Goal: Navigation & Orientation: Find specific page/section

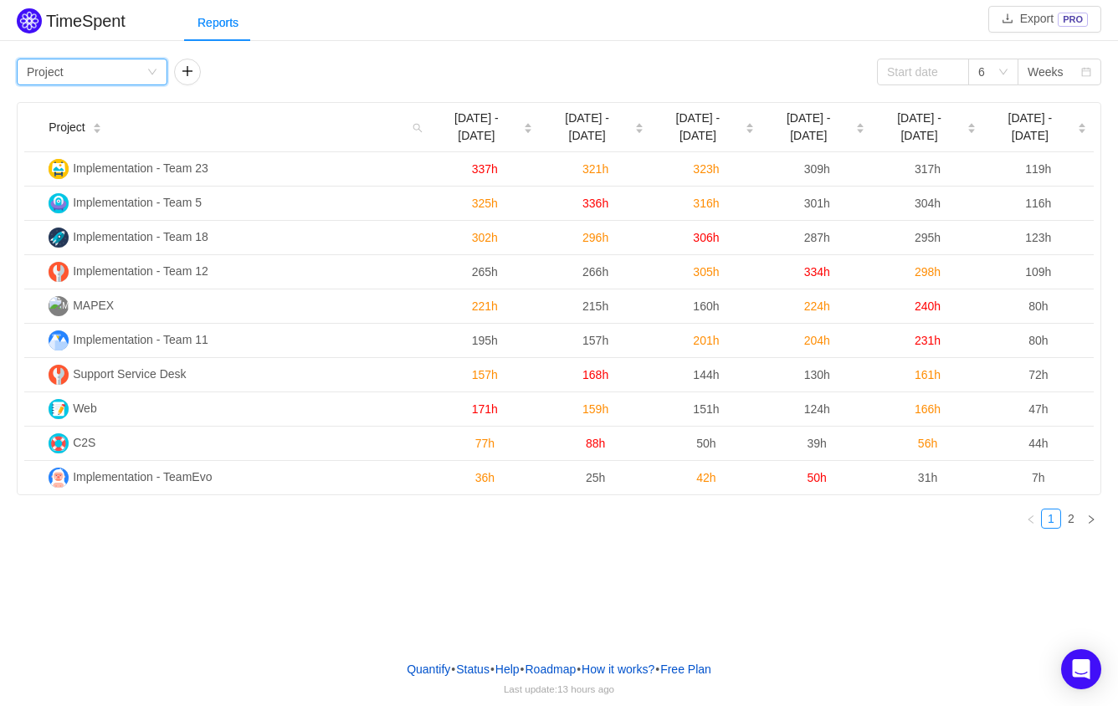
click at [147, 68] on icon "icon: down" at bounding box center [152, 72] width 10 height 10
click at [565, 569] on div "TimeSpent Export PRO Reports Group by Project 6 Weeks Project Aug 4 - 10 Aug 11…" at bounding box center [559, 323] width 1118 height 647
click at [1069, 510] on link "2" at bounding box center [1071, 519] width 18 height 18
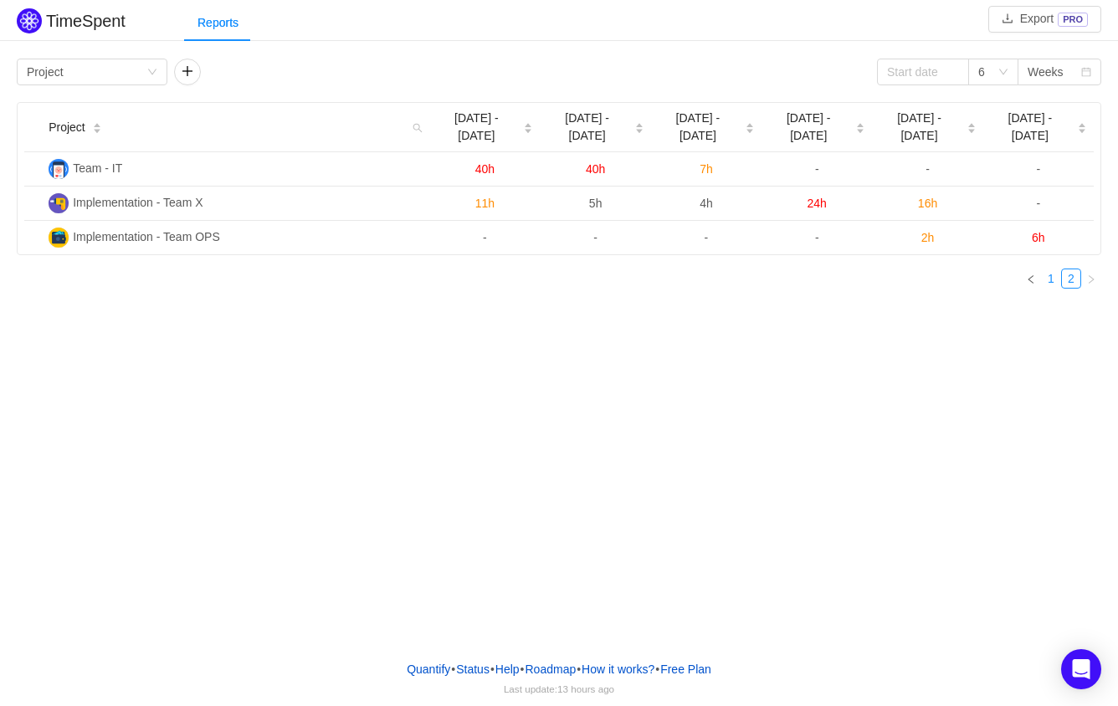
click at [1048, 269] on link "1" at bounding box center [1051, 278] width 18 height 18
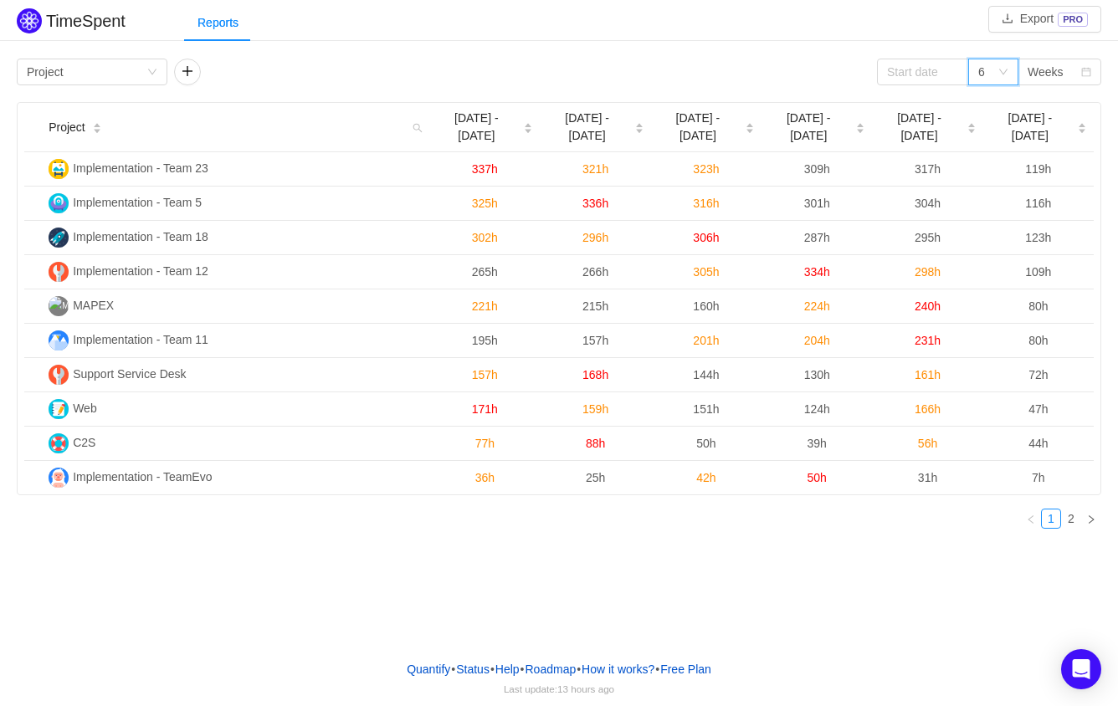
click at [1009, 69] on div "6" at bounding box center [993, 72] width 50 height 27
click at [821, 48] on div "TimeSpent Export PRO Reports Group by Project 6 Weeks Project Aug 4 - 10 Aug 11…" at bounding box center [559, 273] width 1118 height 538
click at [421, 130] on icon "icon: search" at bounding box center [417, 127] width 23 height 49
click at [461, 68] on div "Group by Project 6 Weeks" at bounding box center [559, 72] width 1084 height 27
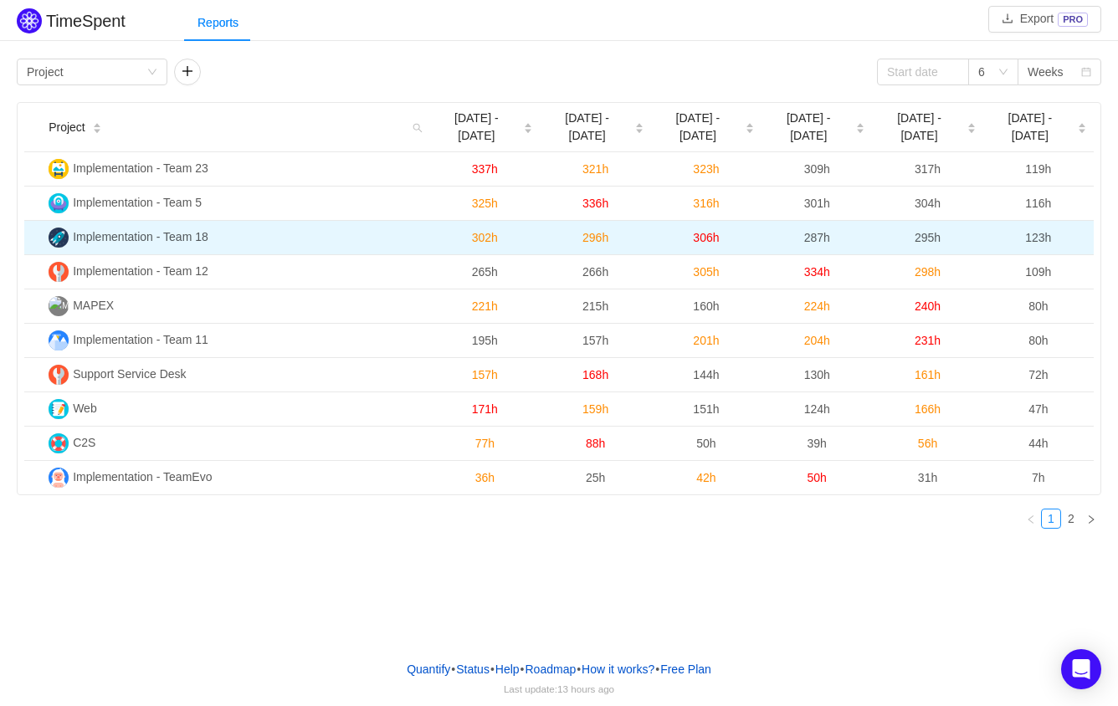
click at [703, 231] on span "306h" at bounding box center [706, 237] width 26 height 13
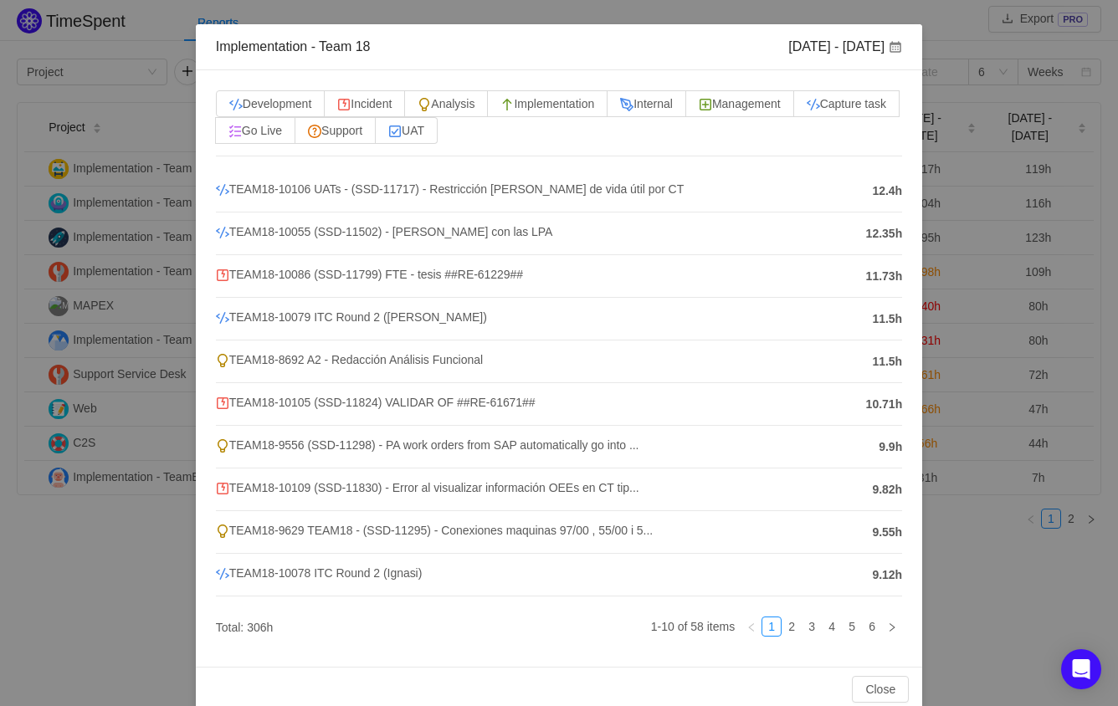
scroll to position [83, 0]
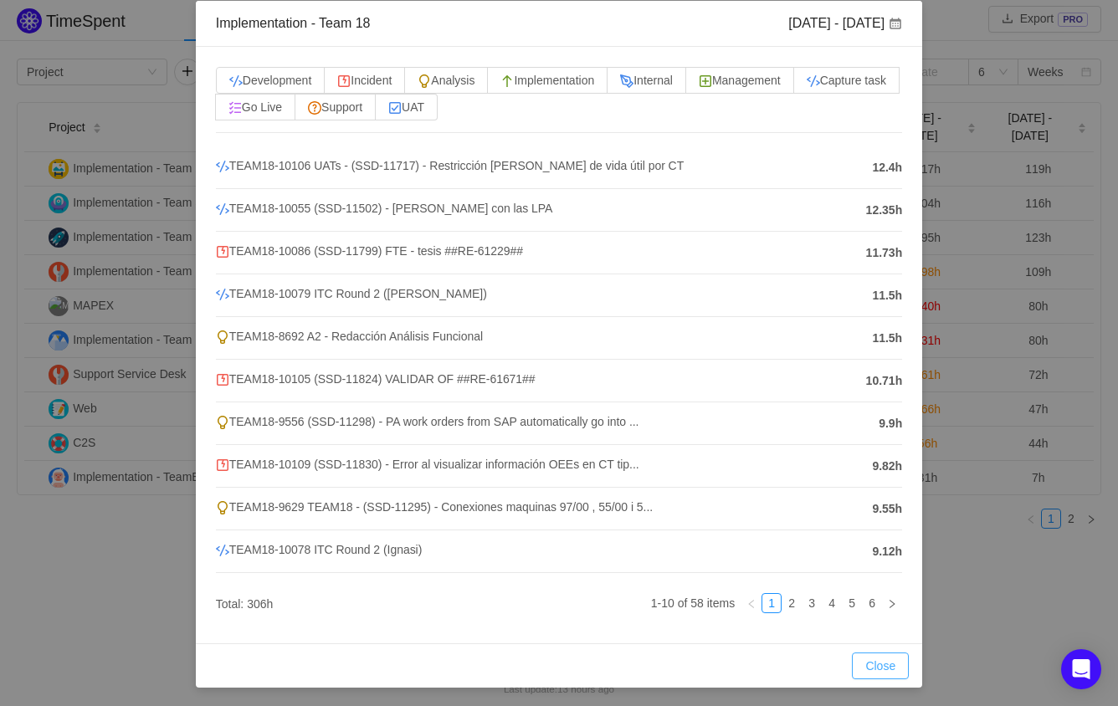
click at [876, 666] on button "Close" at bounding box center [880, 666] width 57 height 27
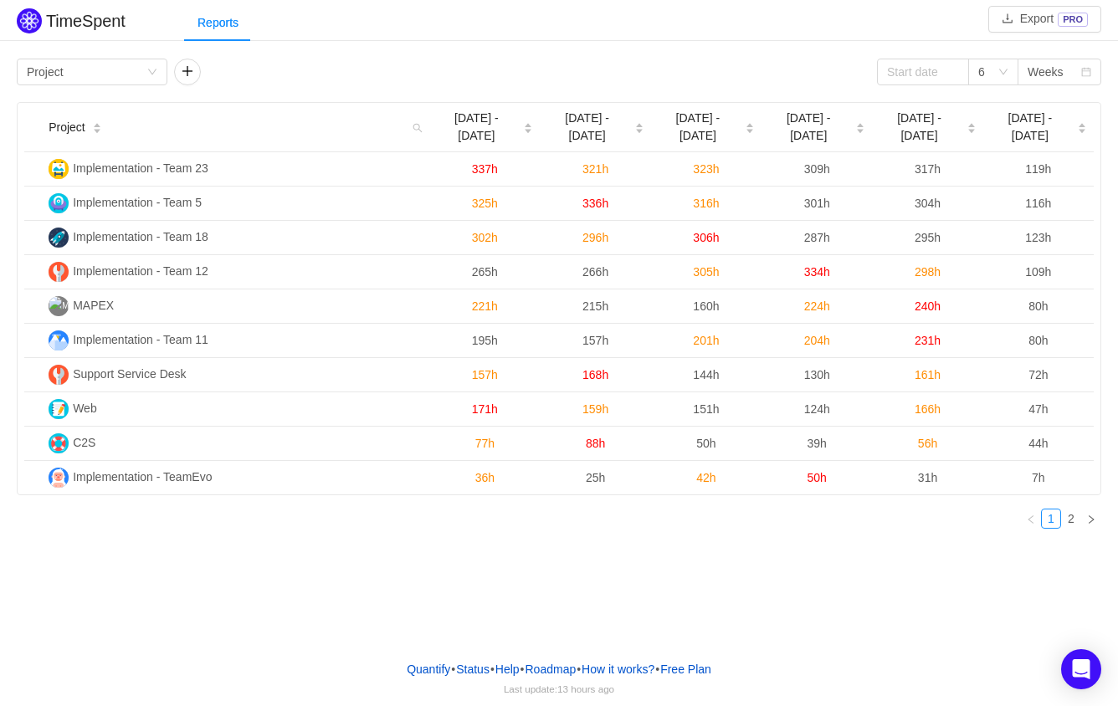
scroll to position [0, 0]
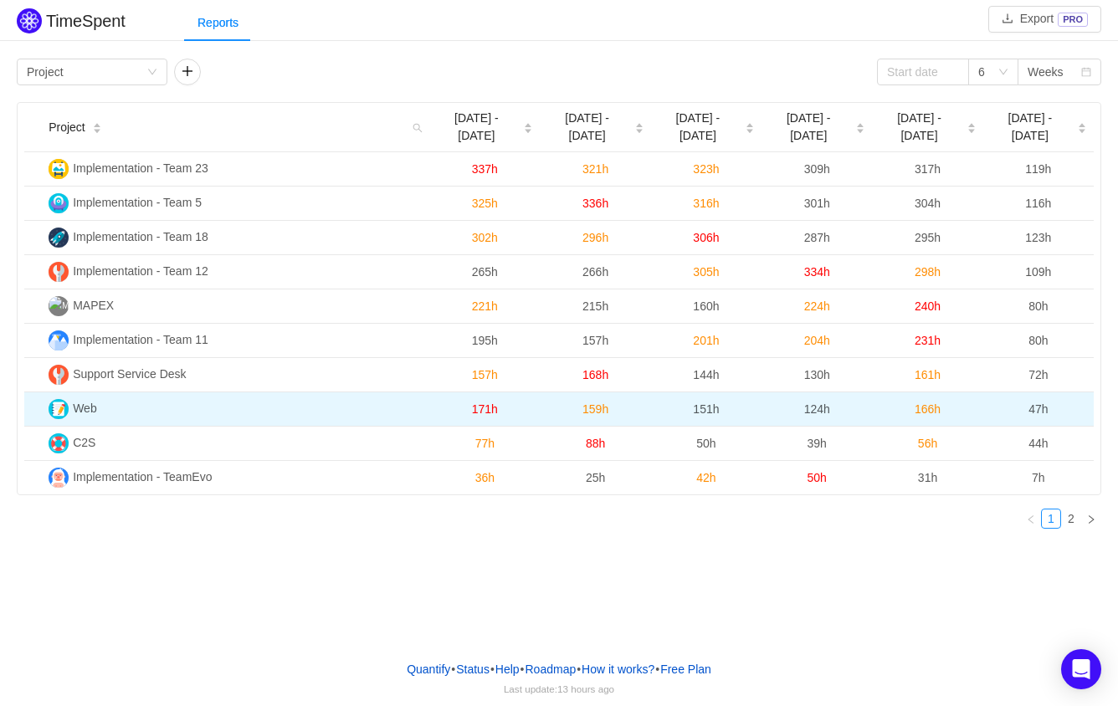
click at [1032, 402] on span "47h" at bounding box center [1037, 408] width 19 height 13
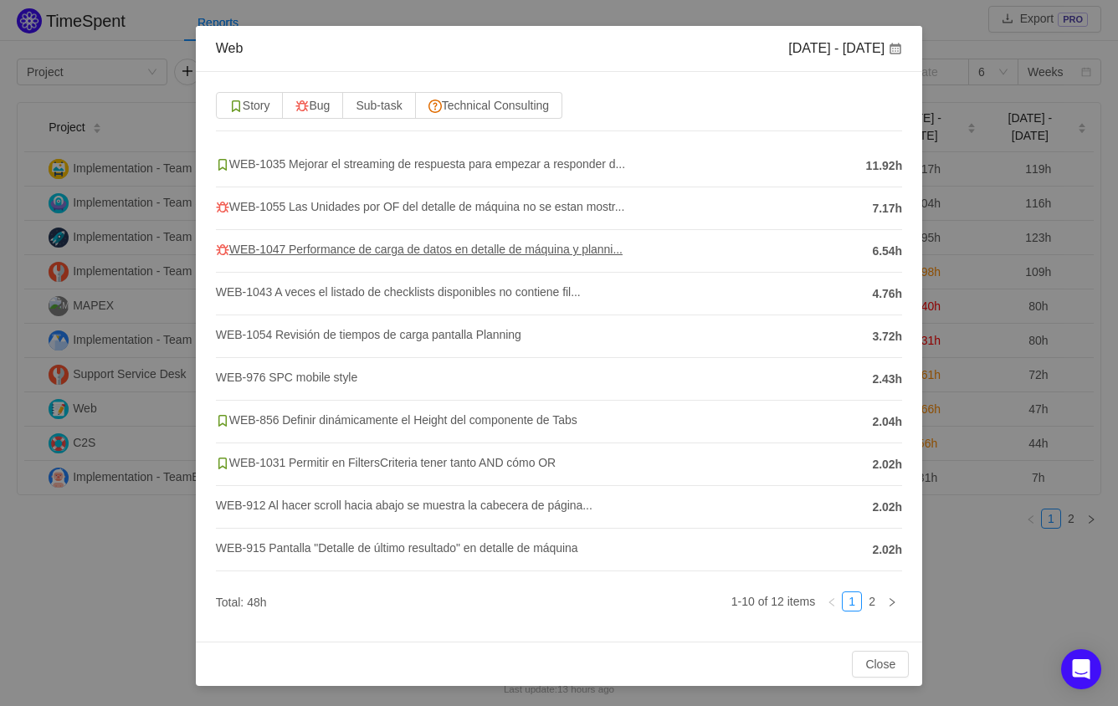
scroll to position [98, 0]
click at [882, 673] on button "Close" at bounding box center [880, 664] width 57 height 27
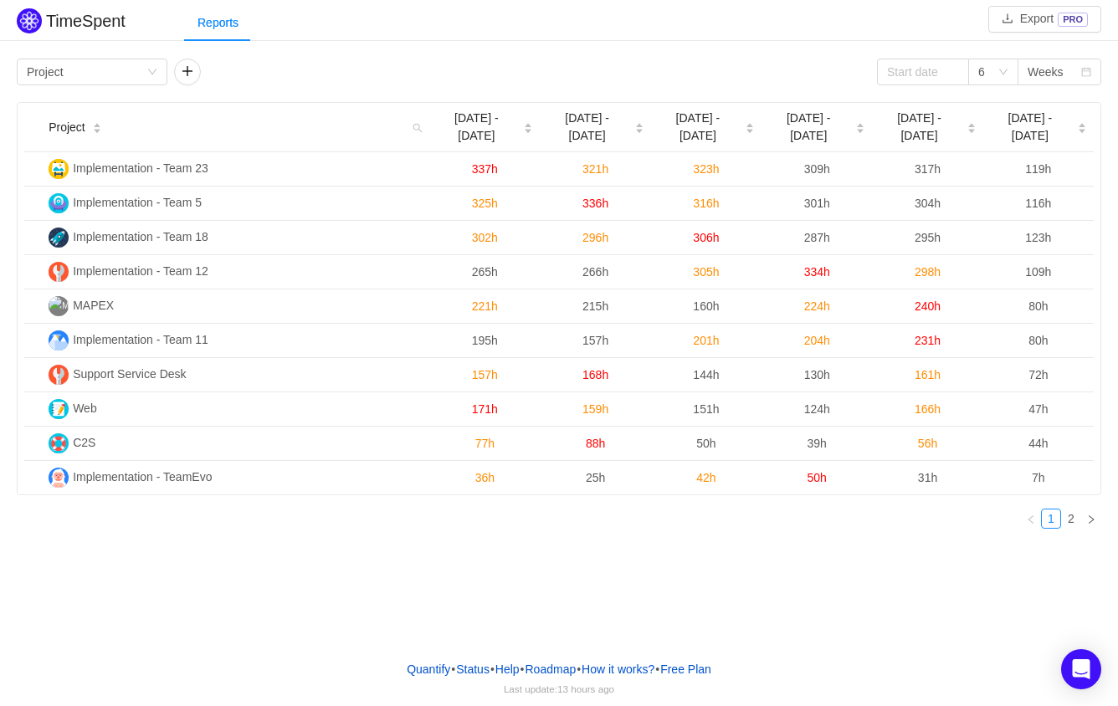
scroll to position [13, 0]
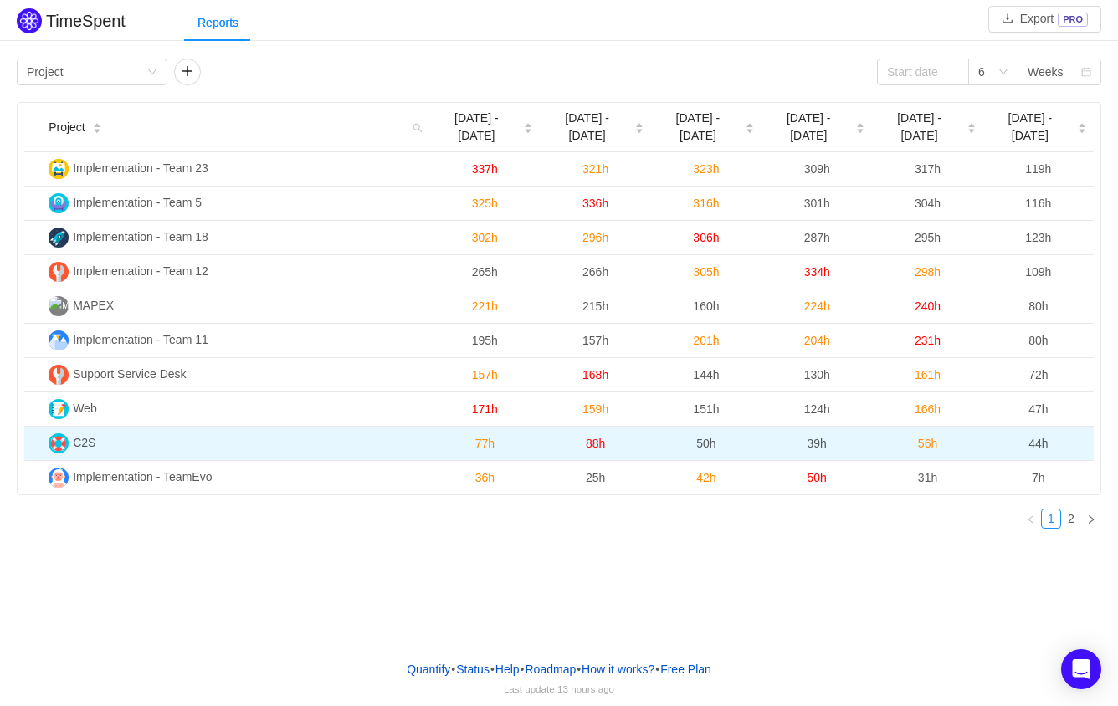
click at [941, 428] on td "56h" at bounding box center [927, 444] width 110 height 34
click at [921, 437] on span "56h" at bounding box center [927, 443] width 19 height 13
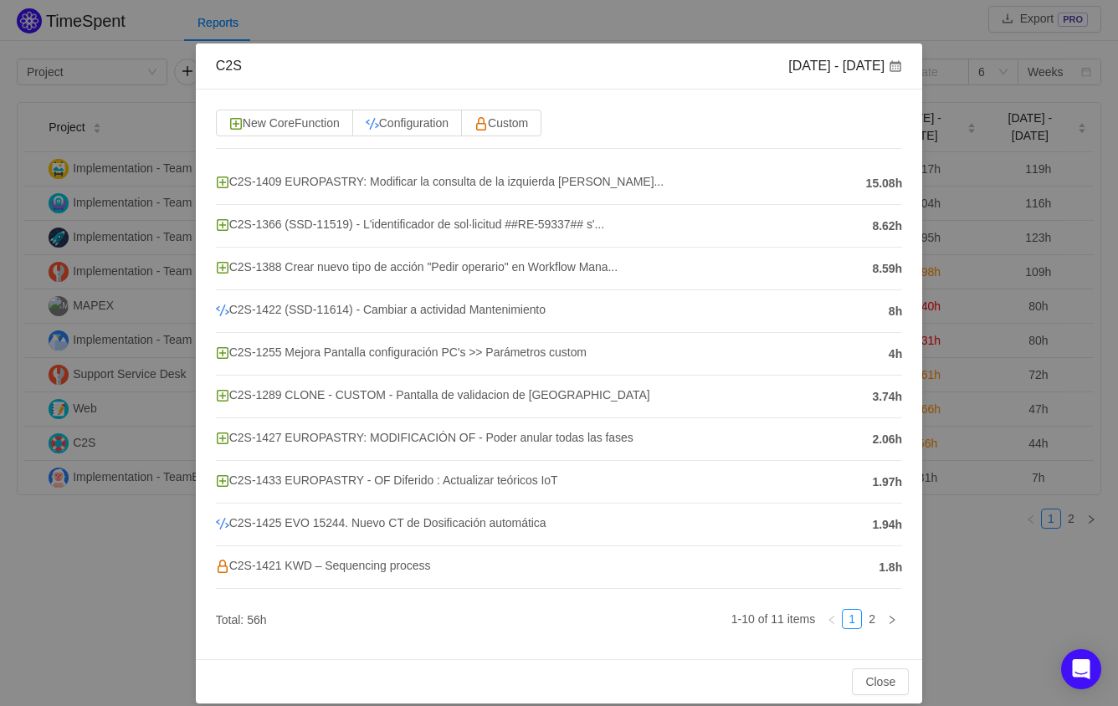
scroll to position [56, 0]
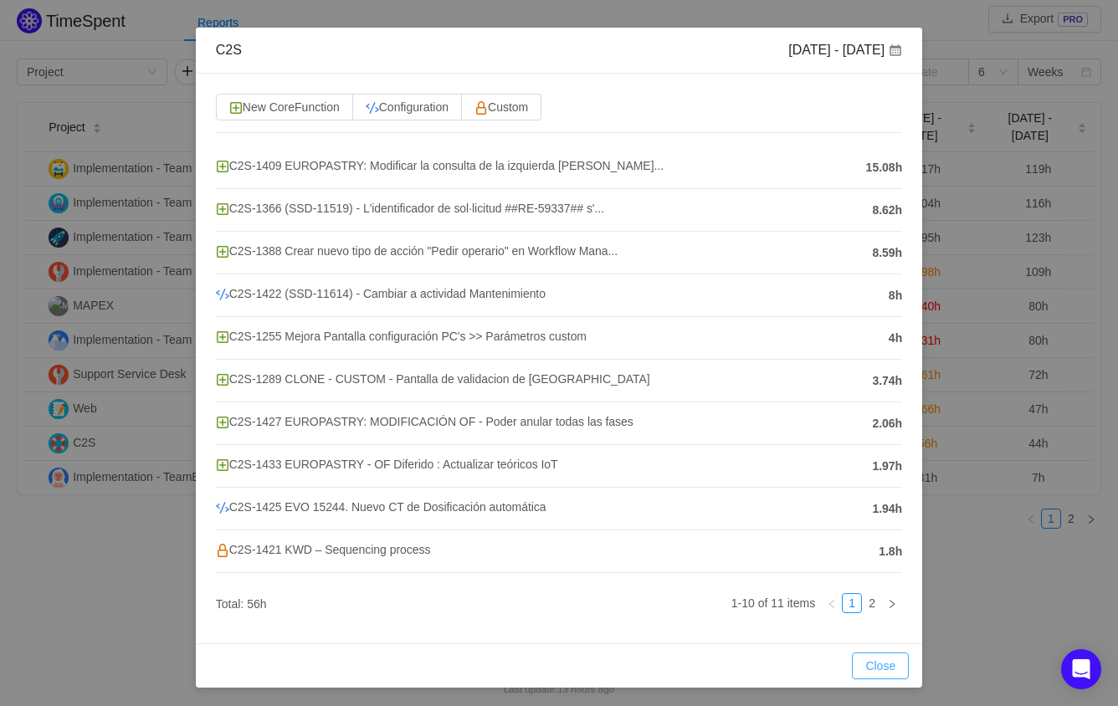
click at [859, 657] on button "Close" at bounding box center [880, 666] width 57 height 27
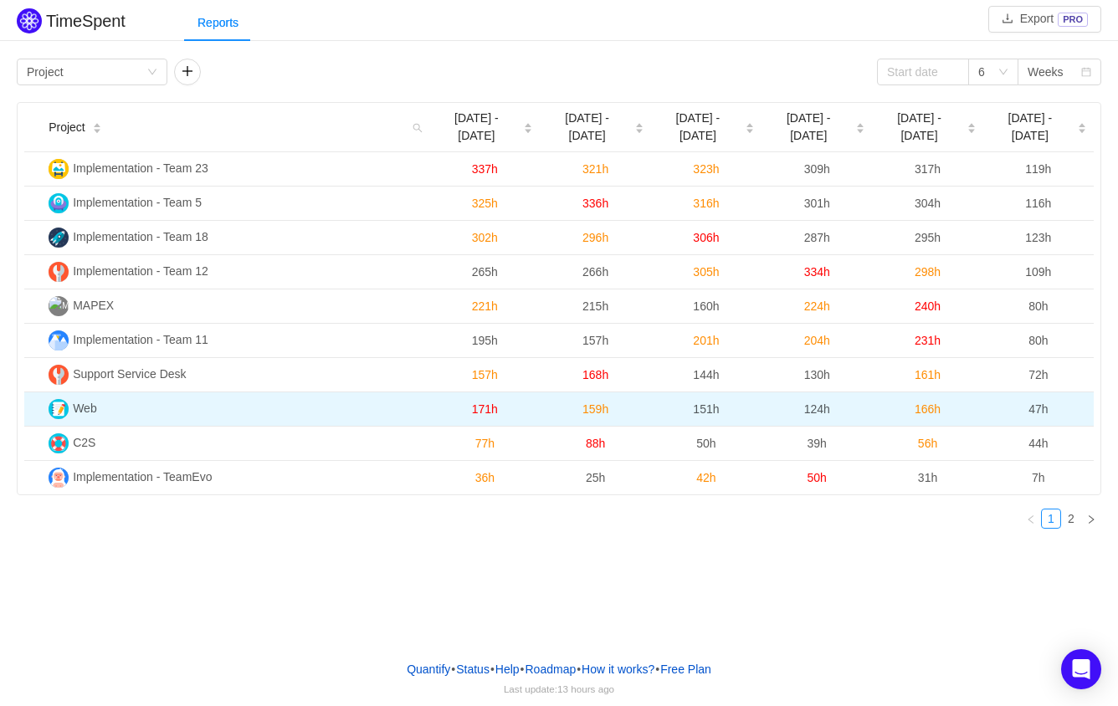
click at [823, 402] on span "124h" at bounding box center [817, 408] width 26 height 13
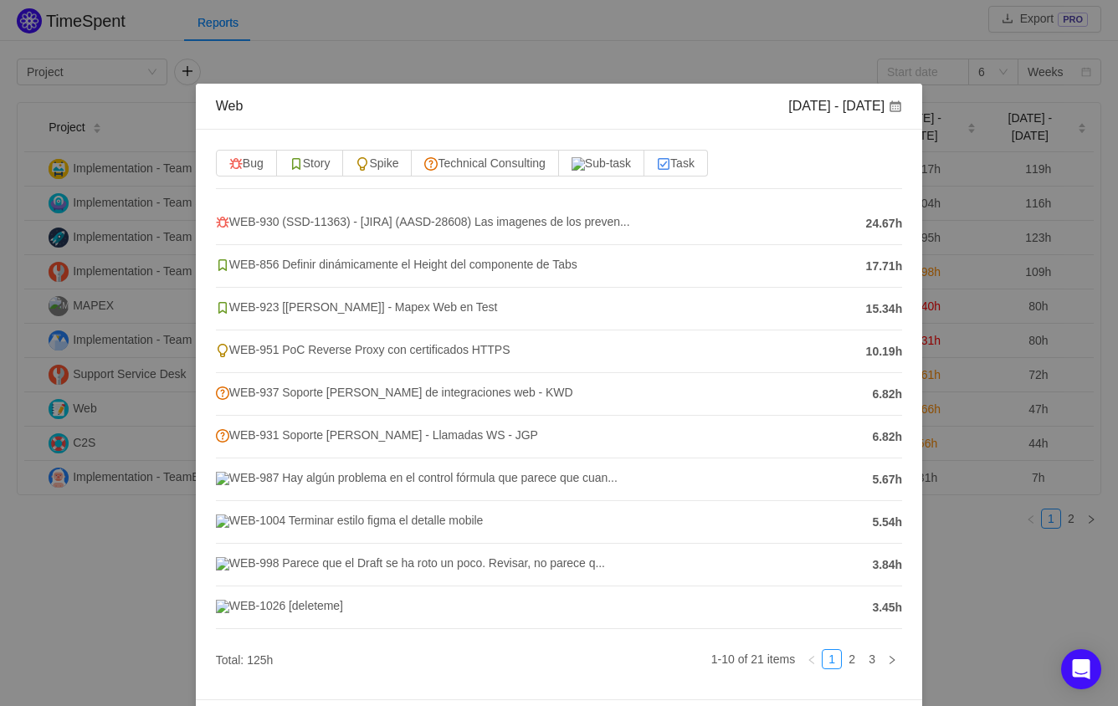
scroll to position [90, 0]
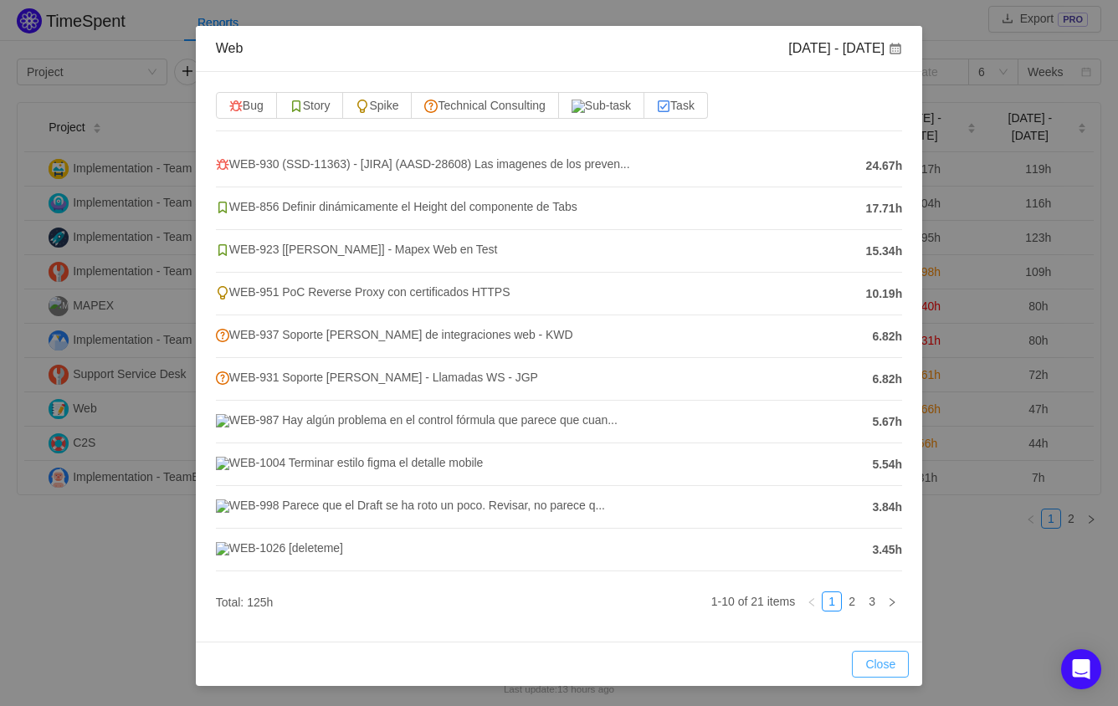
click at [881, 671] on button "Close" at bounding box center [880, 664] width 57 height 27
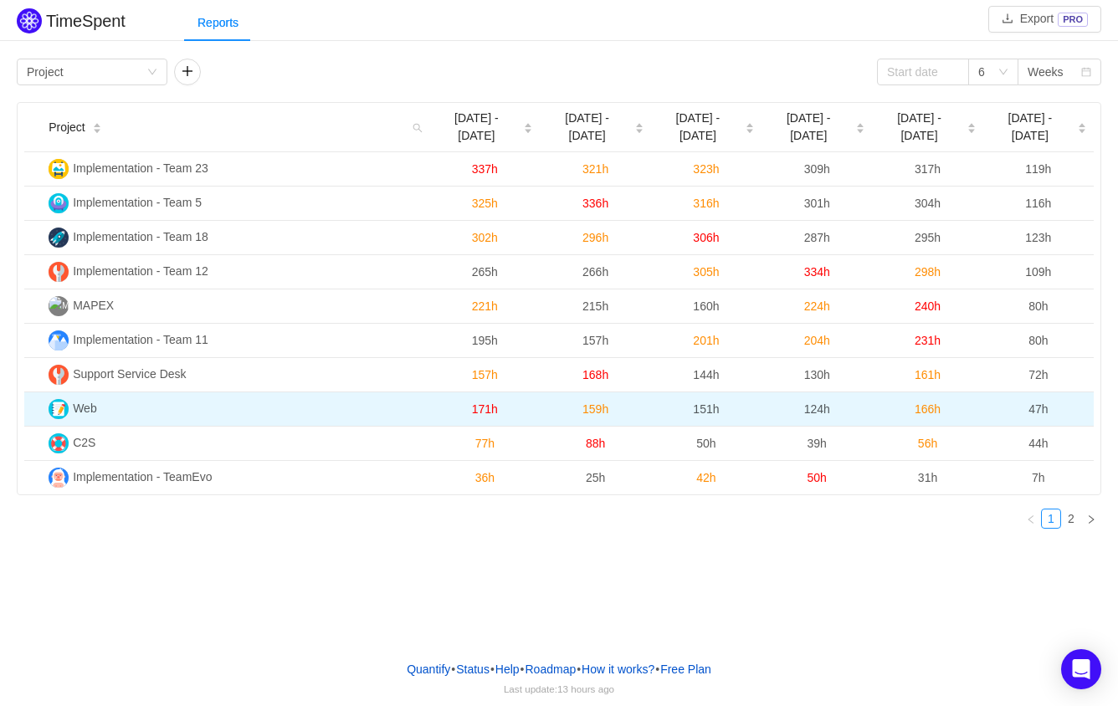
click at [1028, 402] on span "47h" at bounding box center [1037, 408] width 19 height 13
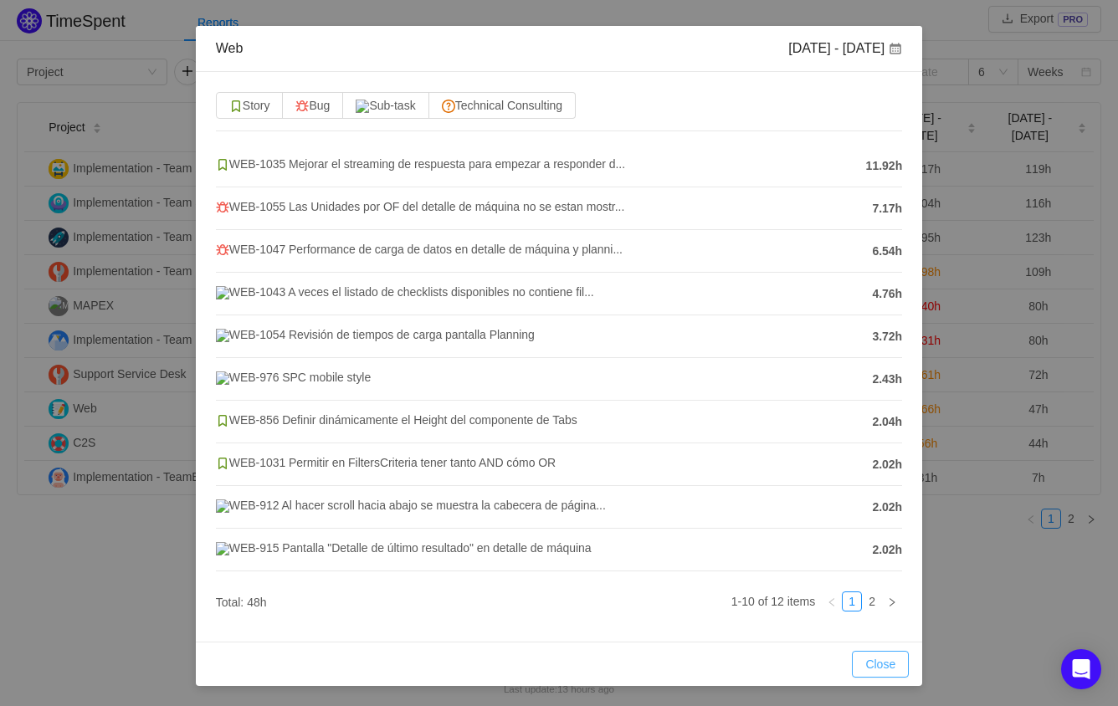
click at [877, 652] on button "Close" at bounding box center [880, 664] width 57 height 27
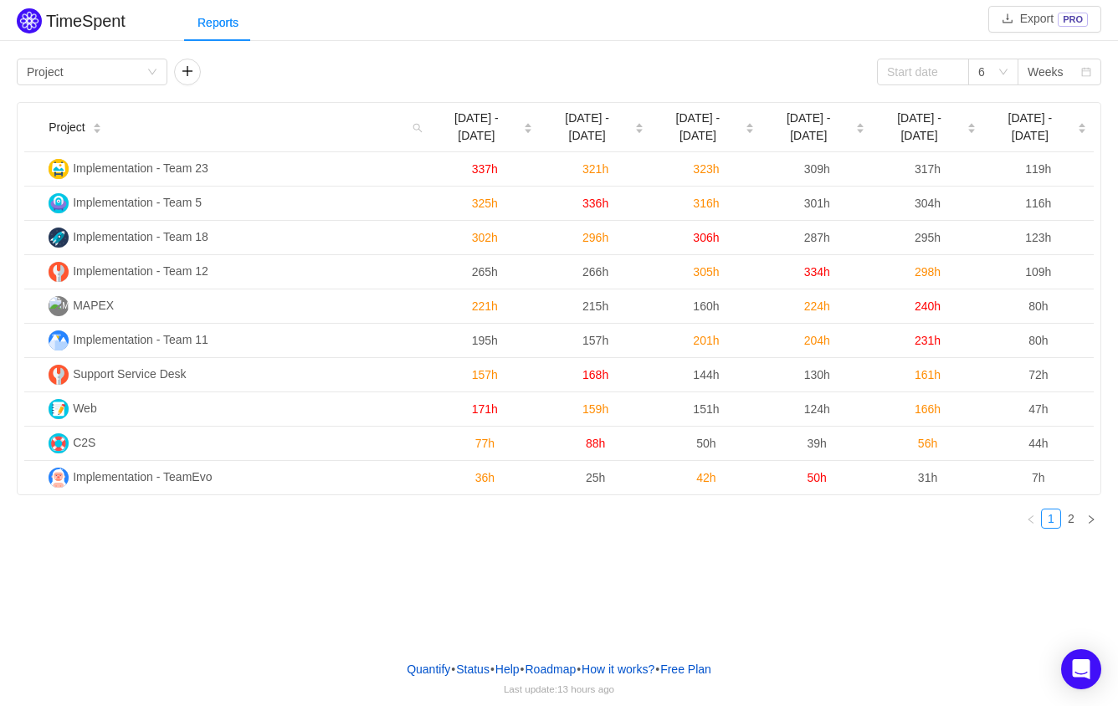
scroll to position [13, 0]
click at [136, 74] on div "Group by Project" at bounding box center [87, 71] width 120 height 25
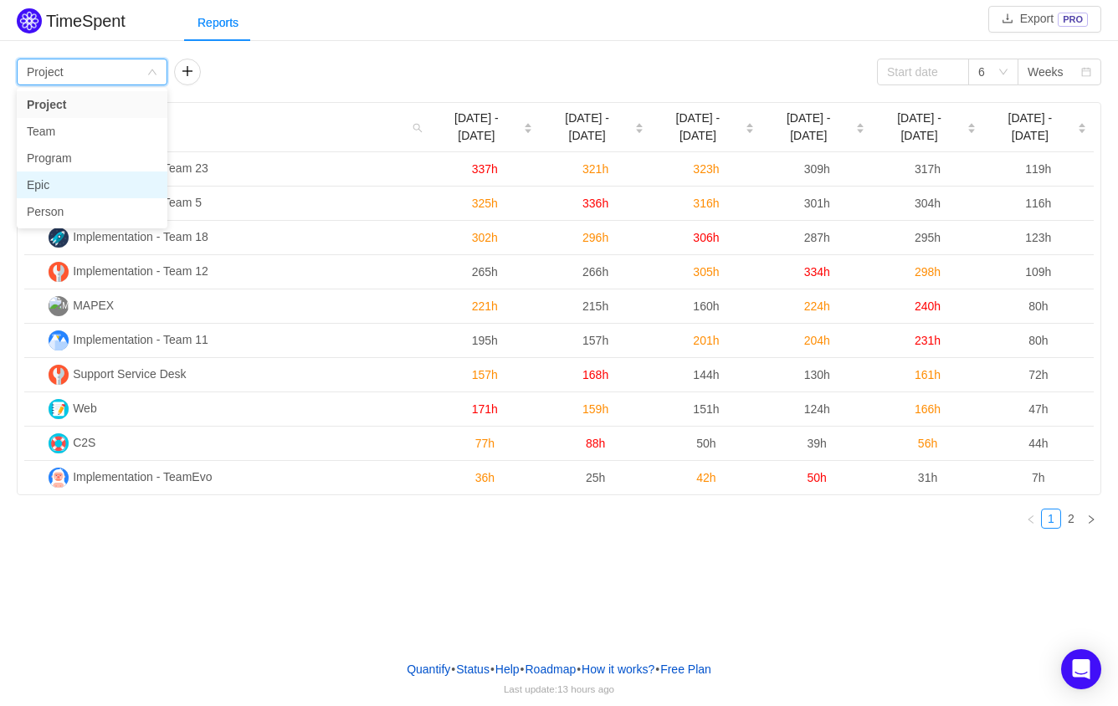
click at [90, 187] on li "Epic" at bounding box center [92, 185] width 151 height 27
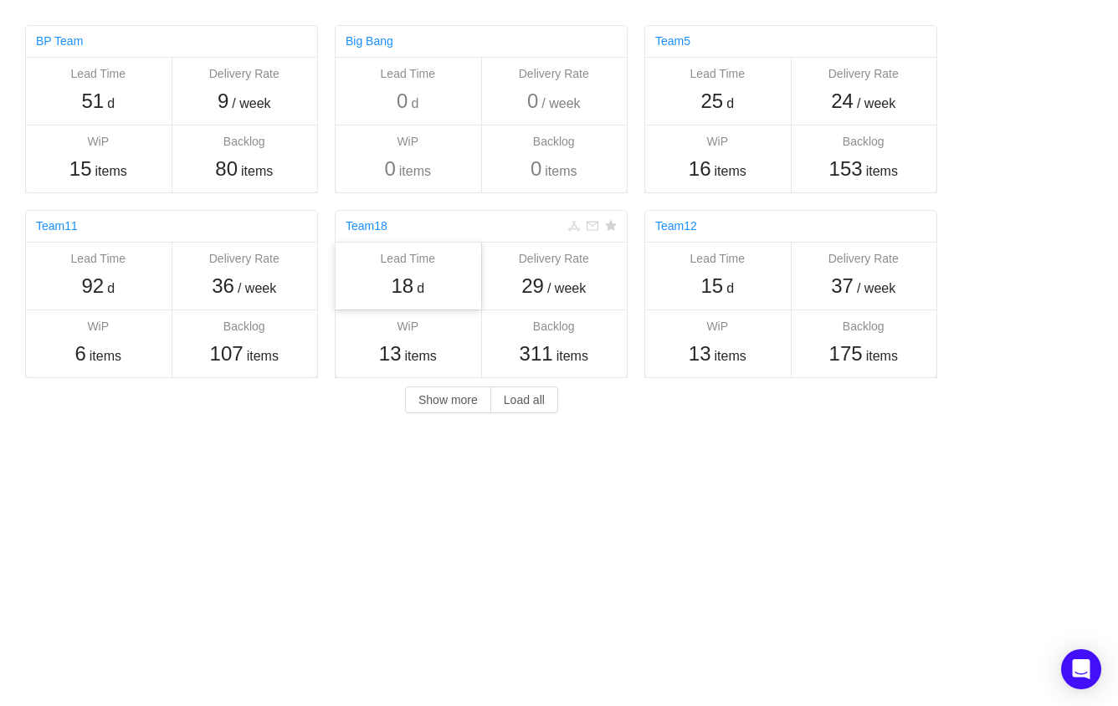
click at [416, 274] on div "18 d" at bounding box center [408, 286] width 130 height 30
click at [420, 346] on span "items" at bounding box center [420, 356] width 32 height 20
click at [549, 276] on div "29 / week" at bounding box center [554, 286] width 130 height 30
click at [592, 344] on div "311 items" at bounding box center [554, 354] width 130 height 30
click at [719, 583] on body "Others BP Team Lead Time 51 d Delivery Rate 9 / week WiP 15 items Backlog 80 it…" at bounding box center [559, 353] width 1118 height 706
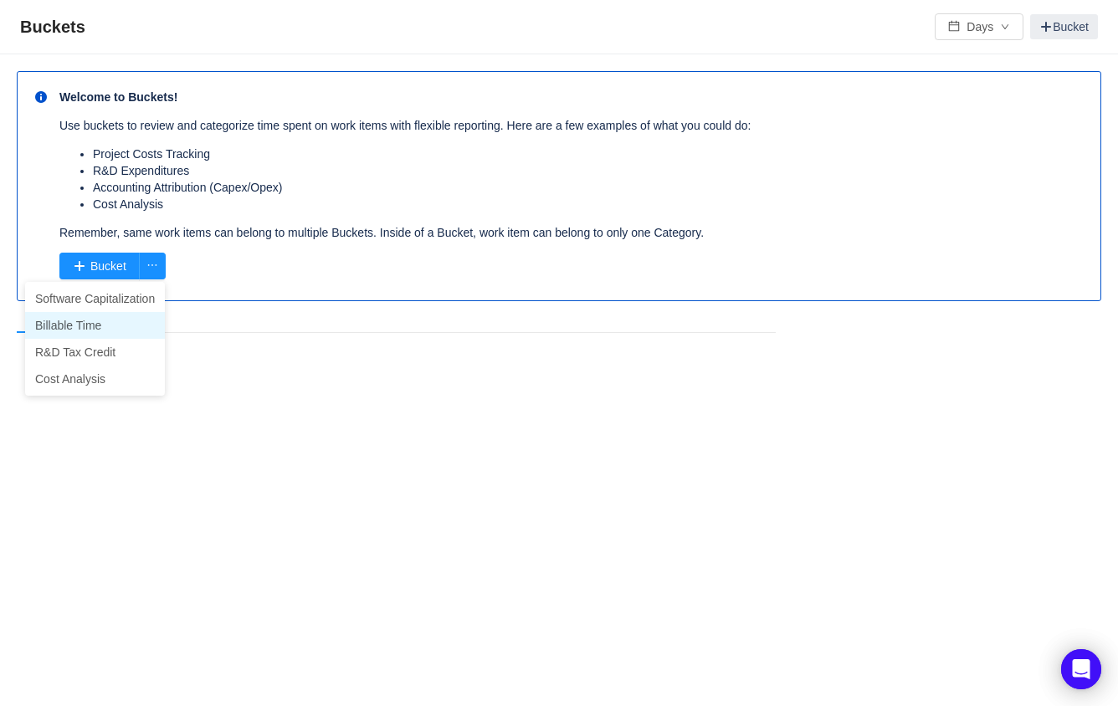
click at [80, 323] on li "Billable Time" at bounding box center [95, 325] width 140 height 27
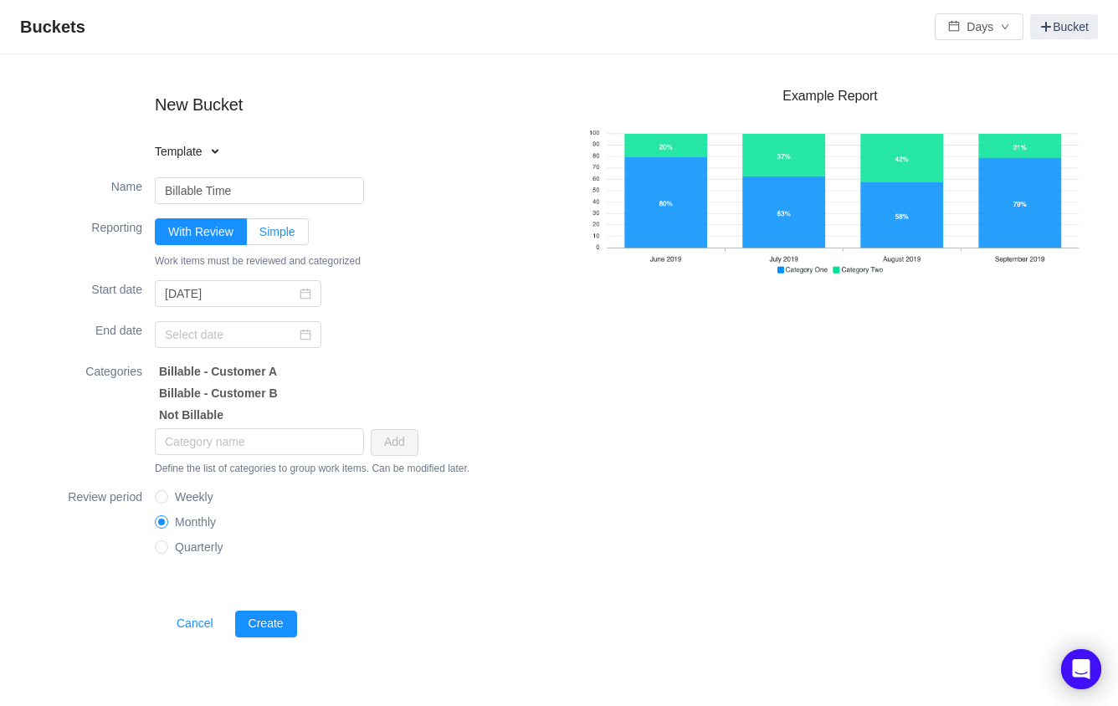
click at [266, 239] on label "Simple" at bounding box center [278, 231] width 62 height 27
click at [259, 236] on input "Simple" at bounding box center [259, 236] width 0 height 0
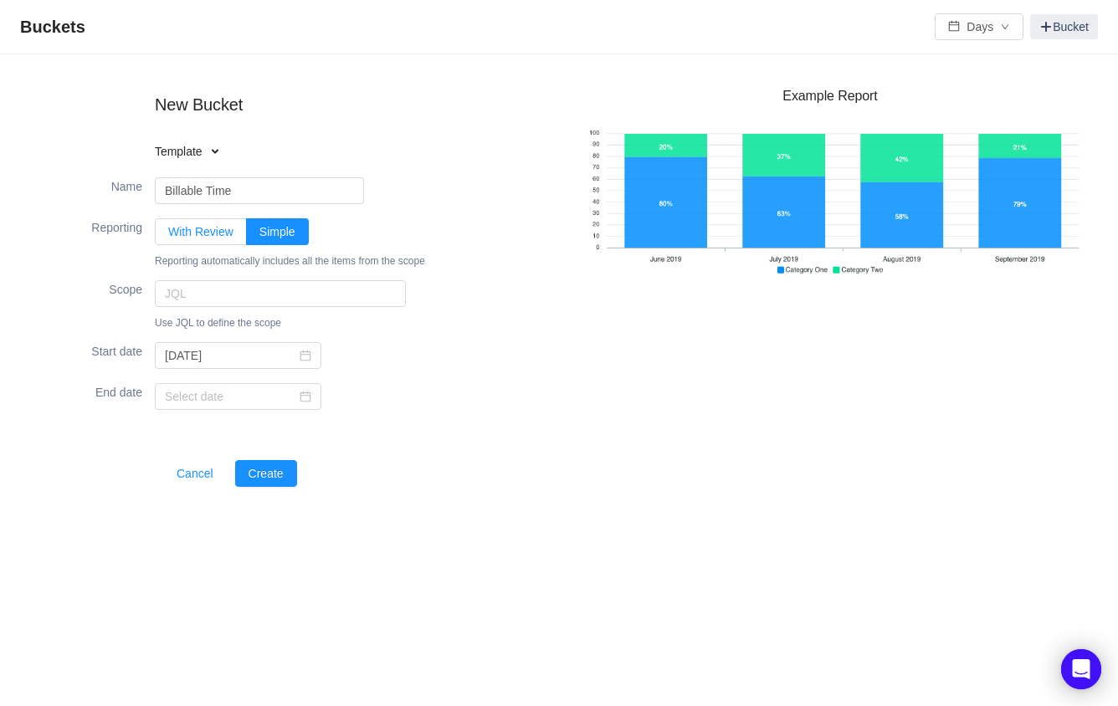
click at [202, 239] on label "With Review" at bounding box center [201, 231] width 92 height 27
click at [168, 236] on input "With Review" at bounding box center [168, 236] width 0 height 0
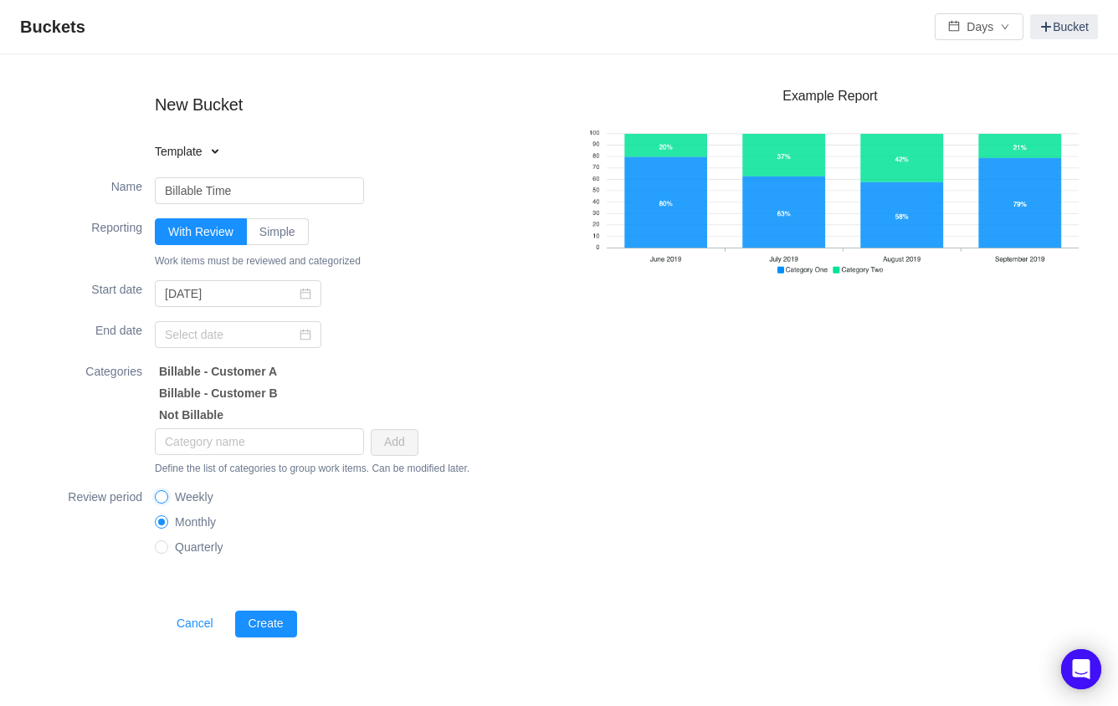
click at [164, 500] on input "Weekly" at bounding box center [161, 496] width 12 height 12
radio input "true"
radio input "false"
click at [295, 448] on input "text" at bounding box center [259, 441] width 209 height 27
click at [278, 633] on button "Create" at bounding box center [266, 624] width 62 height 27
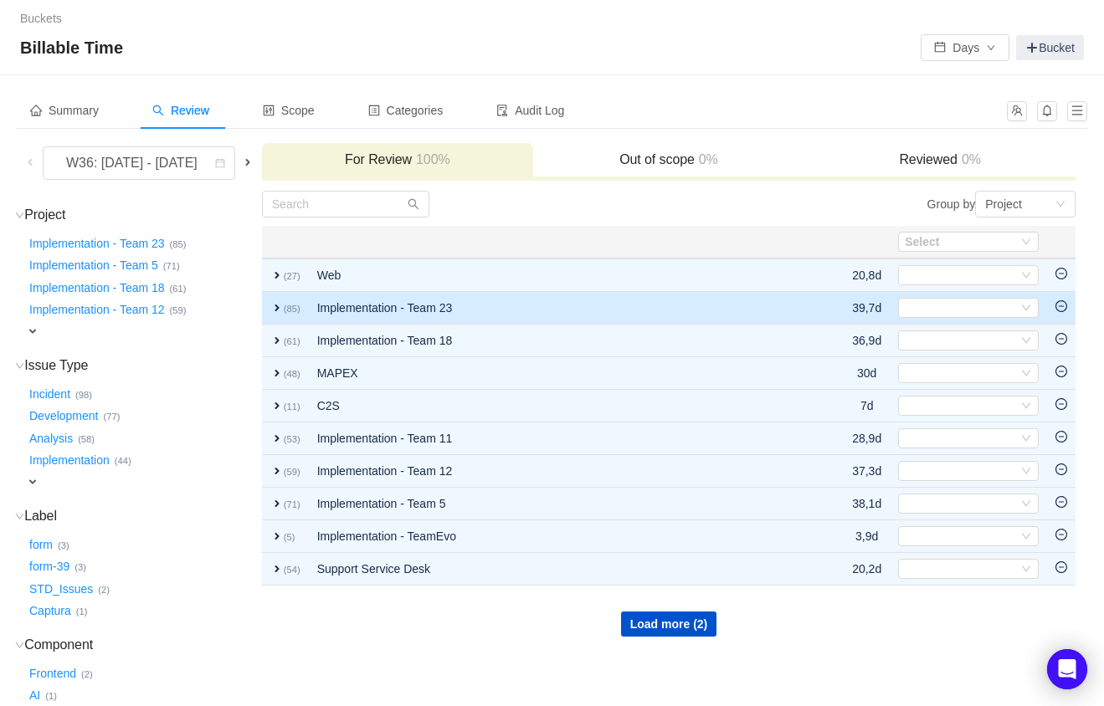
click at [284, 301] on span "expand" at bounding box center [276, 307] width 13 height 13
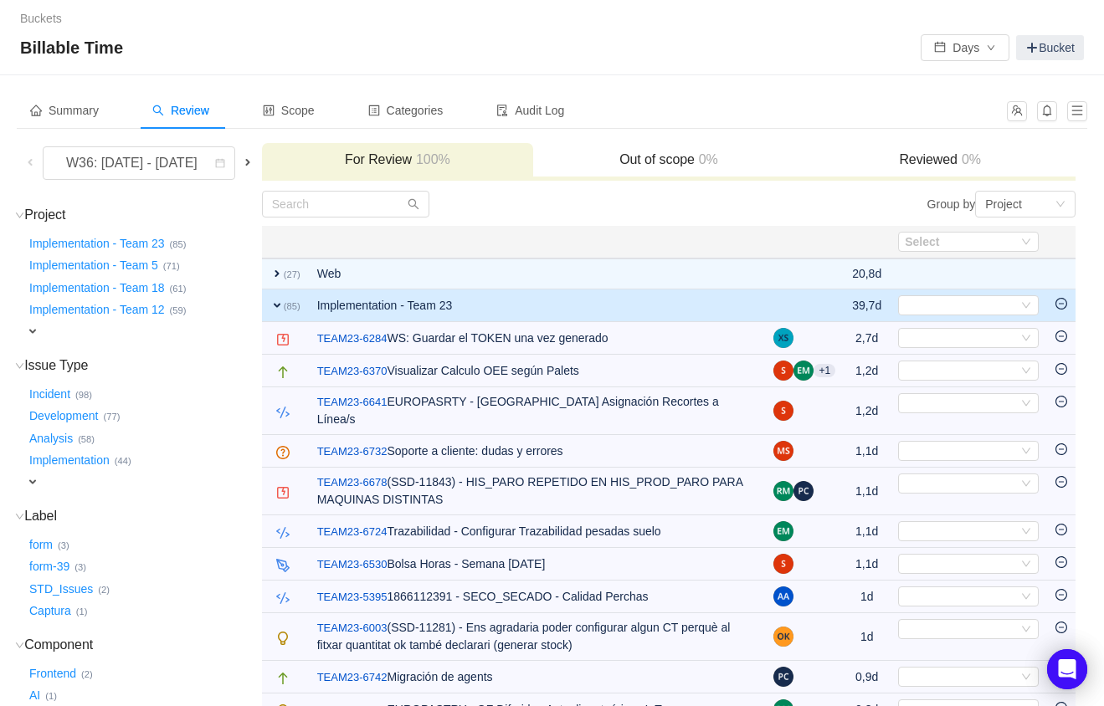
click at [284, 302] on span "expand" at bounding box center [276, 305] width 13 height 13
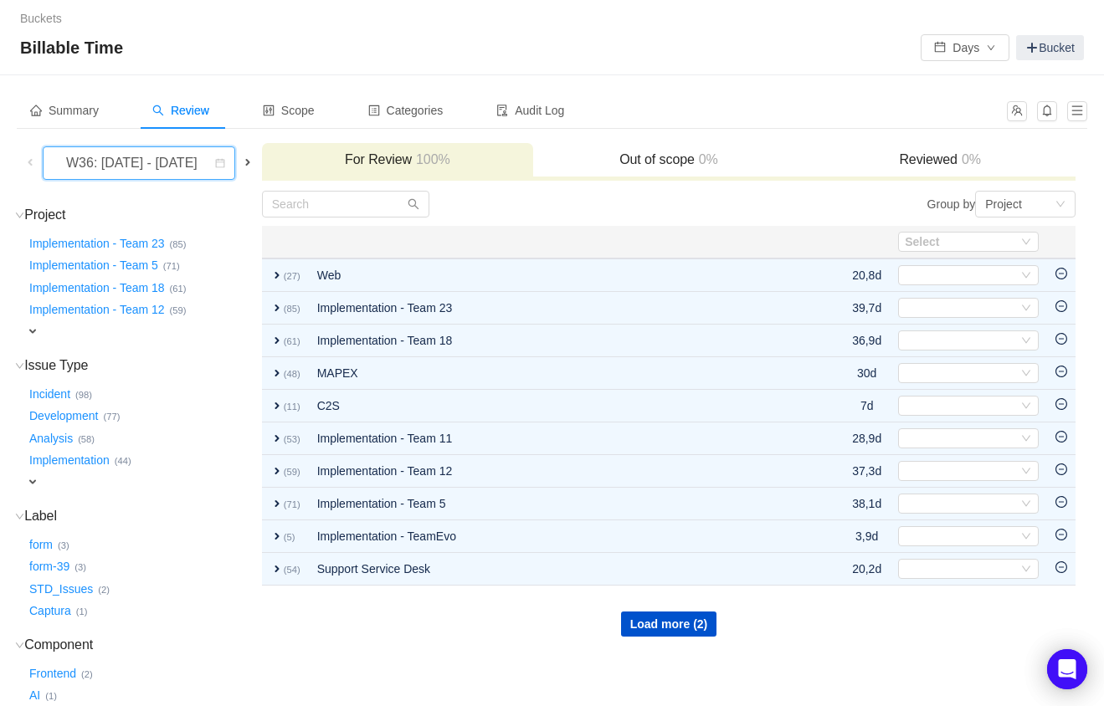
click at [235, 156] on div "W36: 1 Sep - 7 Sep, 2025" at bounding box center [139, 162] width 192 height 33
click at [293, 115] on span "Scope" at bounding box center [289, 110] width 52 height 13
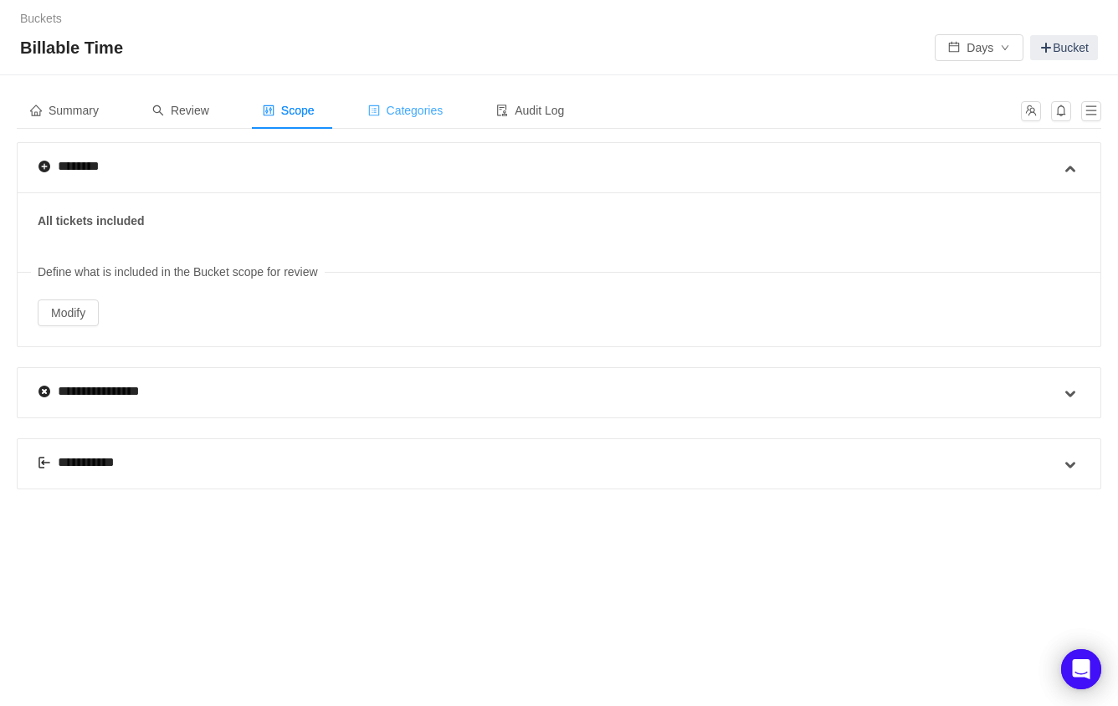
click at [426, 115] on span "Categories" at bounding box center [405, 110] width 75 height 13
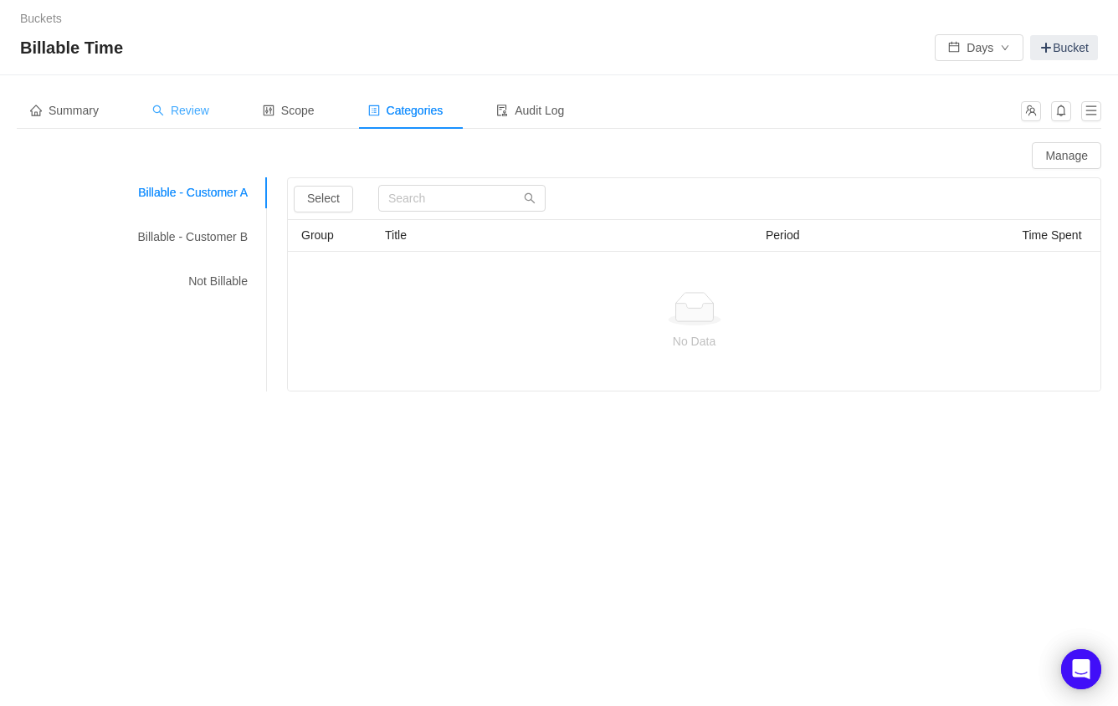
click at [218, 110] on div "Review" at bounding box center [181, 111] width 84 height 38
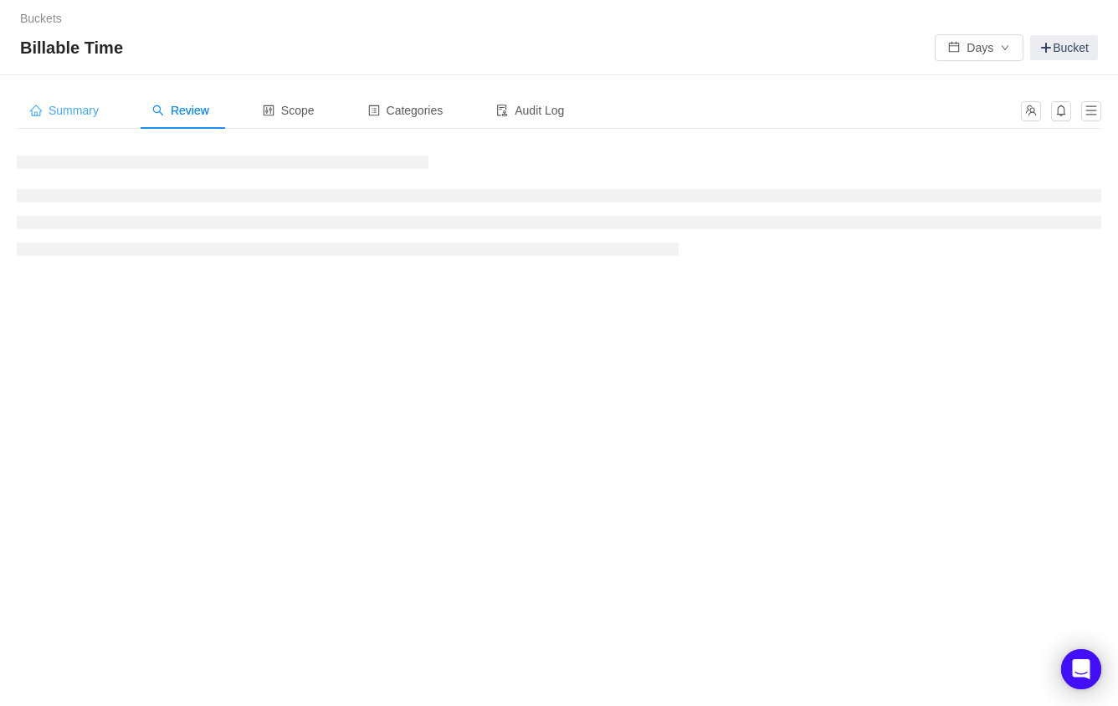
click at [64, 115] on span "Summary" at bounding box center [64, 110] width 69 height 13
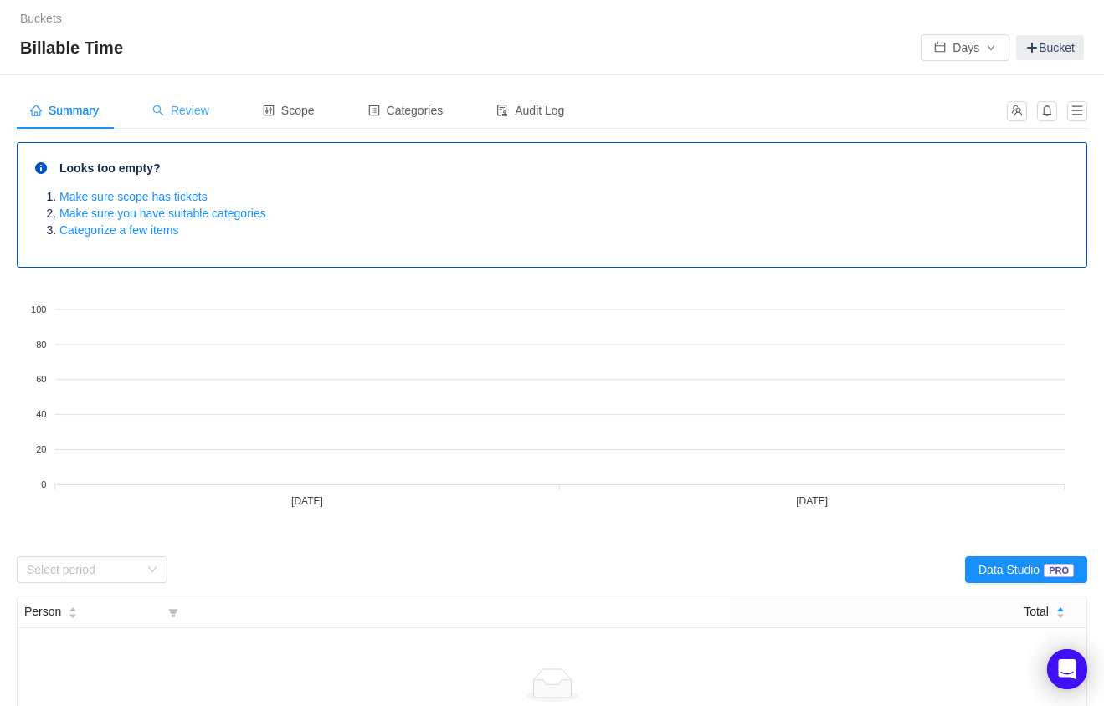
click at [189, 111] on span "Review" at bounding box center [180, 110] width 57 height 13
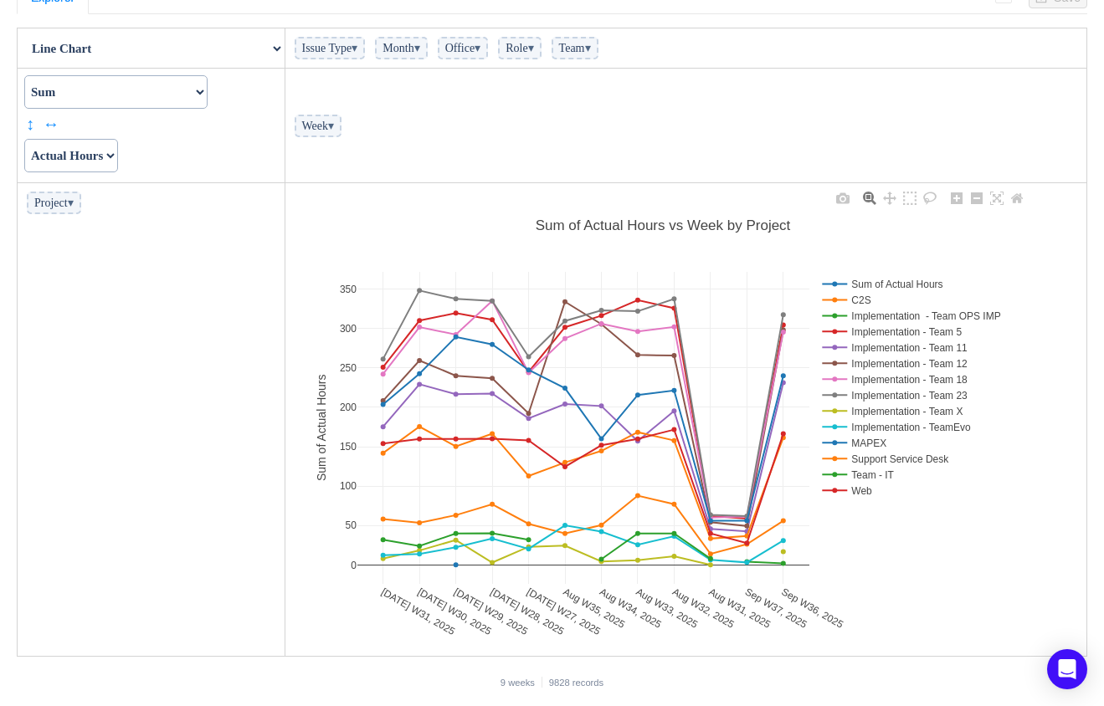
scroll to position [38, 0]
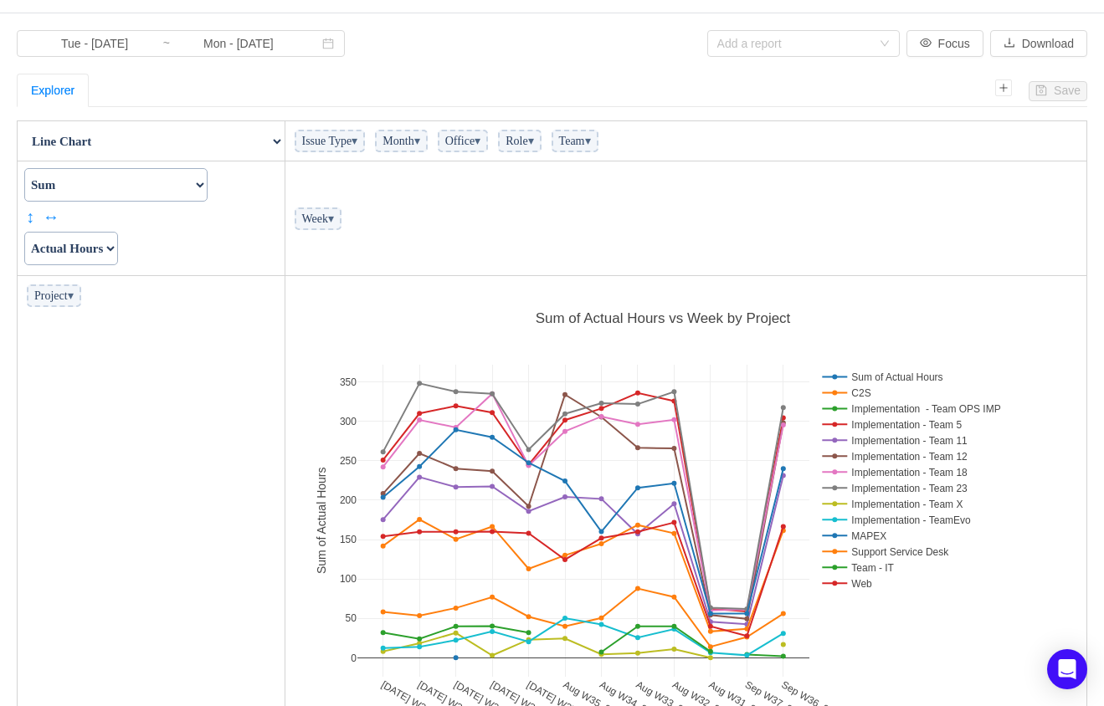
click at [207, 186] on select "Count Count Unique Values List Unique Values Sum Integer Sum Average Median Sam…" at bounding box center [115, 184] width 183 height 33
click at [357, 145] on span "▾" at bounding box center [354, 141] width 6 height 13
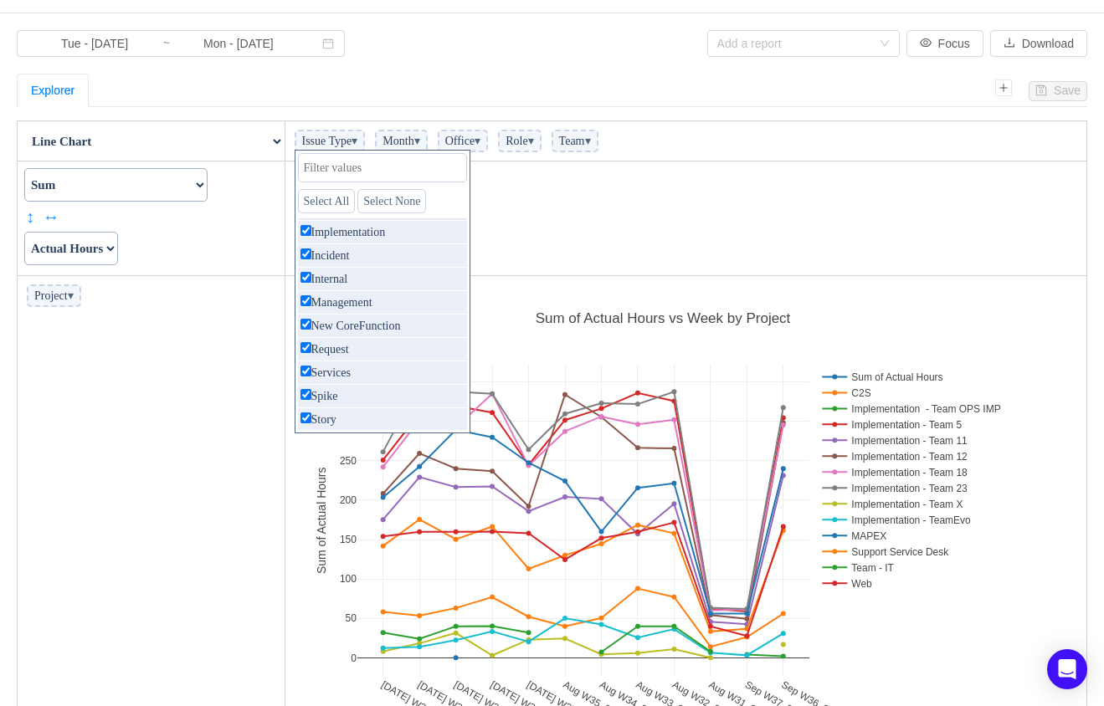
scroll to position [0, 0]
click at [633, 217] on td "Week ▾" at bounding box center [685, 218] width 802 height 115
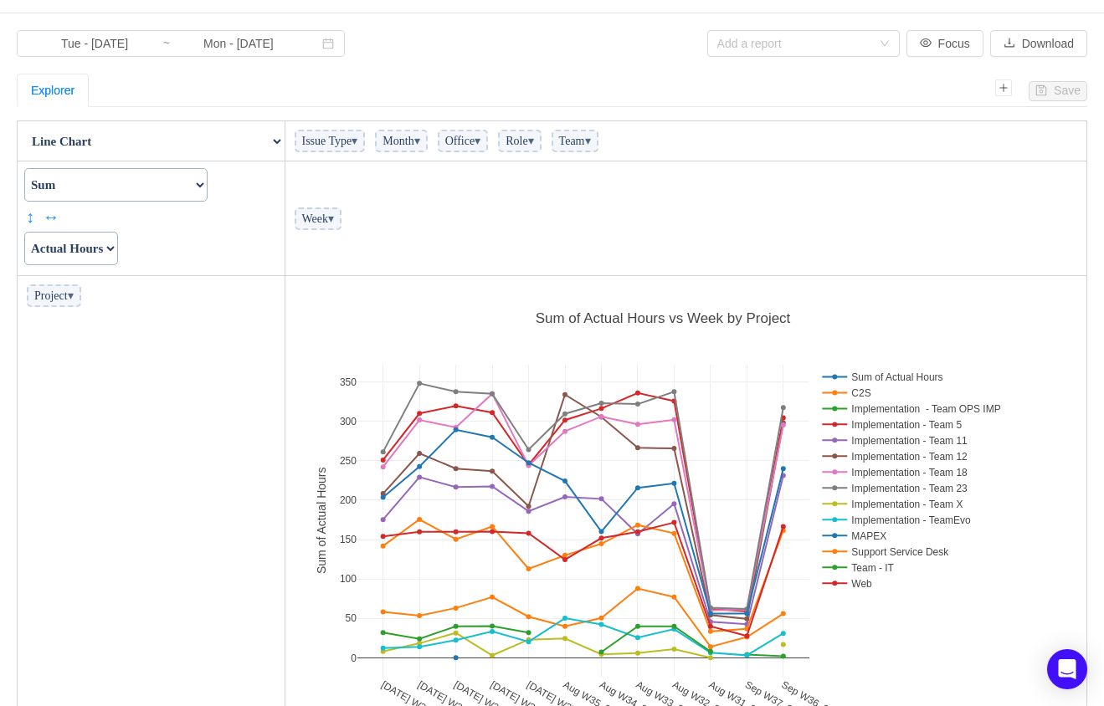
click at [598, 143] on span "Team ▾" at bounding box center [574, 141] width 47 height 23
click at [598, 142] on span "Team ▾" at bounding box center [574, 141] width 47 height 23
click at [591, 142] on span "▾" at bounding box center [588, 141] width 6 height 13
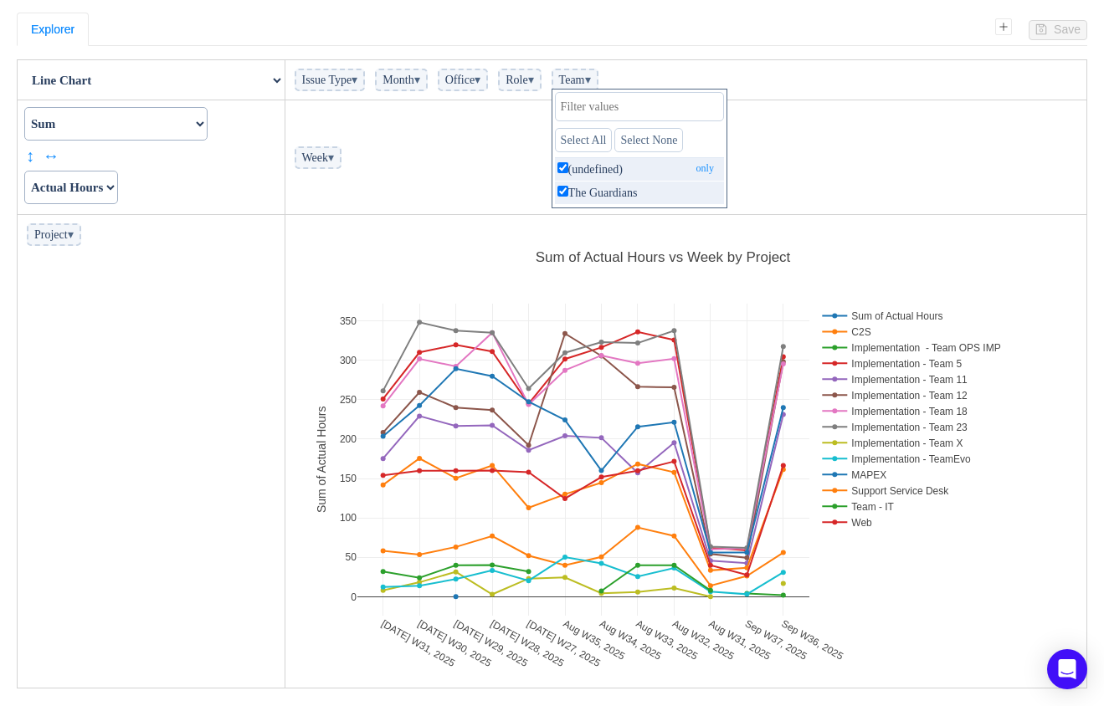
scroll to position [131, 0]
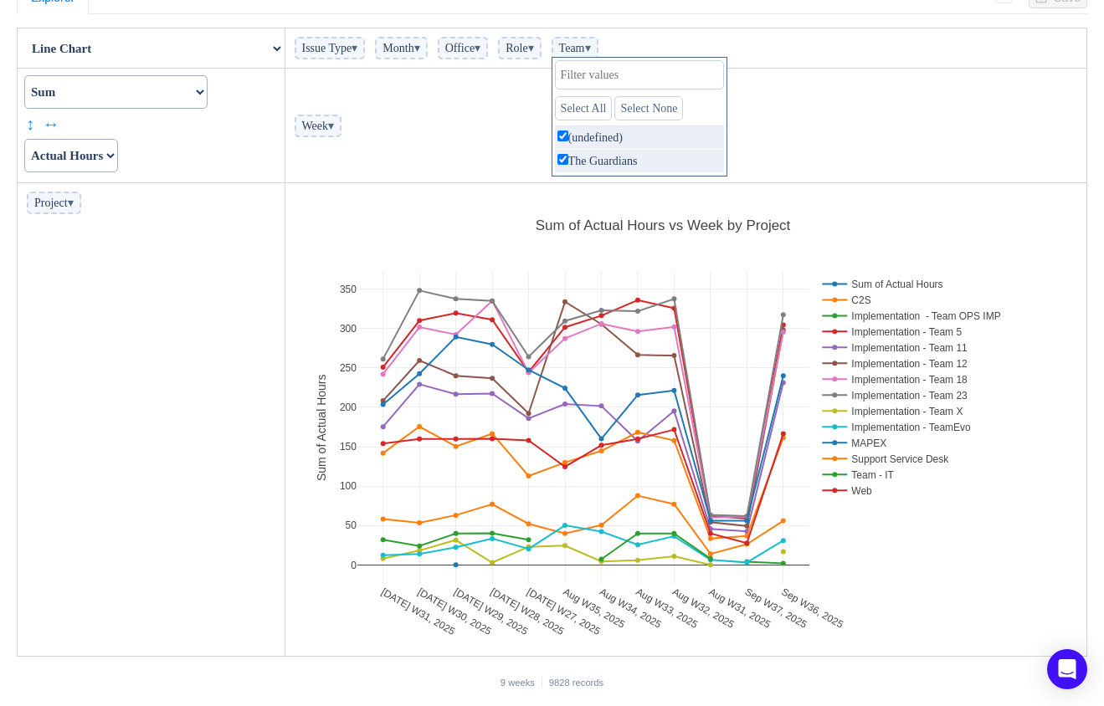
click at [840, 122] on td "Week ▾" at bounding box center [685, 126] width 802 height 115
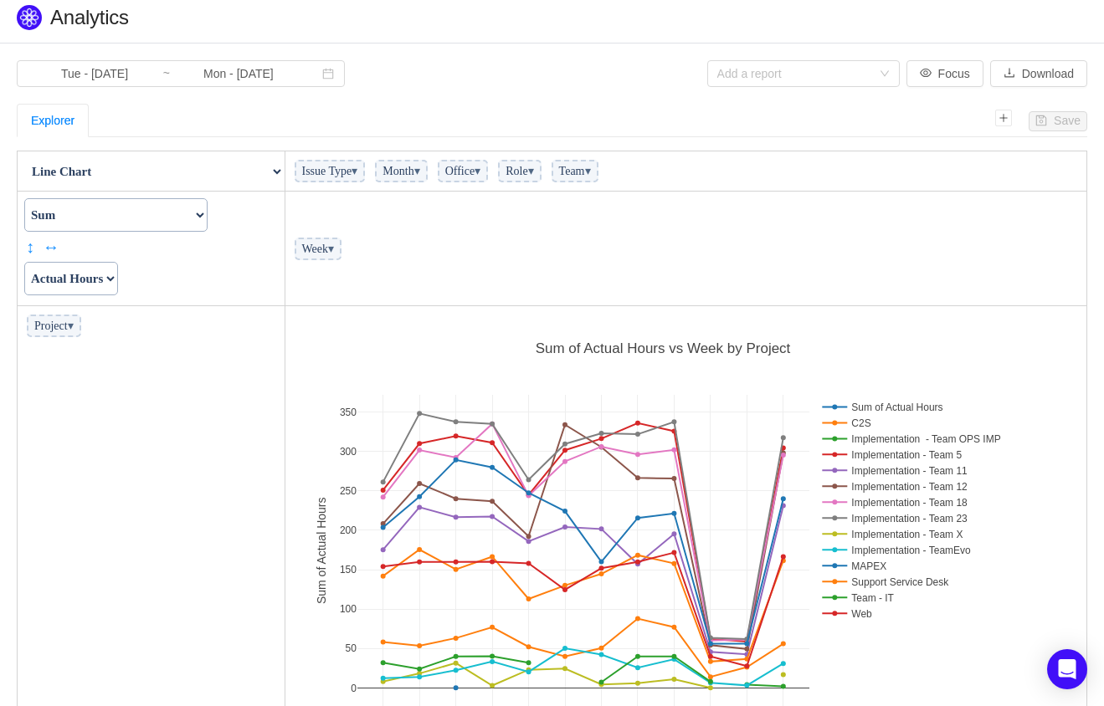
scroll to position [0, 0]
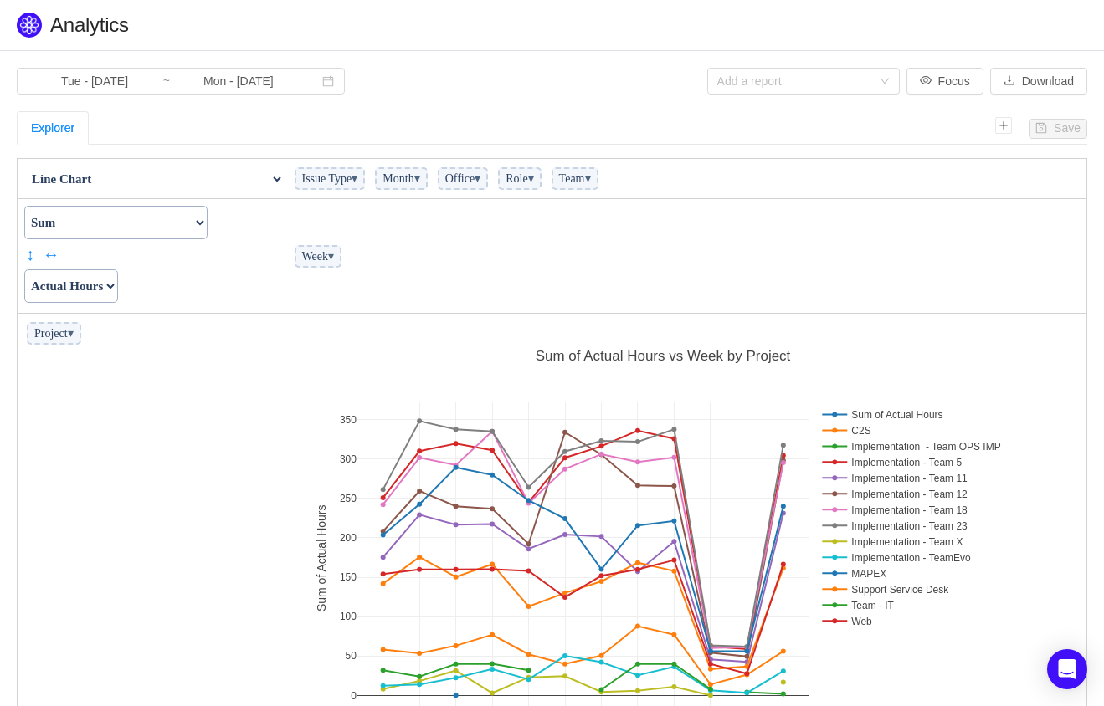
click at [480, 179] on span "▾" at bounding box center [477, 178] width 6 height 13
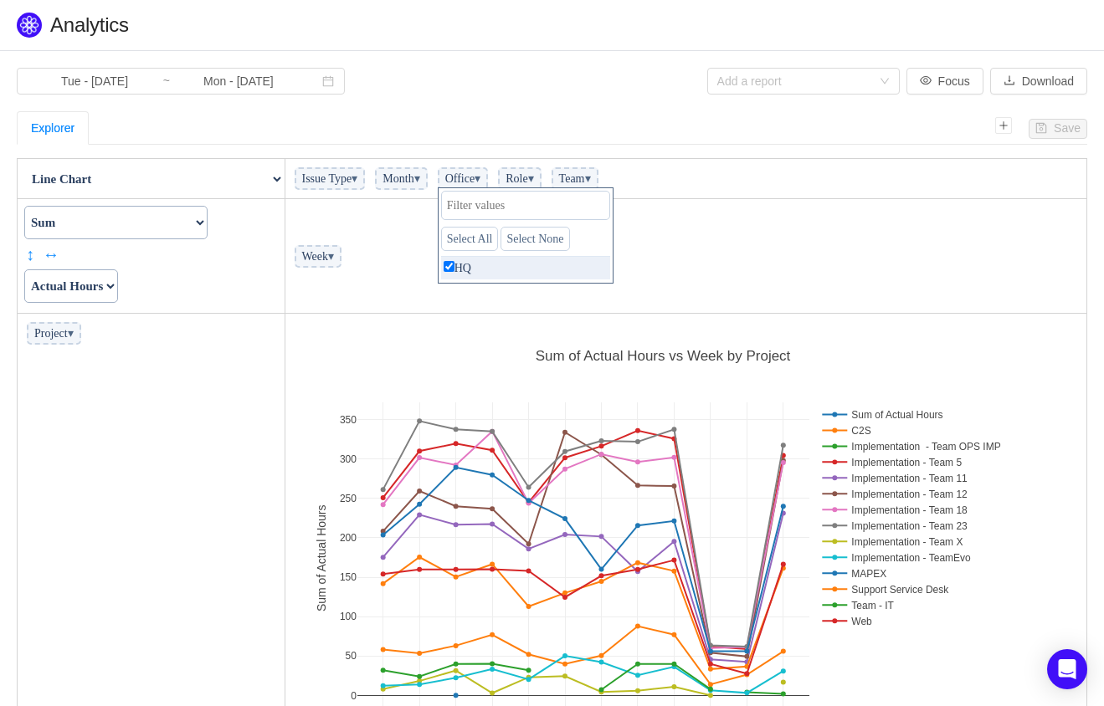
click at [115, 269] on select "Actual Hours Issue Key Issue Type Team Office Role Cycle Time Person Week Month" at bounding box center [71, 285] width 94 height 33
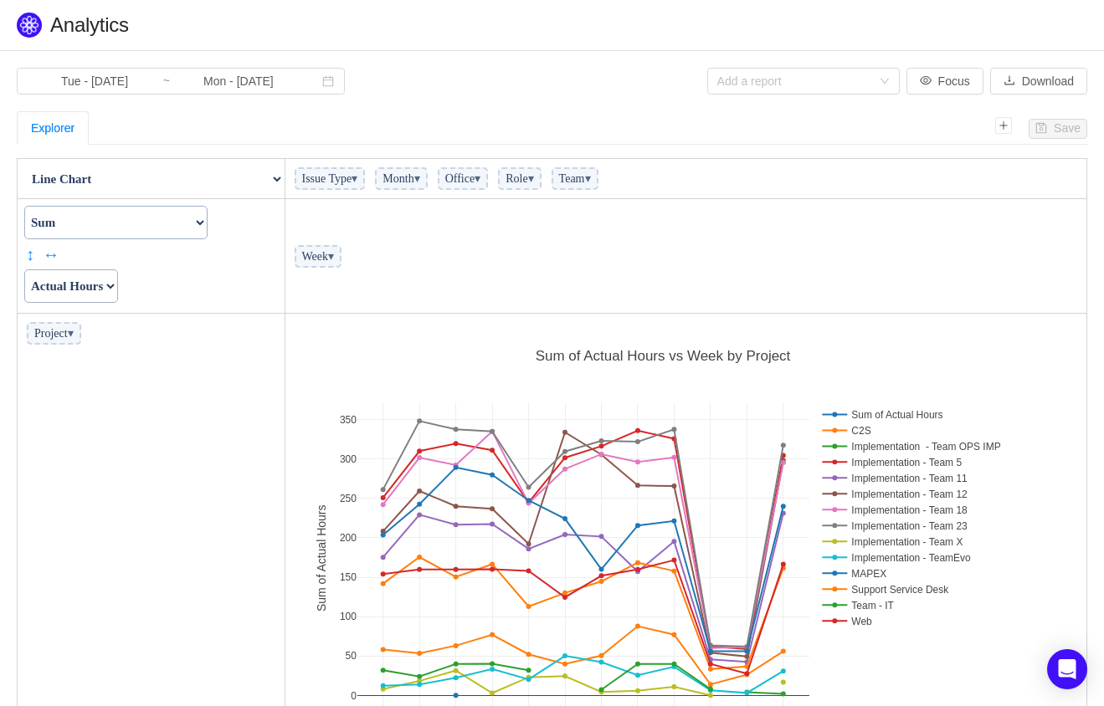
click at [116, 288] on select "Actual Hours Issue Key Issue Type Team Office Role Cycle Time Person Week Month" at bounding box center [71, 285] width 94 height 33
drag, startPoint x: 125, startPoint y: 295, endPoint x: 194, endPoint y: 281, distance: 70.7
click at [118, 295] on select "Actual Hours Issue Key Issue Type Team Office Role Cycle Time Person Week Month" at bounding box center [71, 285] width 94 height 33
click at [366, 174] on span "Issue Type ▾" at bounding box center [330, 178] width 71 height 23
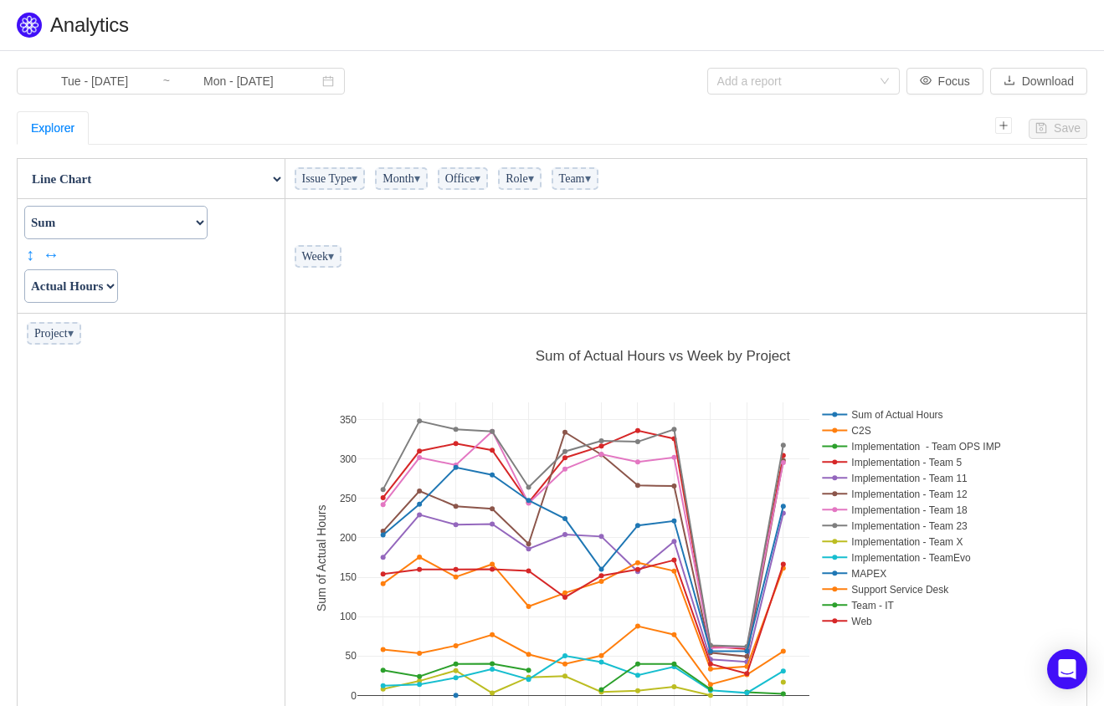
click at [334, 254] on span "▾" at bounding box center [331, 256] width 6 height 13
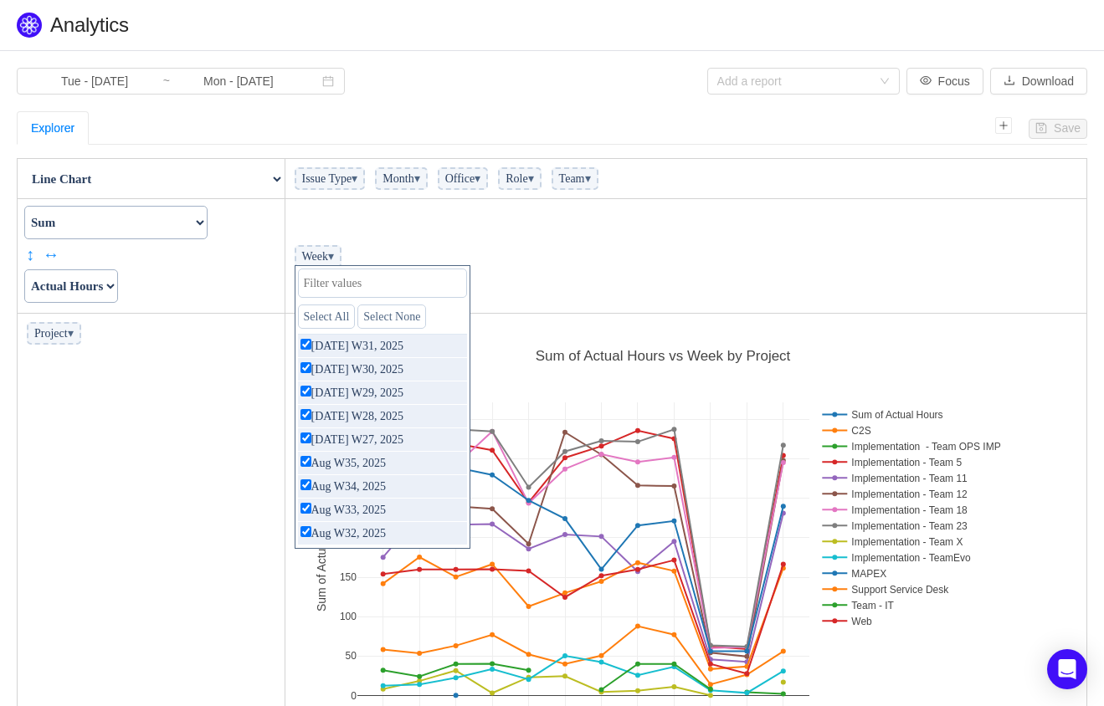
click at [334, 254] on span "▾" at bounding box center [331, 256] width 6 height 13
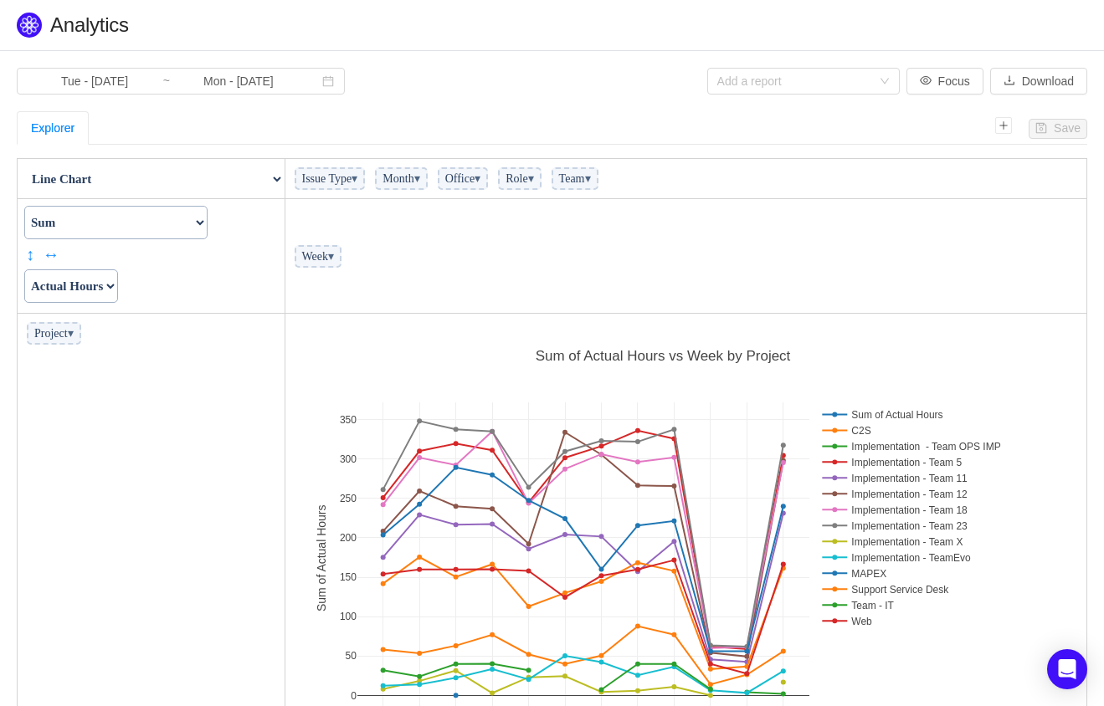
click at [427, 170] on span "Month ▾" at bounding box center [401, 178] width 52 height 23
click at [207, 220] on select "Count Count Unique Values List Unique Values Sum Integer Sum Average Median Sam…" at bounding box center [115, 222] width 183 height 33
drag, startPoint x: 243, startPoint y: 220, endPoint x: 253, endPoint y: 218, distance: 9.4
click at [207, 220] on select "Count Count Unique Values List Unique Values Sum Integer Sum Average Median Sam…" at bounding box center [115, 222] width 183 height 33
click at [427, 177] on span "Month ▾" at bounding box center [401, 178] width 52 height 23
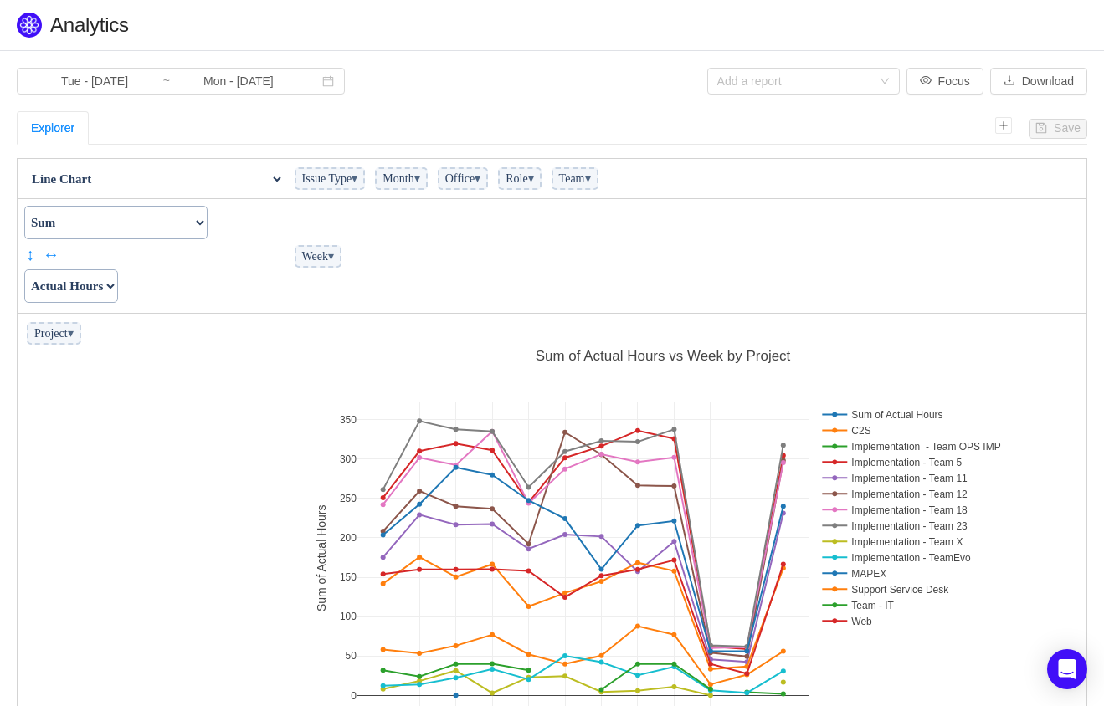
click at [420, 177] on span "▾" at bounding box center [417, 178] width 6 height 13
click at [489, 177] on span "Office ▾" at bounding box center [463, 178] width 51 height 23
click at [489, 184] on span "Office ▾" at bounding box center [463, 178] width 51 height 23
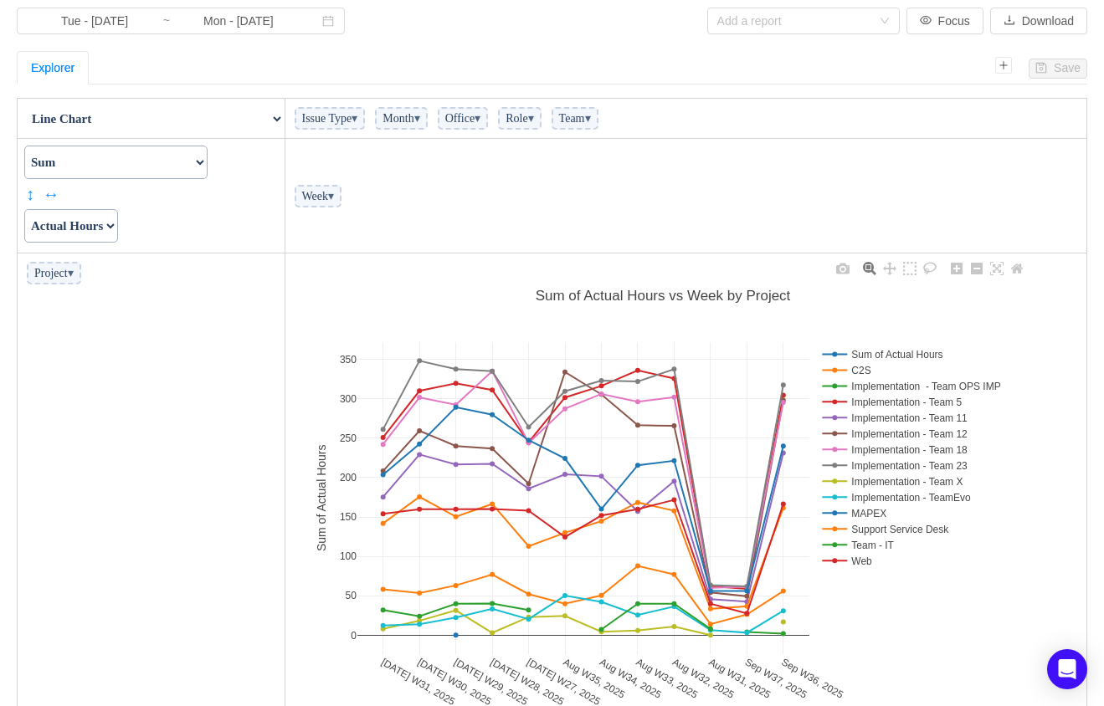
scroll to position [131, 0]
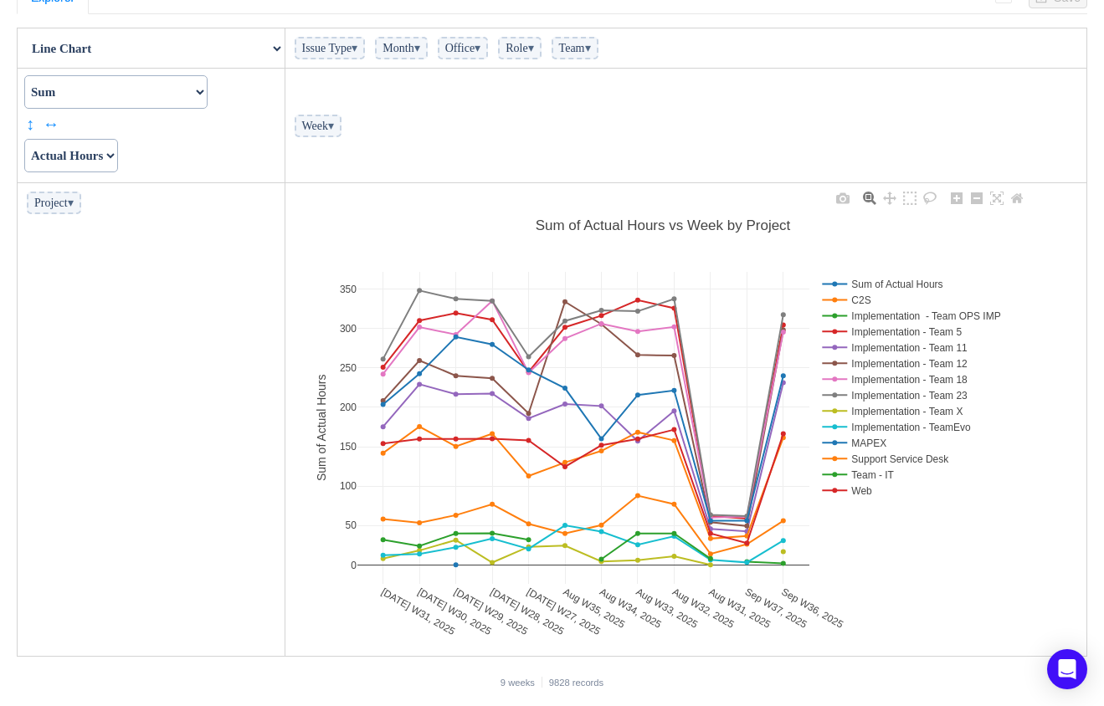
click at [858, 331] on rect at bounding box center [918, 332] width 203 height 16
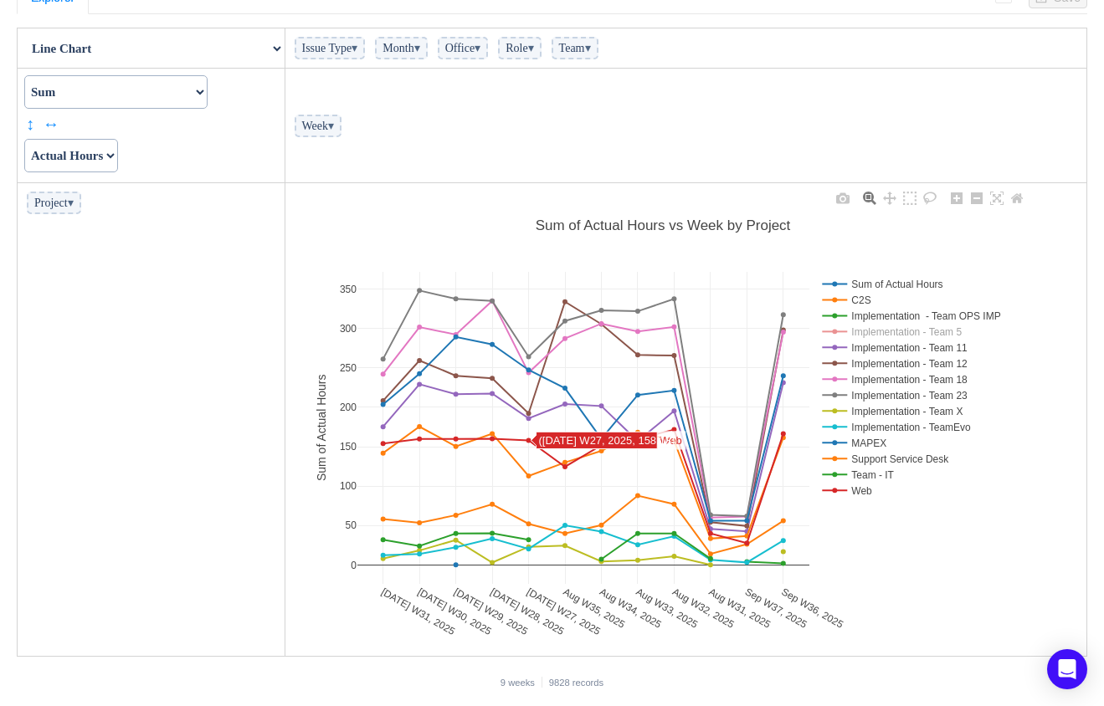
scroll to position [0, 0]
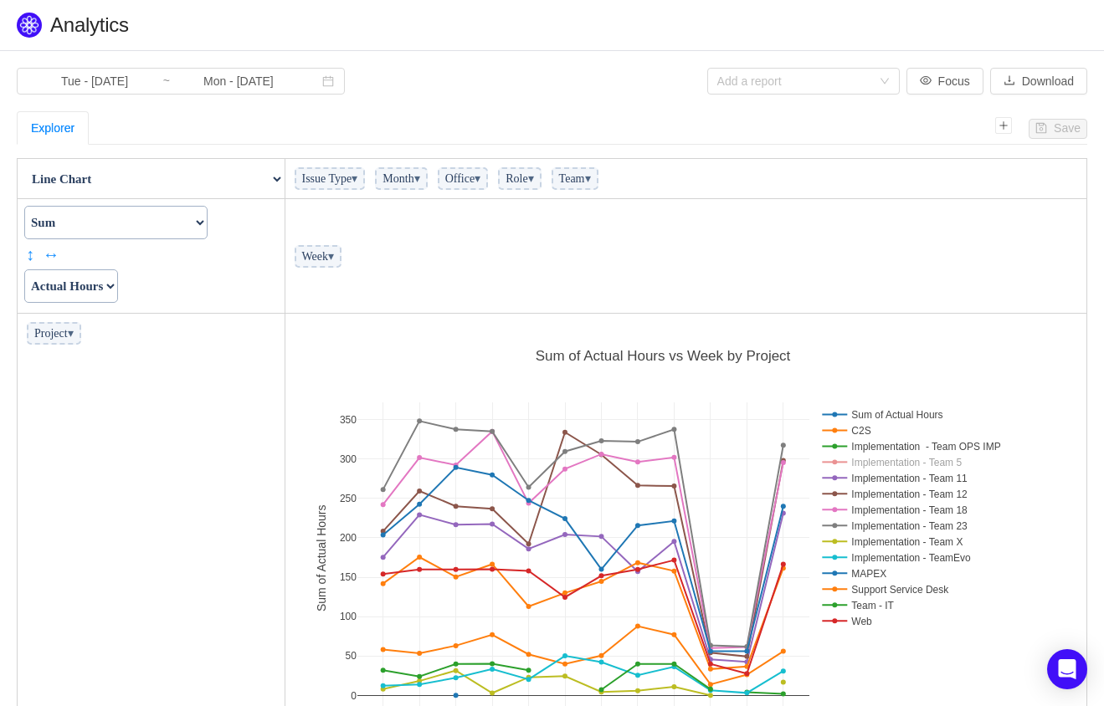
click at [118, 279] on select "Actual Hours Issue Key Issue Type Team Office Role Cycle Time Person Week Month" at bounding box center [71, 285] width 94 height 33
click at [207, 221] on select "Count Count Unique Values List Unique Values Sum Integer Sum Average Median Sam…" at bounding box center [115, 222] width 183 height 33
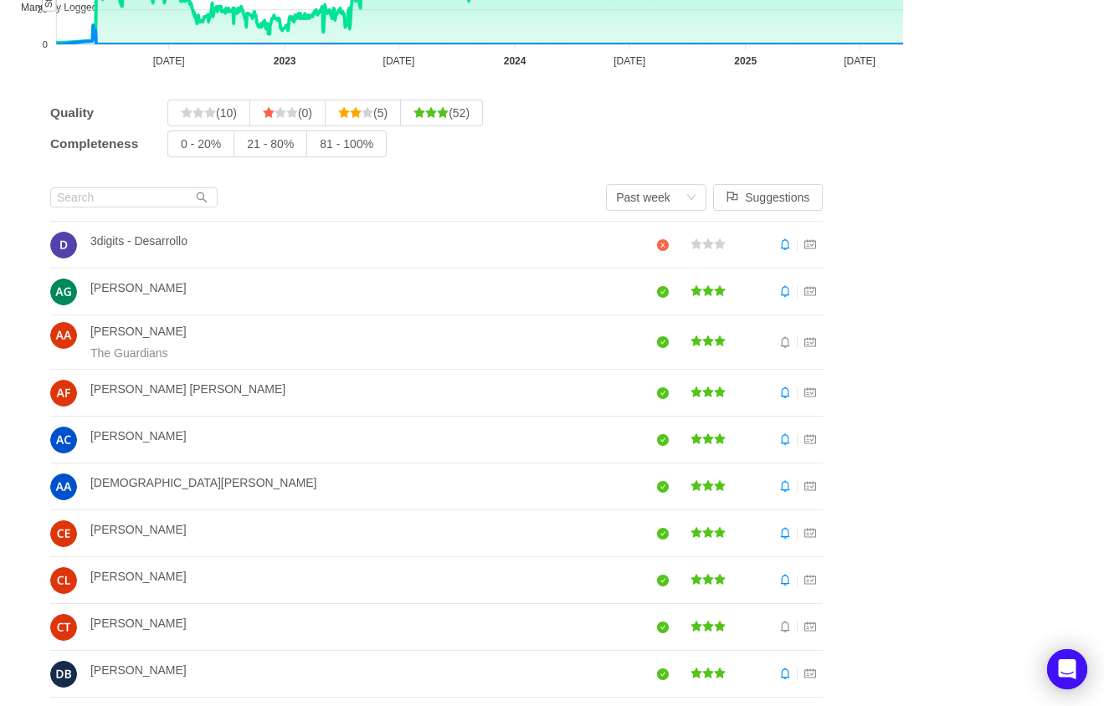
scroll to position [159, 0]
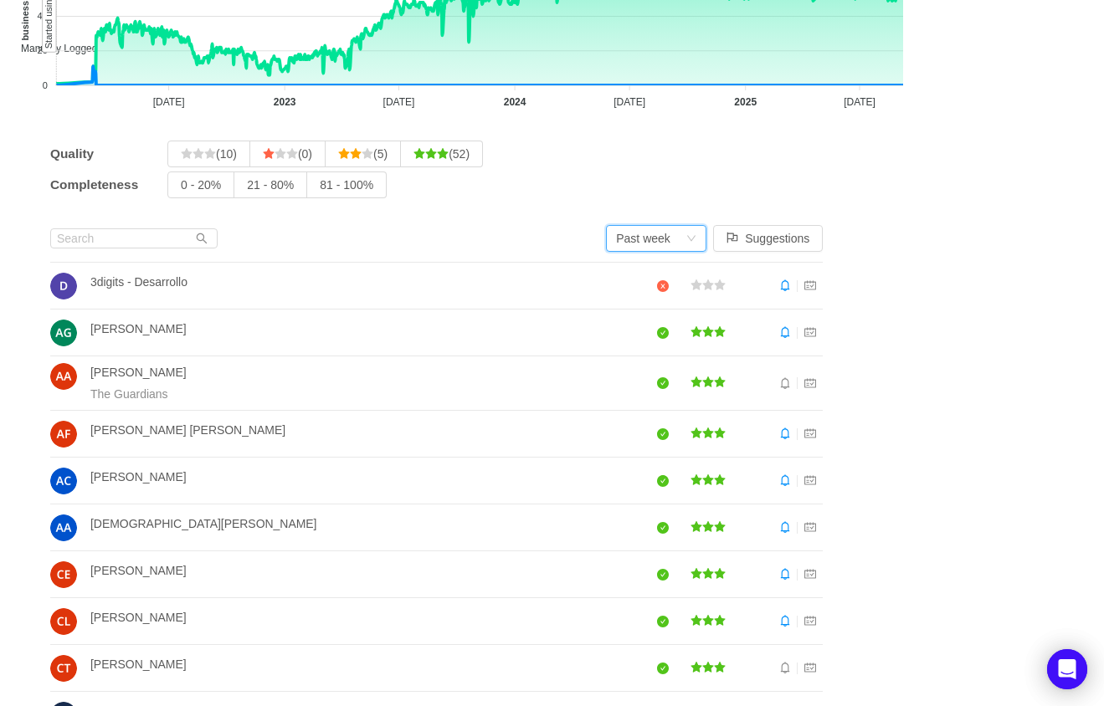
click at [680, 238] on div "Past week" at bounding box center [650, 238] width 69 height 25
click at [674, 291] on li "Past month" at bounding box center [667, 298] width 100 height 27
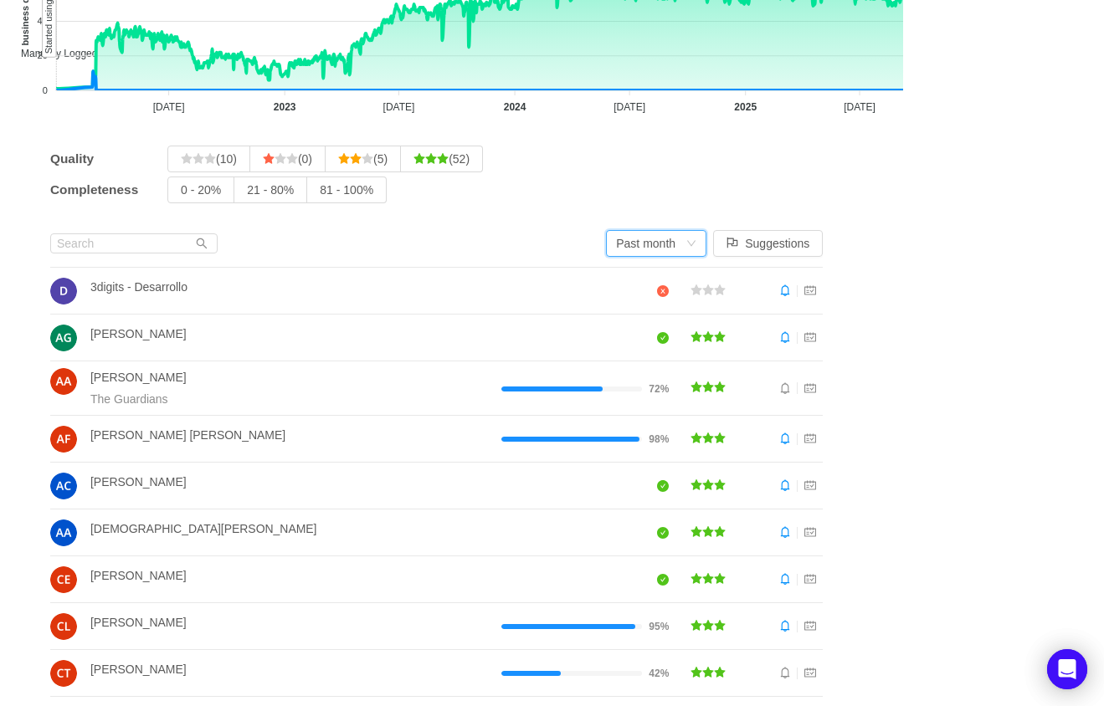
scroll to position [0, 0]
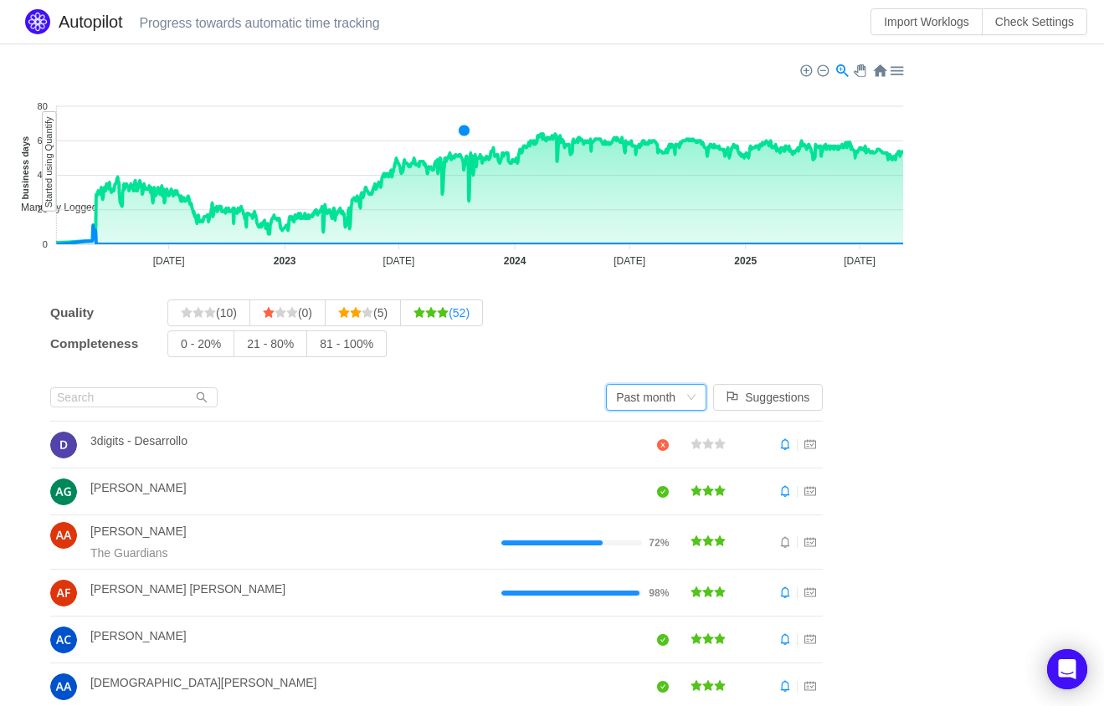
click at [460, 315] on span "(52)" at bounding box center [441, 312] width 56 height 13
click at [413, 317] on input "(52)" at bounding box center [413, 317] width 0 height 0
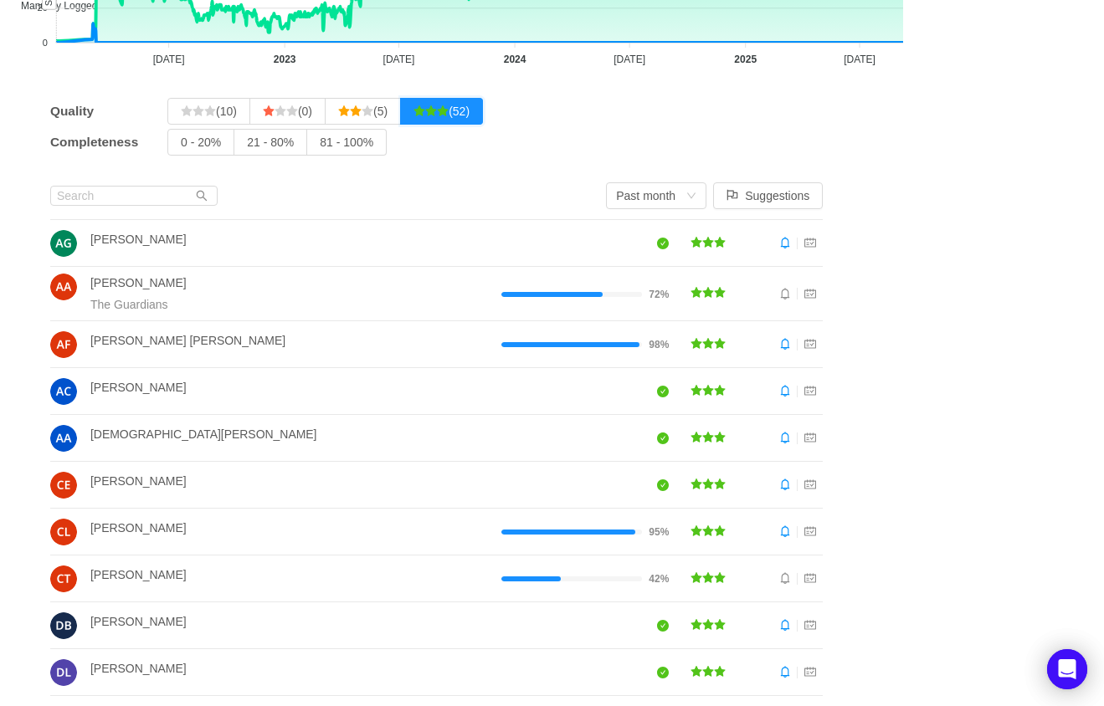
scroll to position [159, 0]
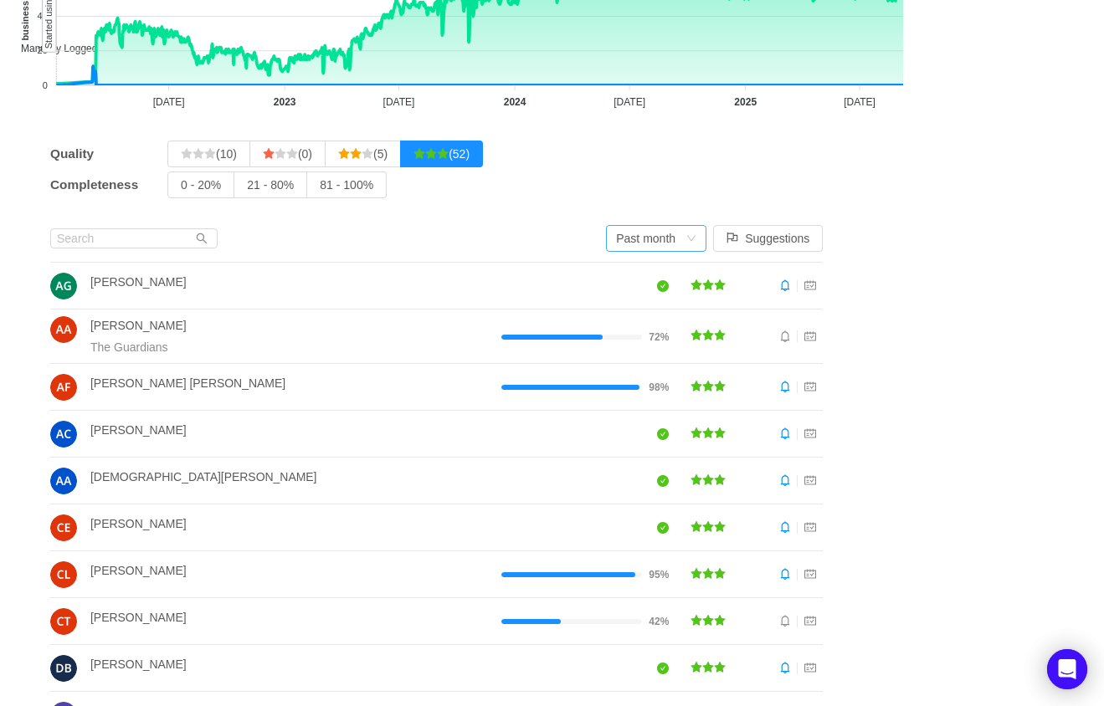
click at [675, 239] on div "Past month" at bounding box center [645, 238] width 59 height 25
click at [670, 274] on li "Past week" at bounding box center [667, 272] width 100 height 27
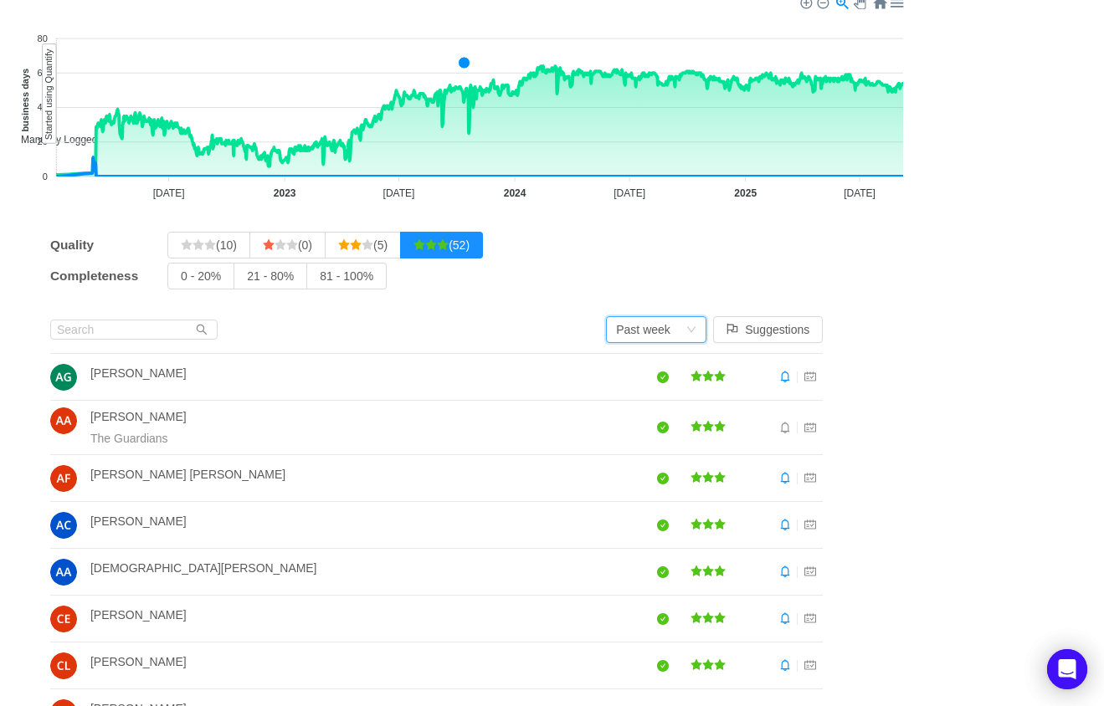
scroll to position [66, 0]
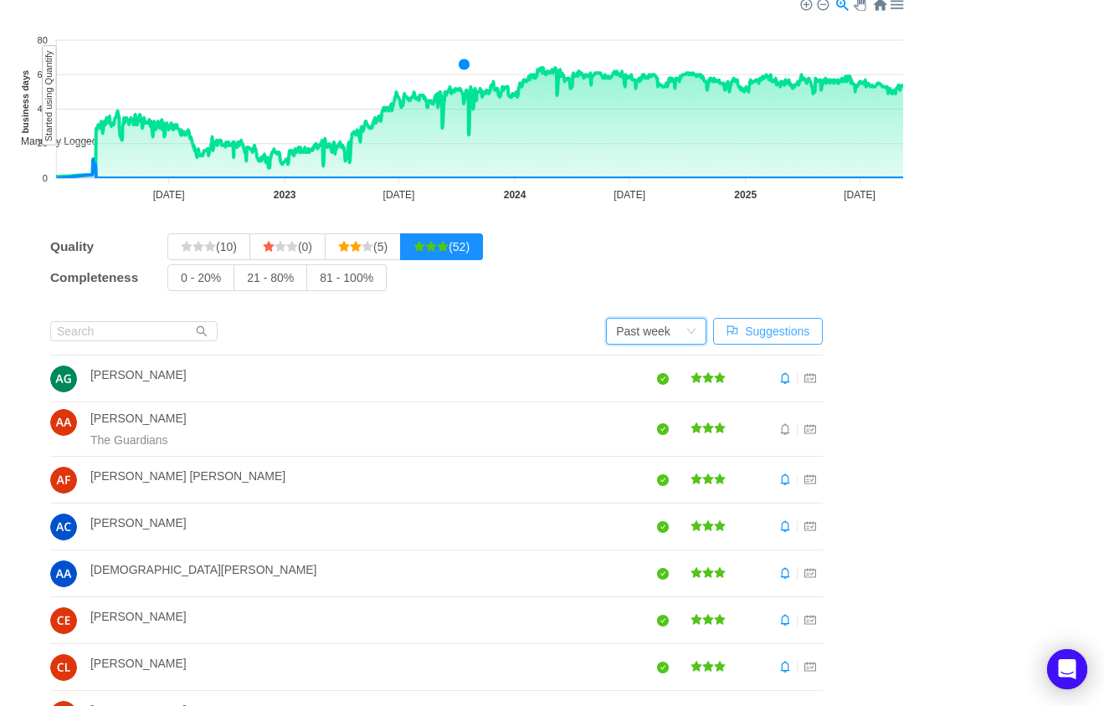
click at [807, 339] on button "Suggestions" at bounding box center [768, 331] width 110 height 27
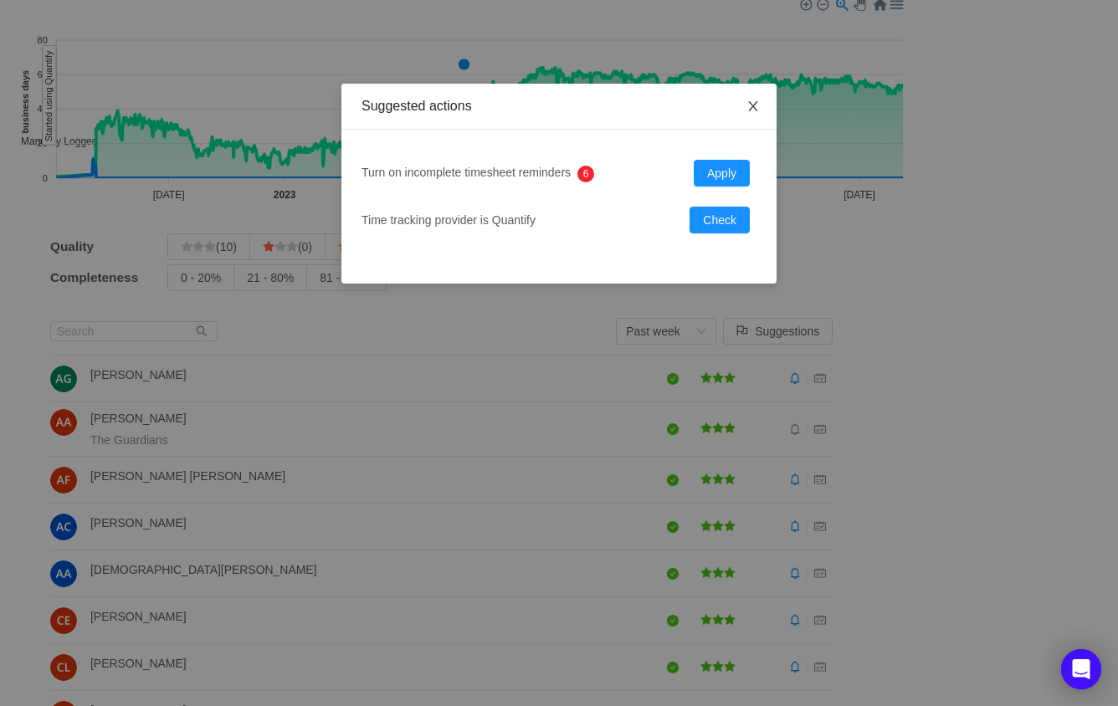
click at [752, 112] on icon "icon: close" at bounding box center [752, 106] width 13 height 13
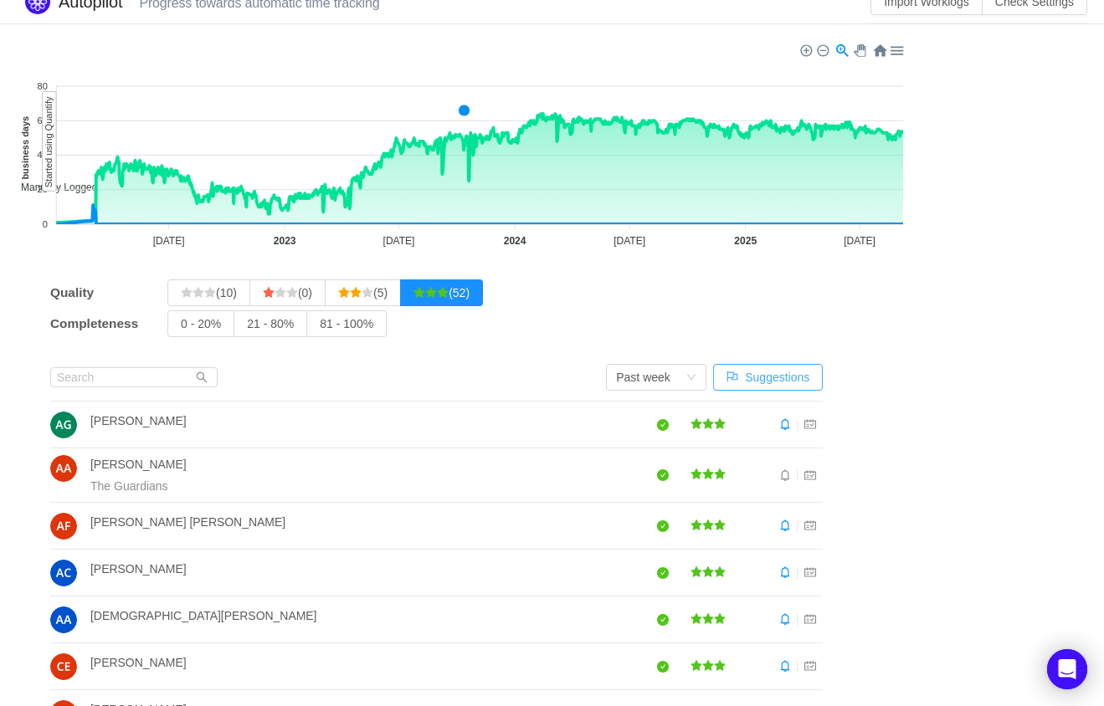
scroll to position [0, 0]
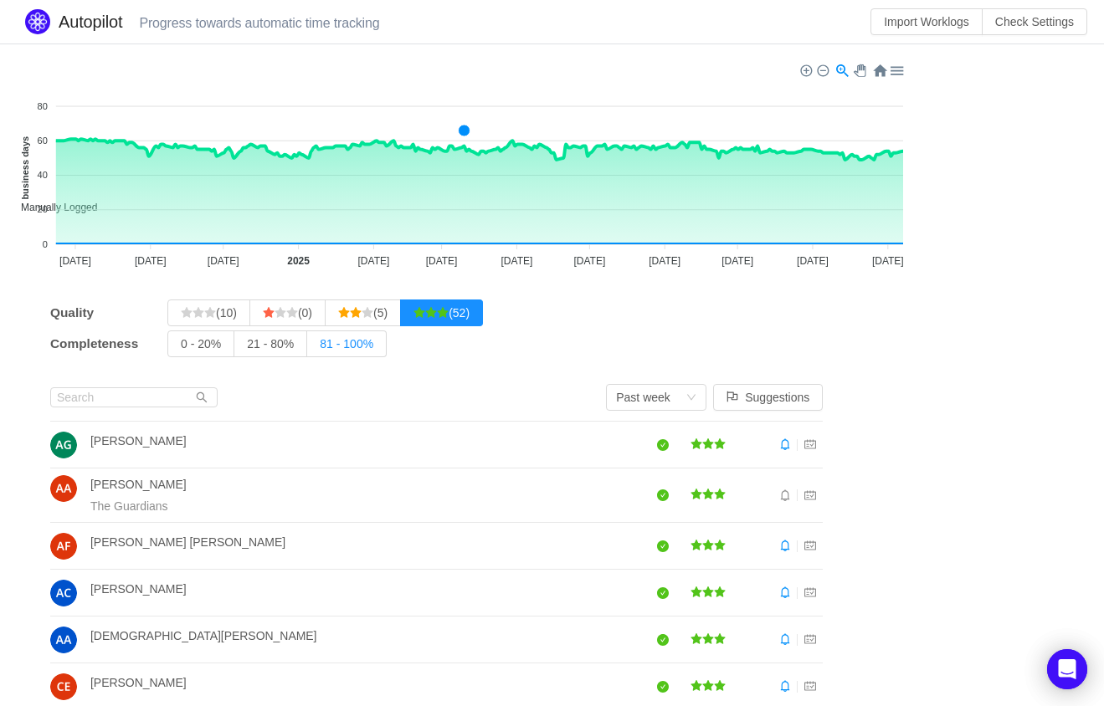
click at [368, 337] on span "81 - 100%" at bounding box center [347, 343] width 54 height 13
click at [320, 348] on input "81 - 100%" at bounding box center [320, 348] width 0 height 0
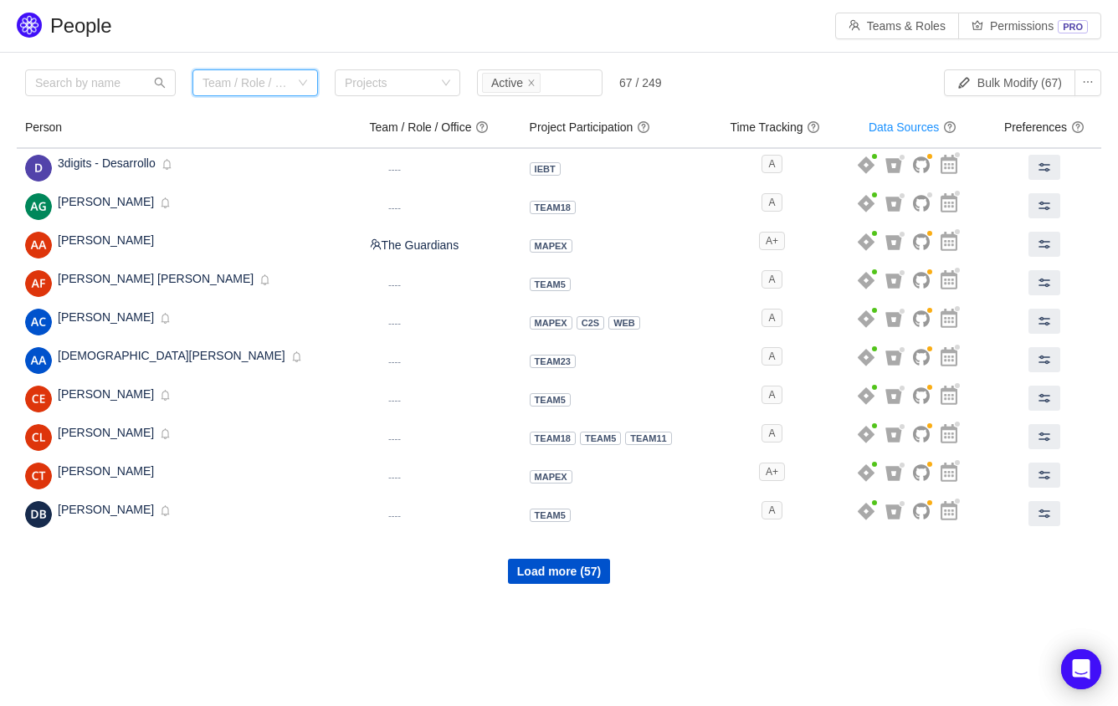
click at [273, 74] on div "Team / Role / Office" at bounding box center [249, 82] width 95 height 25
click at [372, 77] on div "Projects" at bounding box center [390, 82] width 90 height 17
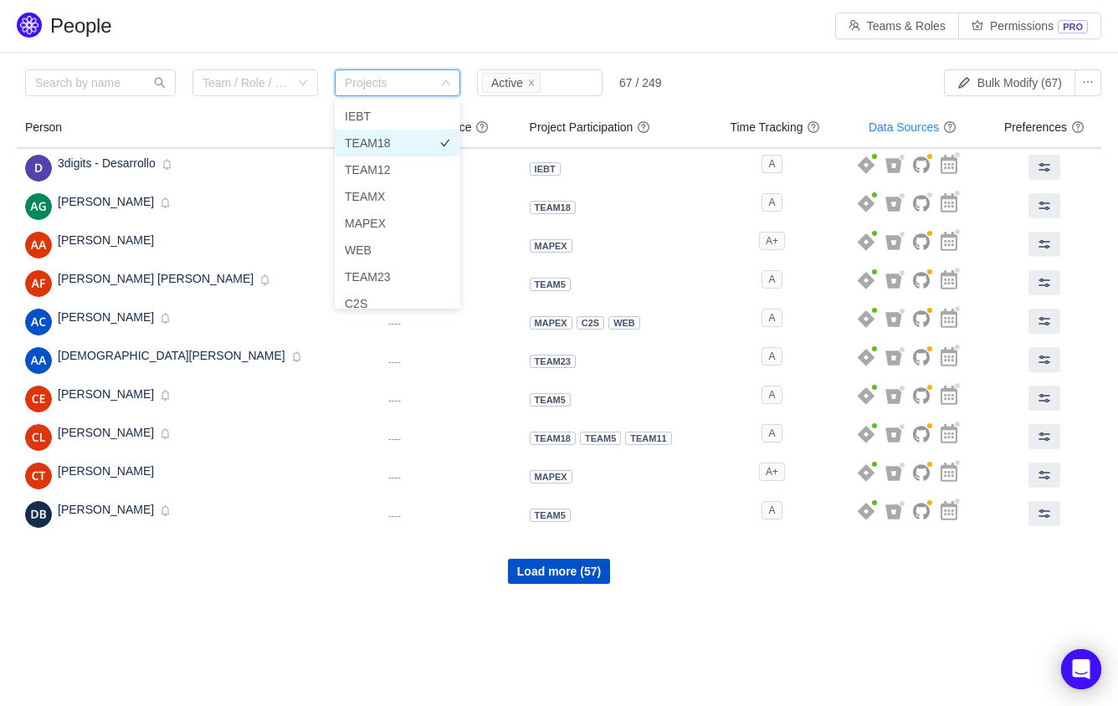
click at [379, 138] on li "TEAM18" at bounding box center [397, 143] width 125 height 27
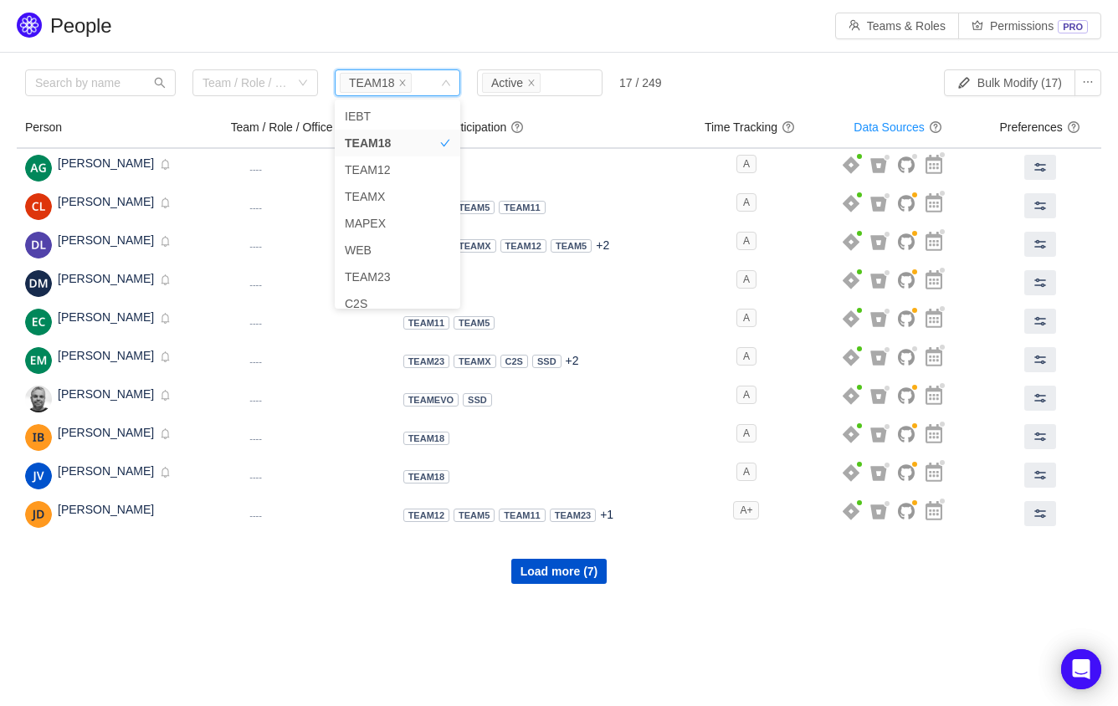
click at [413, 18] on div "Teams & Roles Permissions PRO" at bounding box center [676, 26] width 850 height 27
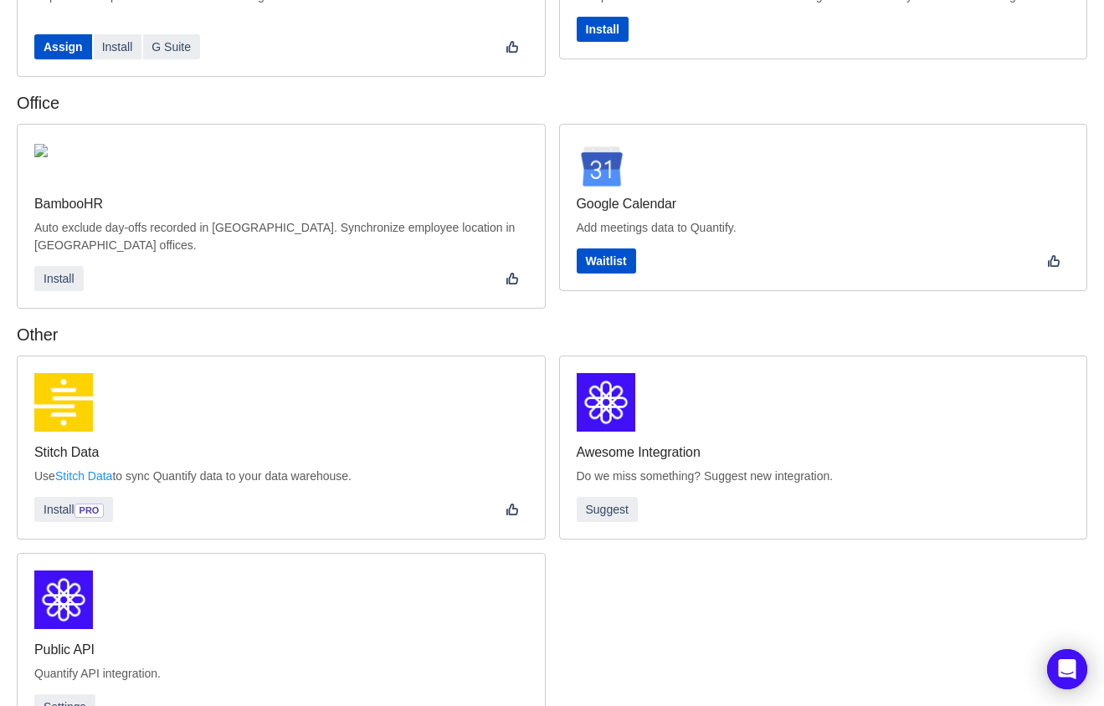
scroll to position [464, 0]
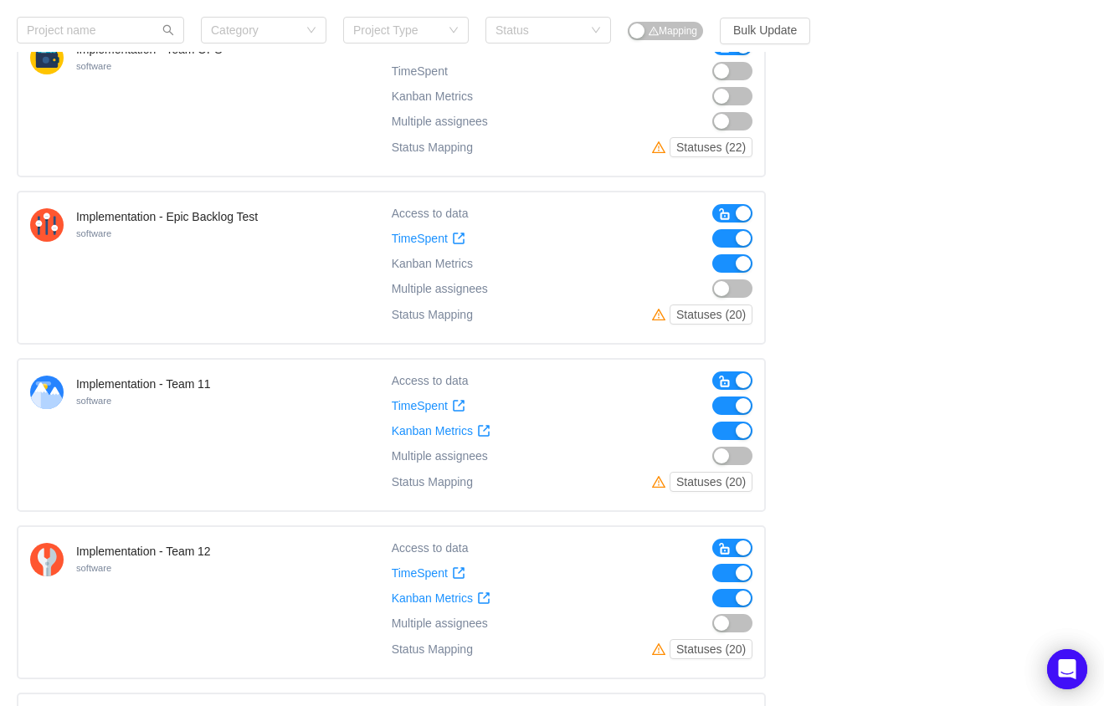
scroll to position [1208, 0]
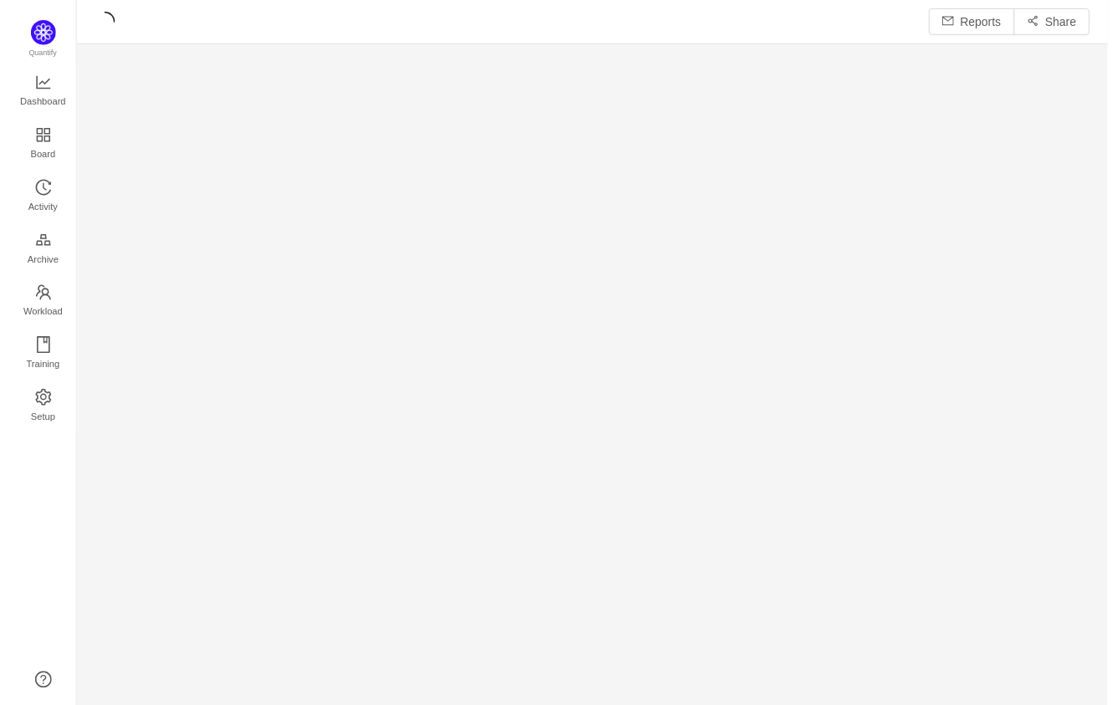
scroll to position [680, 993]
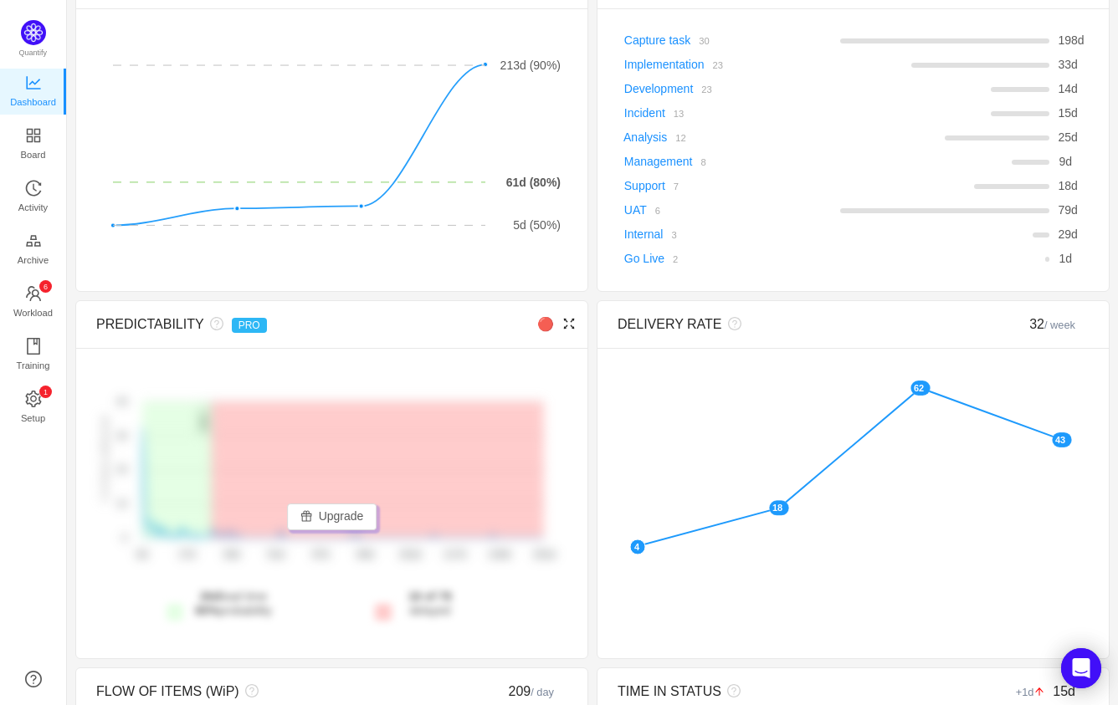
scroll to position [1, 0]
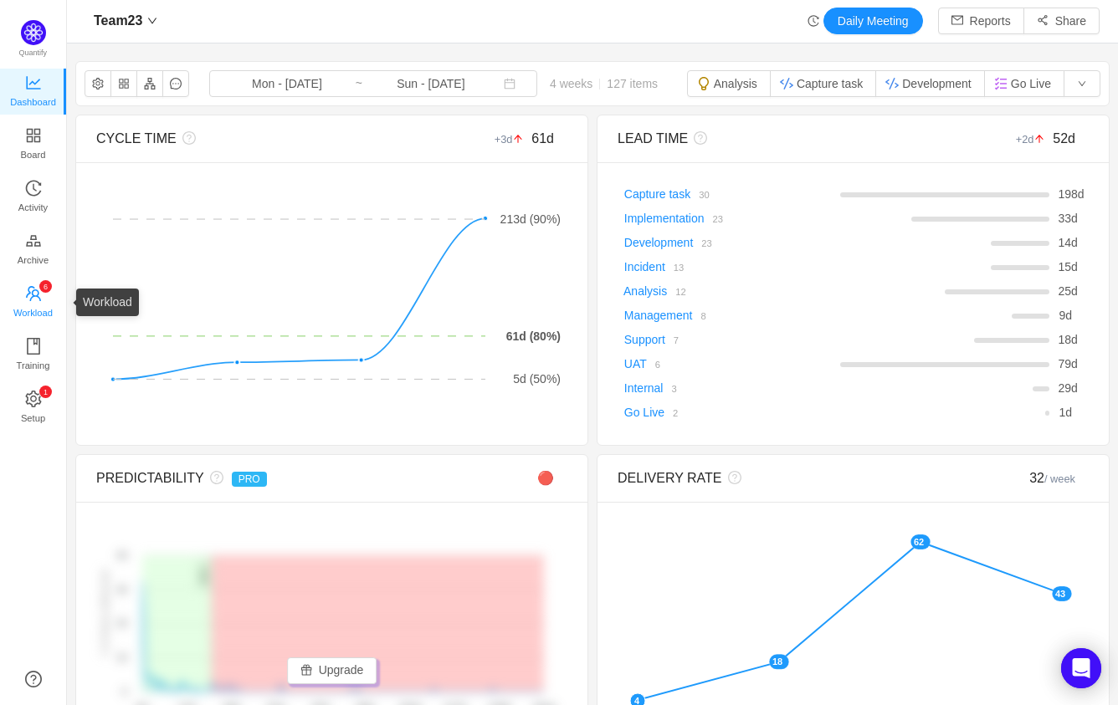
click at [21, 301] on span "Workload" at bounding box center [32, 312] width 39 height 33
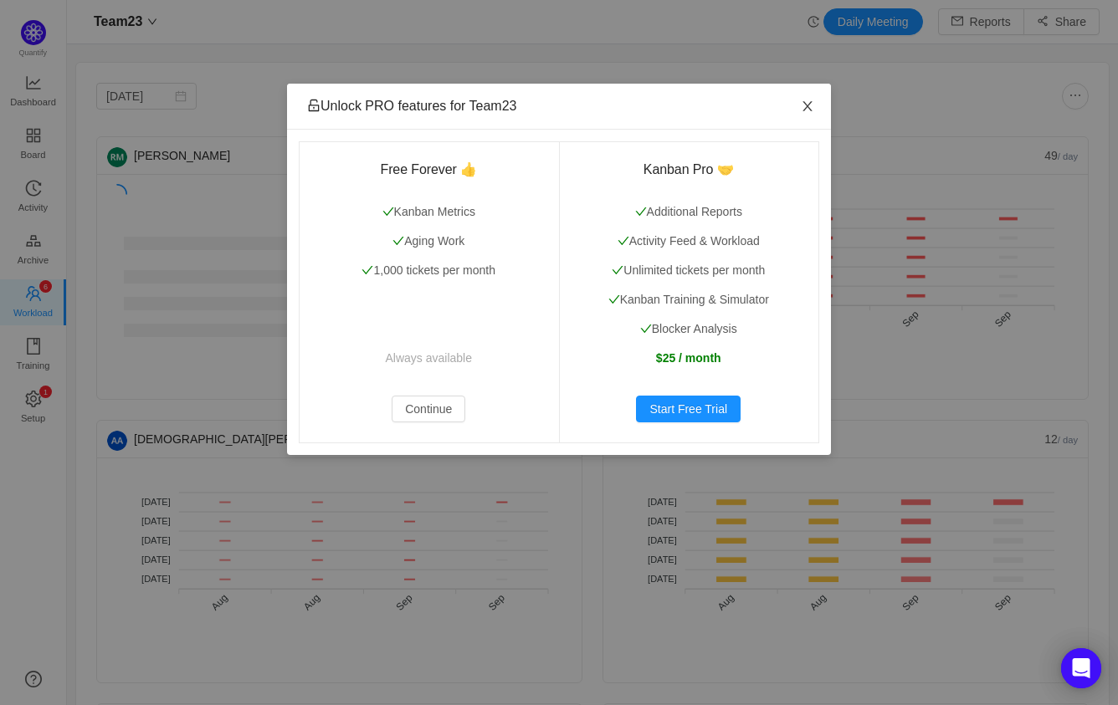
click at [804, 105] on icon "icon: close" at bounding box center [807, 106] width 13 height 13
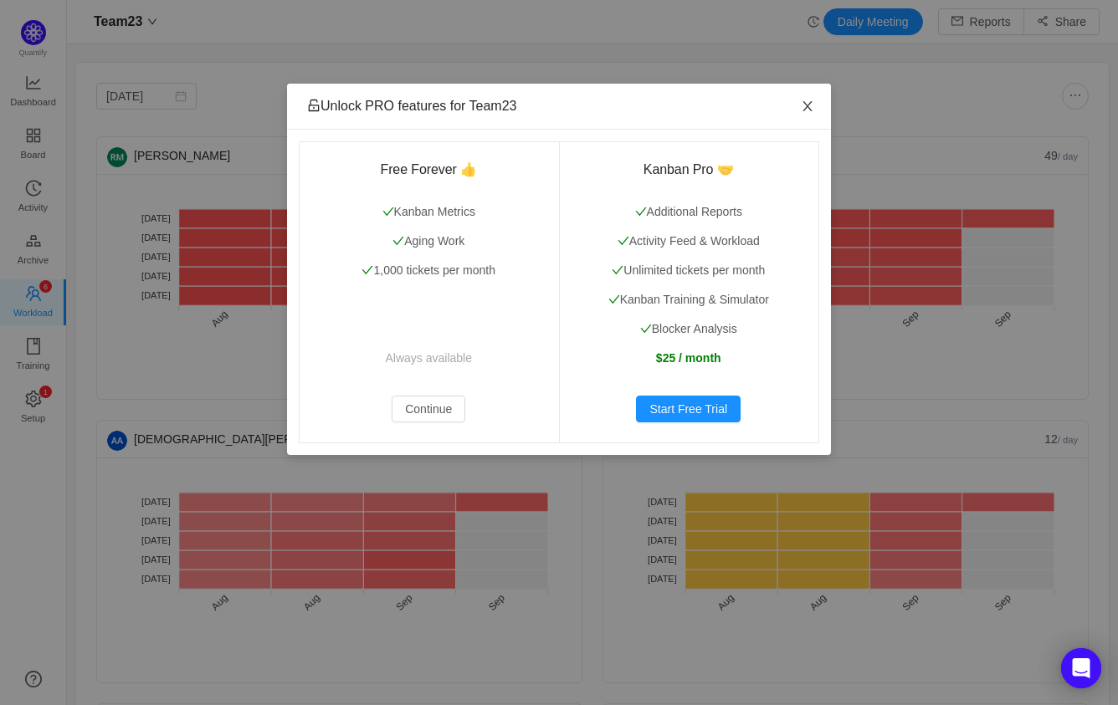
click at [806, 107] on icon "icon: close" at bounding box center [807, 106] width 13 height 13
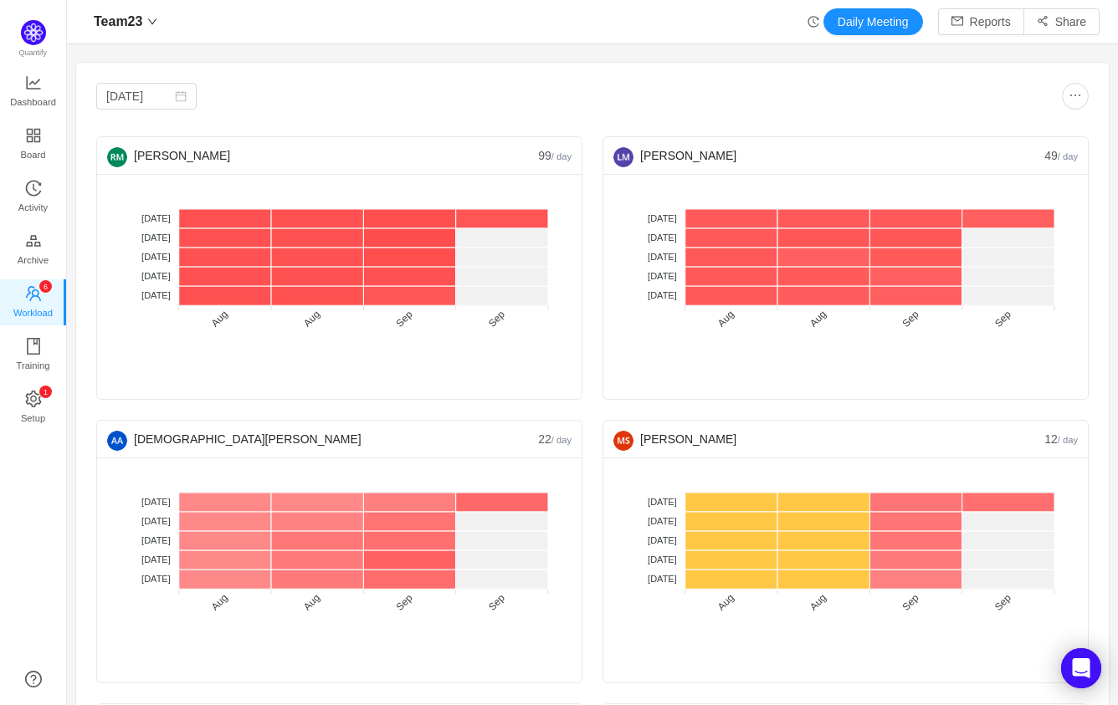
scroll to position [93, 0]
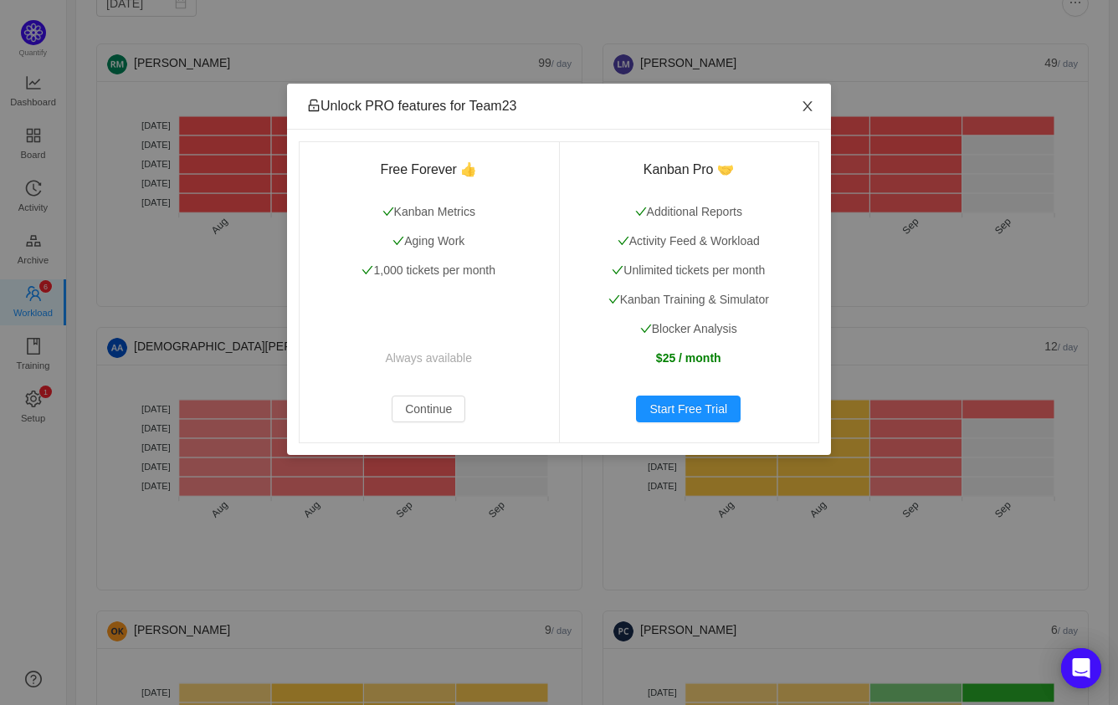
click at [810, 107] on icon "icon: close" at bounding box center [807, 106] width 13 height 13
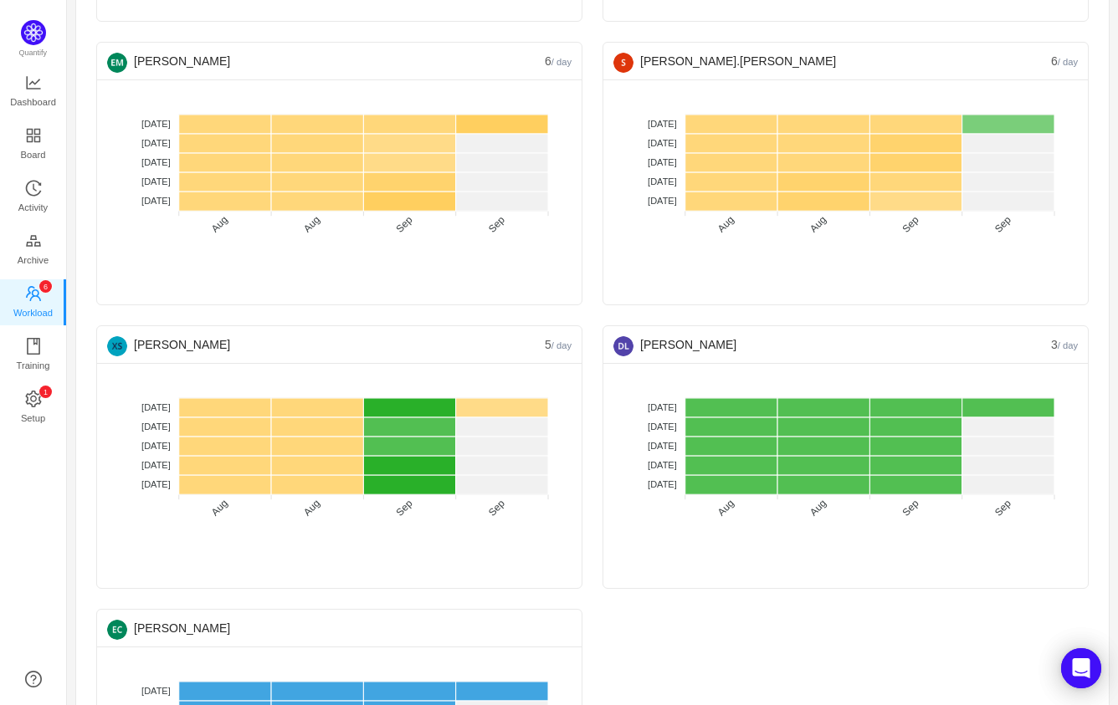
scroll to position [1140, 0]
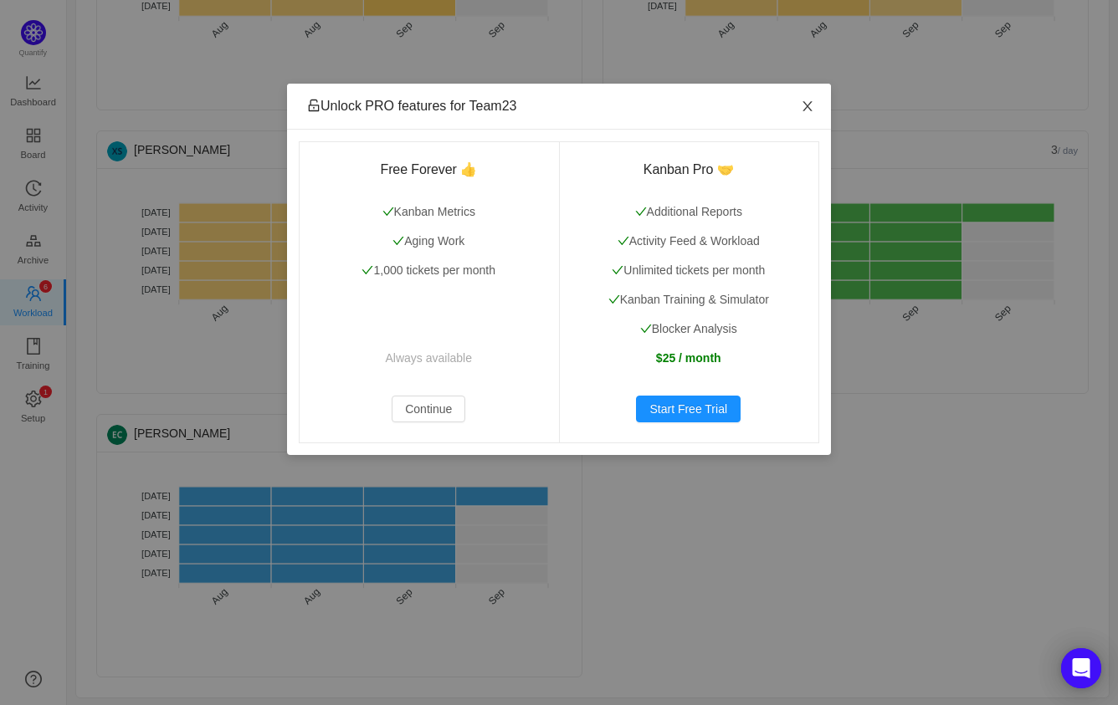
click at [810, 111] on icon "icon: close" at bounding box center [807, 106] width 13 height 13
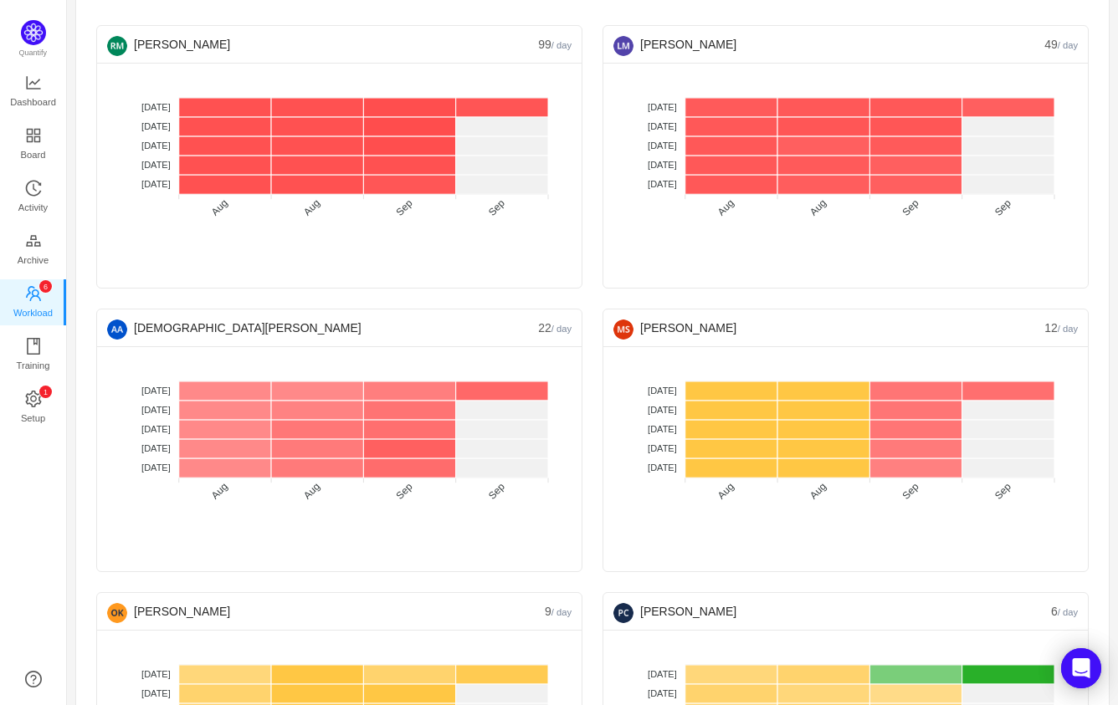
scroll to position [211, 0]
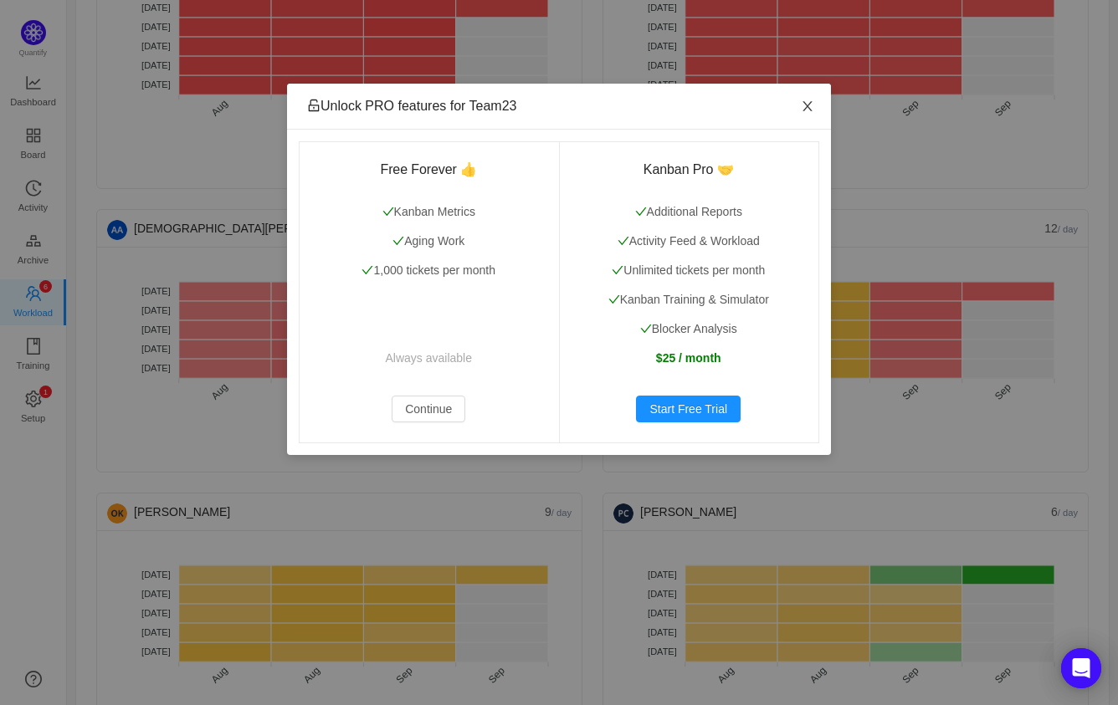
click at [806, 100] on icon "icon: close" at bounding box center [807, 106] width 13 height 13
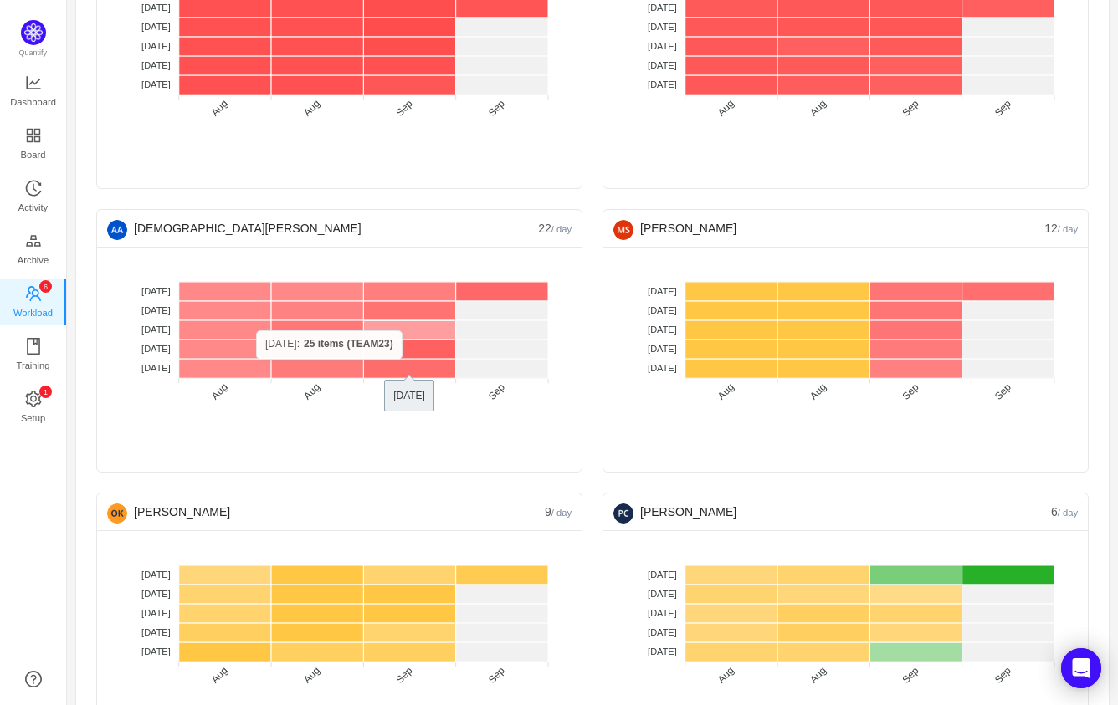
click at [426, 329] on rect at bounding box center [409, 329] width 92 height 19
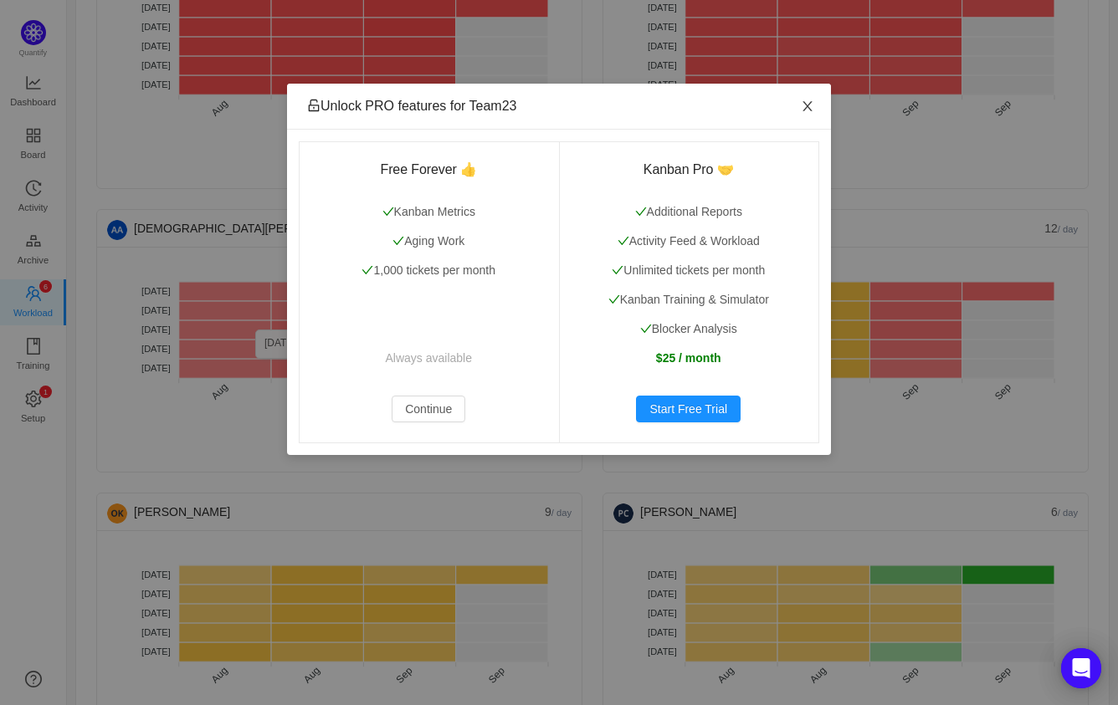
click at [812, 108] on icon "icon: close" at bounding box center [807, 106] width 13 height 13
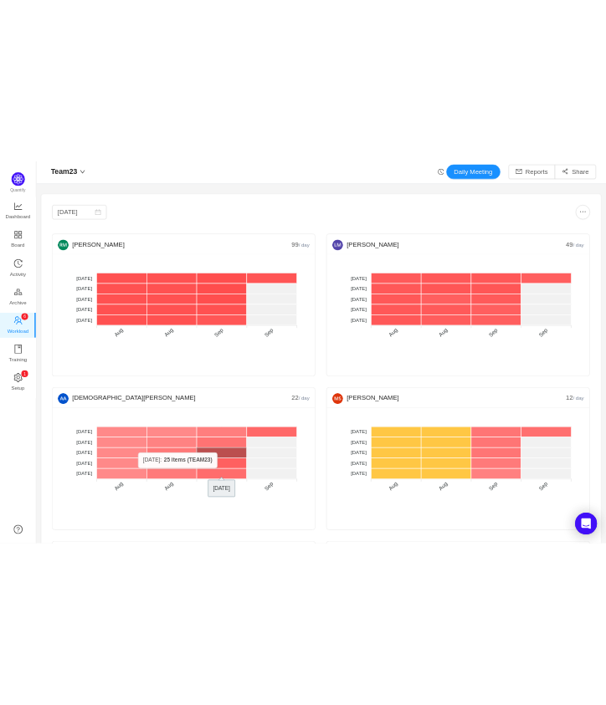
scroll to position [0, 0]
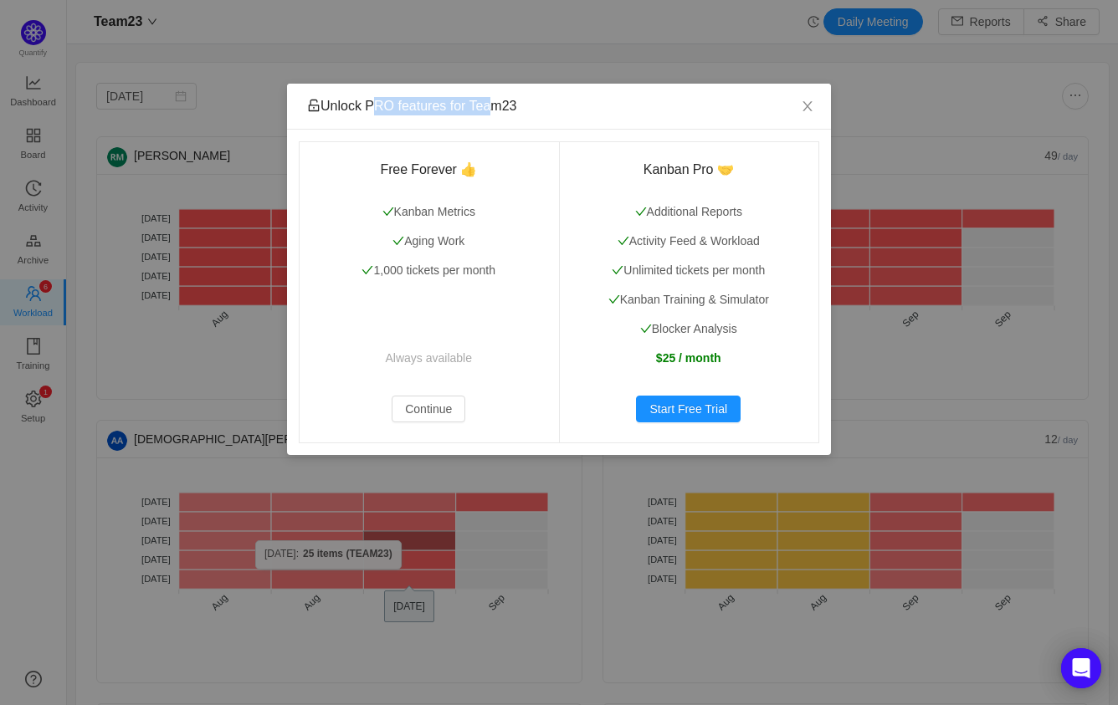
drag, startPoint x: 372, startPoint y: 87, endPoint x: 489, endPoint y: 106, distance: 117.9
click at [489, 106] on div "Unlock PRO features for Team23" at bounding box center [559, 107] width 544 height 46
drag, startPoint x: 535, startPoint y: 100, endPoint x: 627, endPoint y: 114, distance: 92.3
click at [627, 114] on div "Unlock PRO features for Team23" at bounding box center [559, 106] width 504 height 18
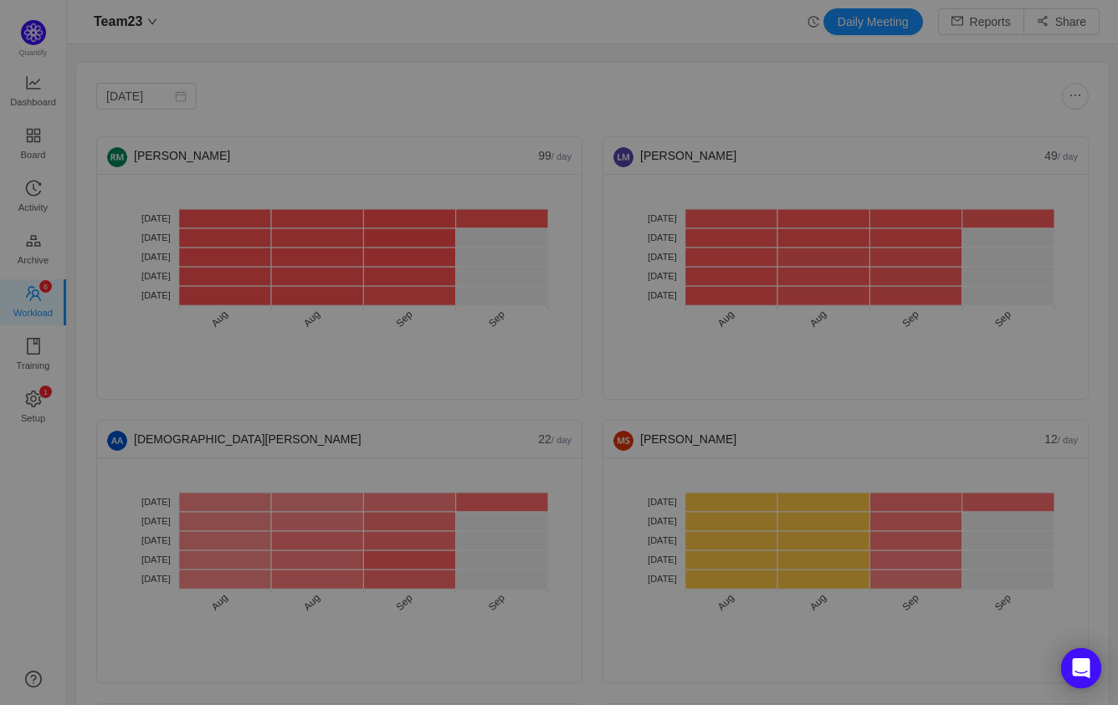
scroll to position [676, 1008]
click at [1025, 107] on div at bounding box center [559, 352] width 1118 height 705
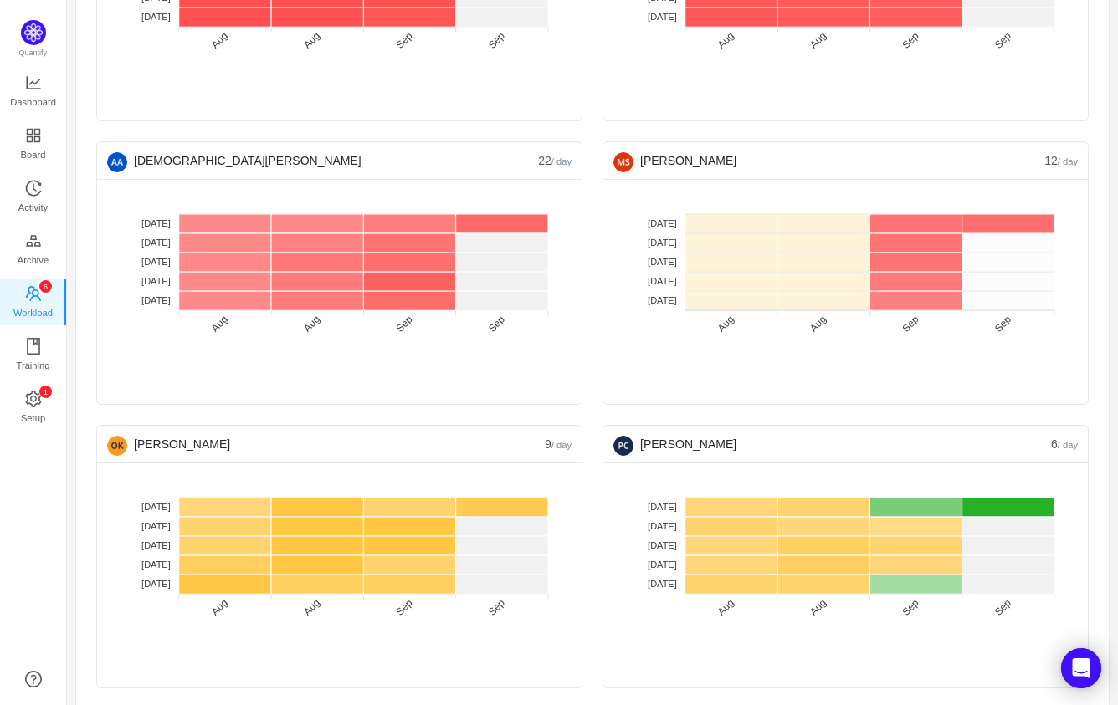
scroll to position [371, 0]
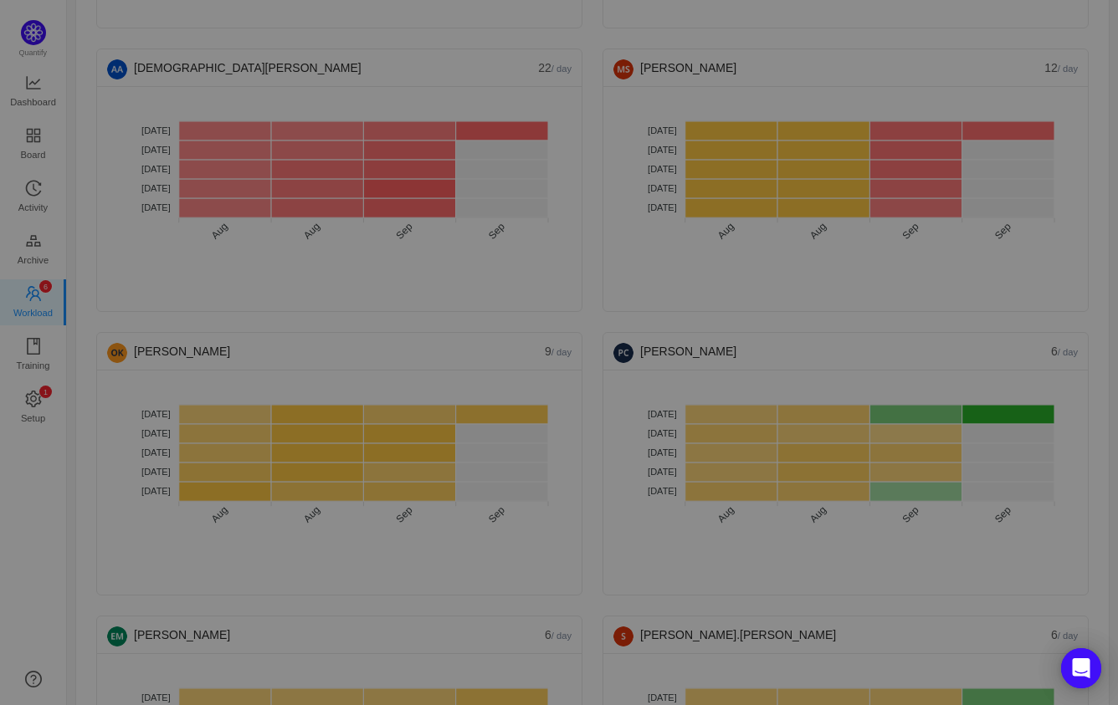
click at [269, 39] on div at bounding box center [559, 352] width 1118 height 705
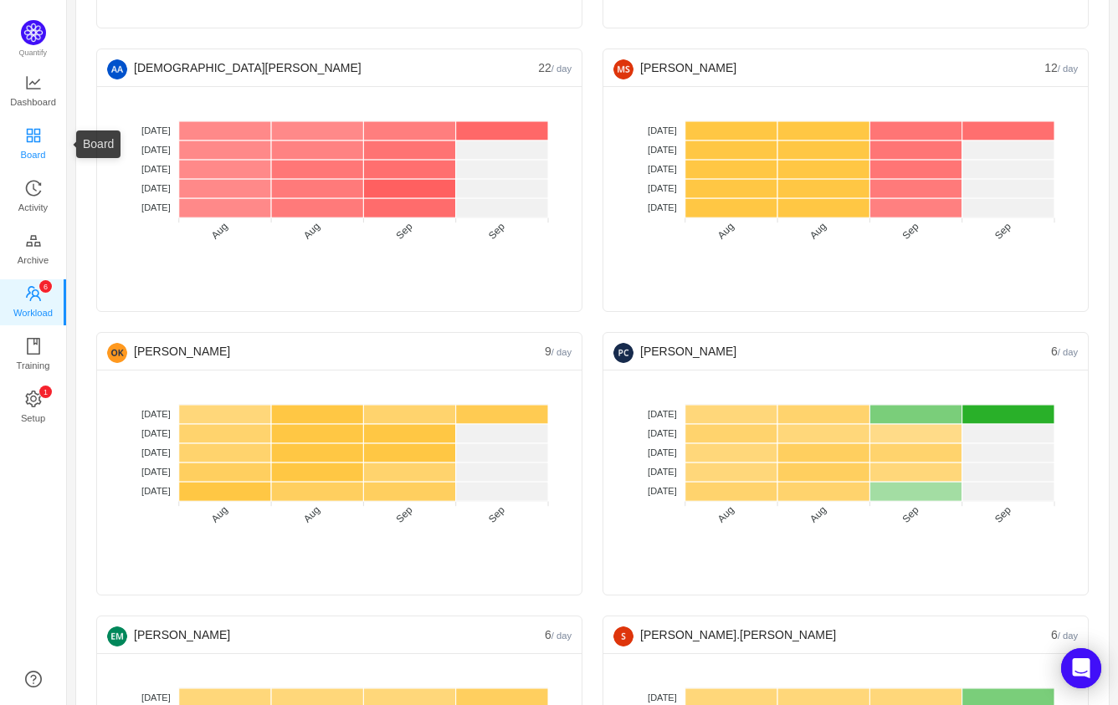
click at [31, 132] on icon "icon: appstore" at bounding box center [32, 134] width 13 height 13
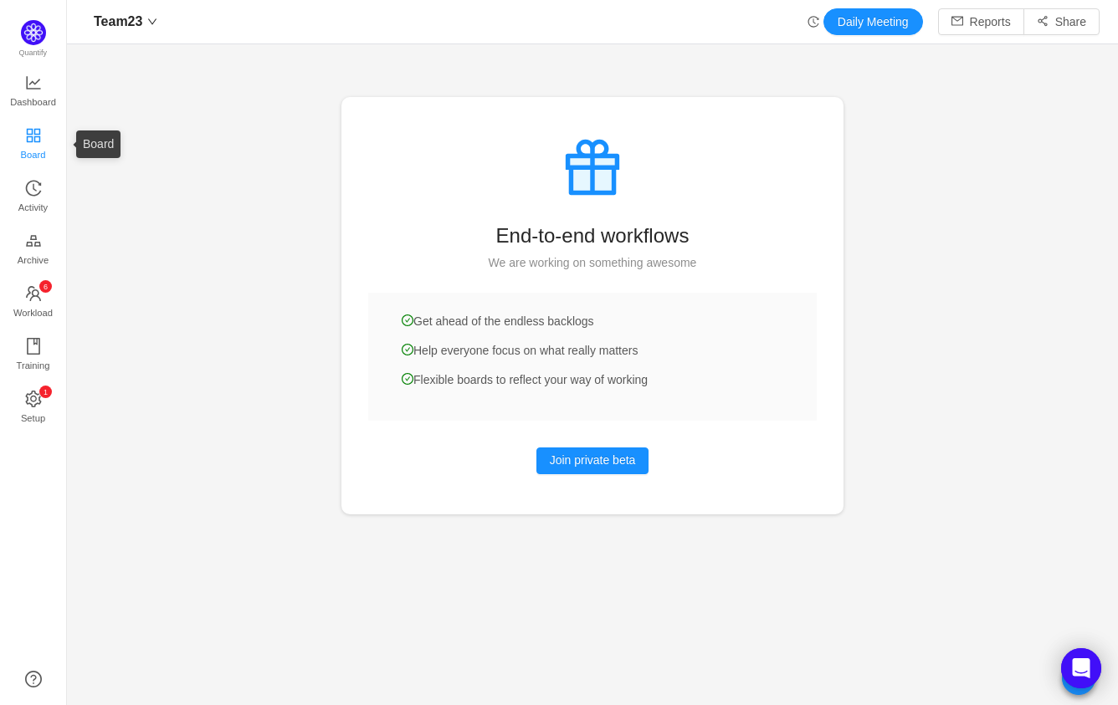
click at [35, 136] on icon "icon: appstore" at bounding box center [32, 134] width 13 height 13
click at [29, 94] on span "Dashboard" at bounding box center [33, 101] width 46 height 33
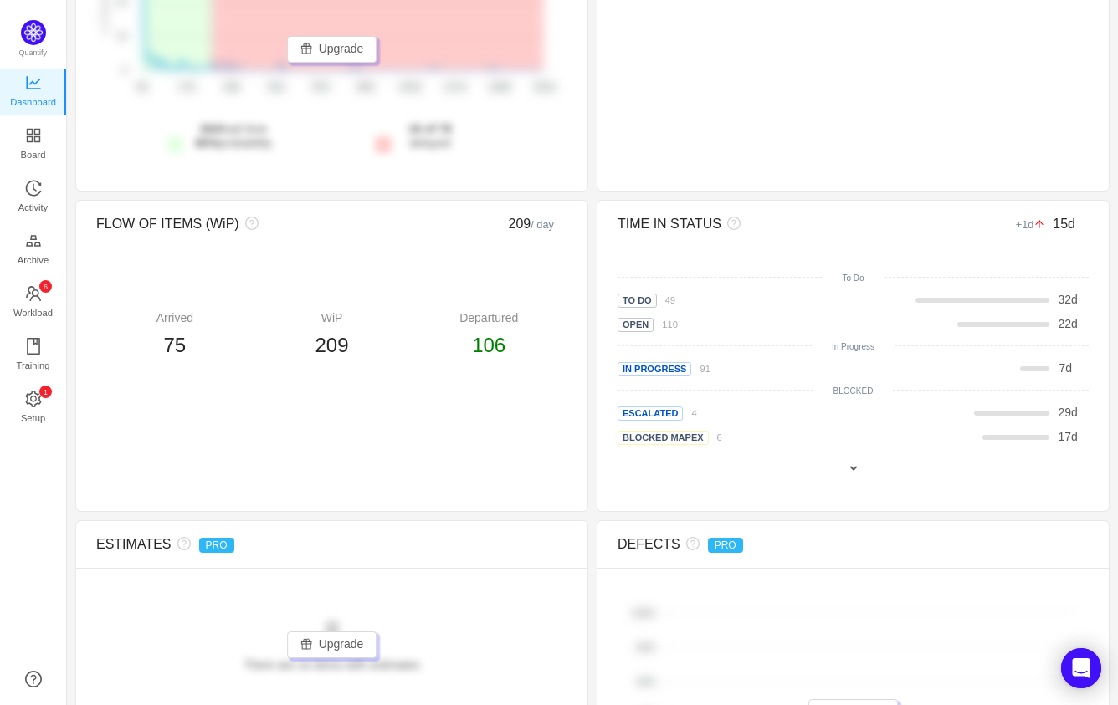
scroll to position [650, 0]
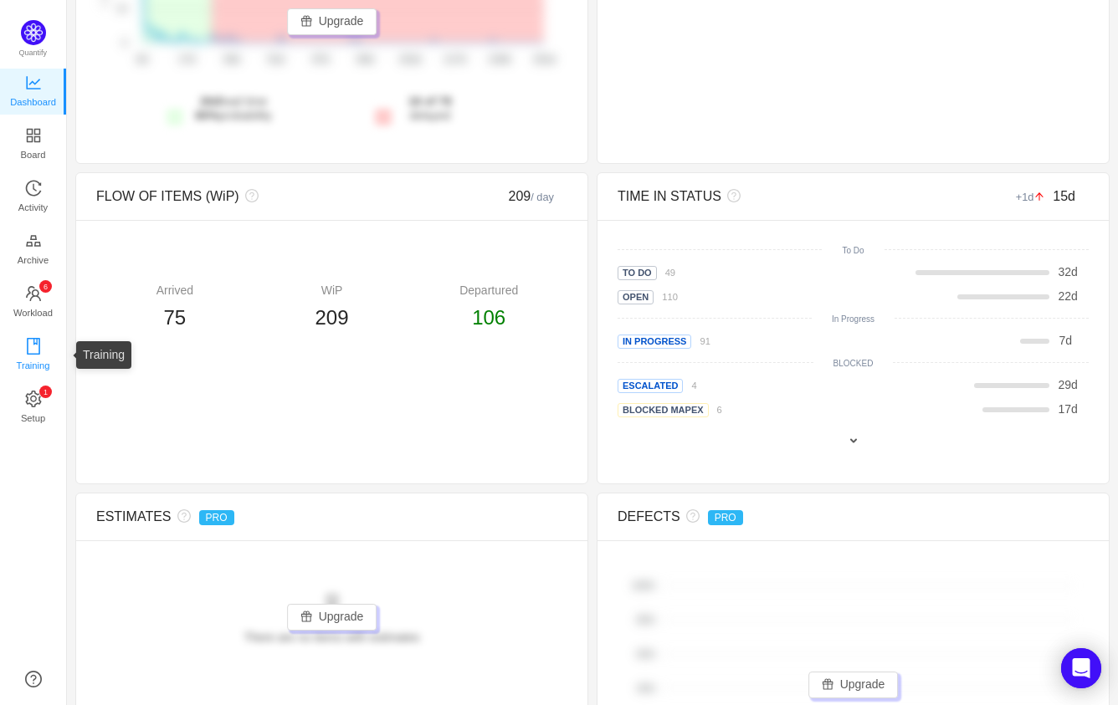
click at [44, 363] on span "Training" at bounding box center [32, 365] width 33 height 33
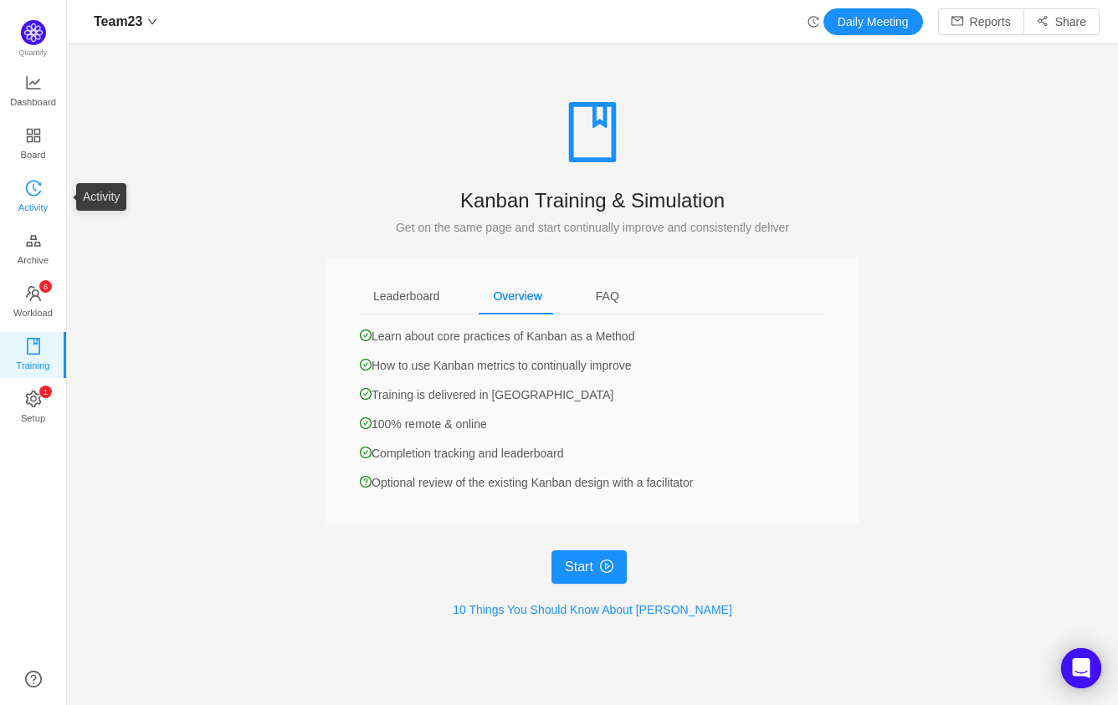
click at [27, 210] on span "Activity" at bounding box center [32, 207] width 29 height 33
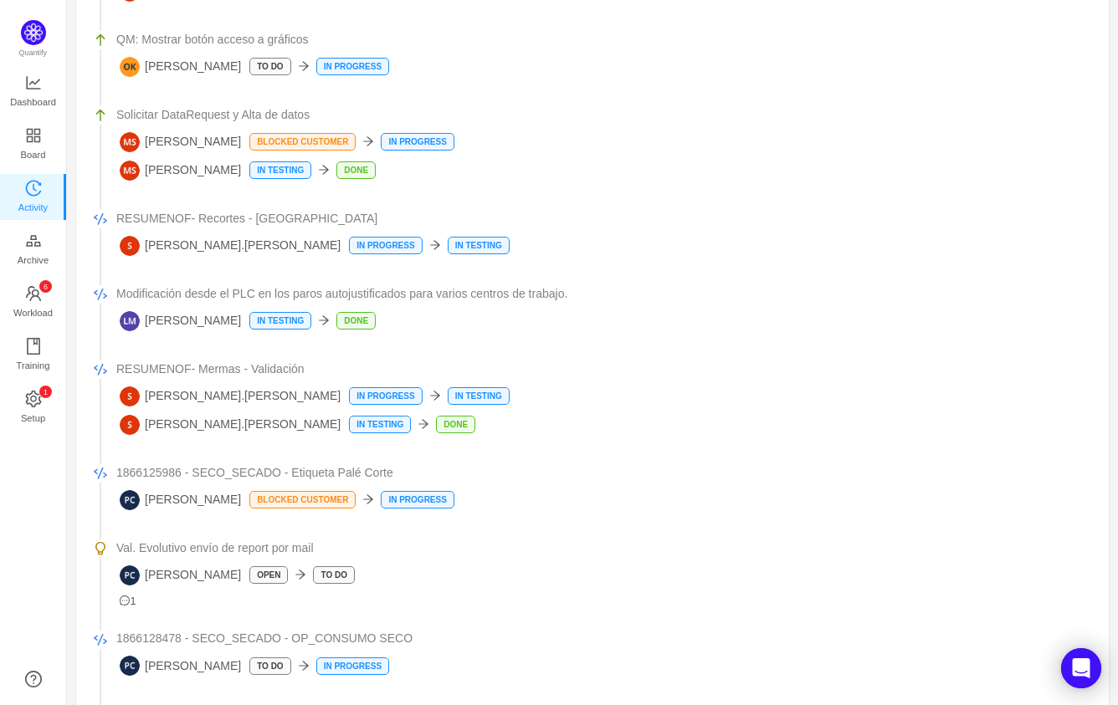
scroll to position [3067, 0]
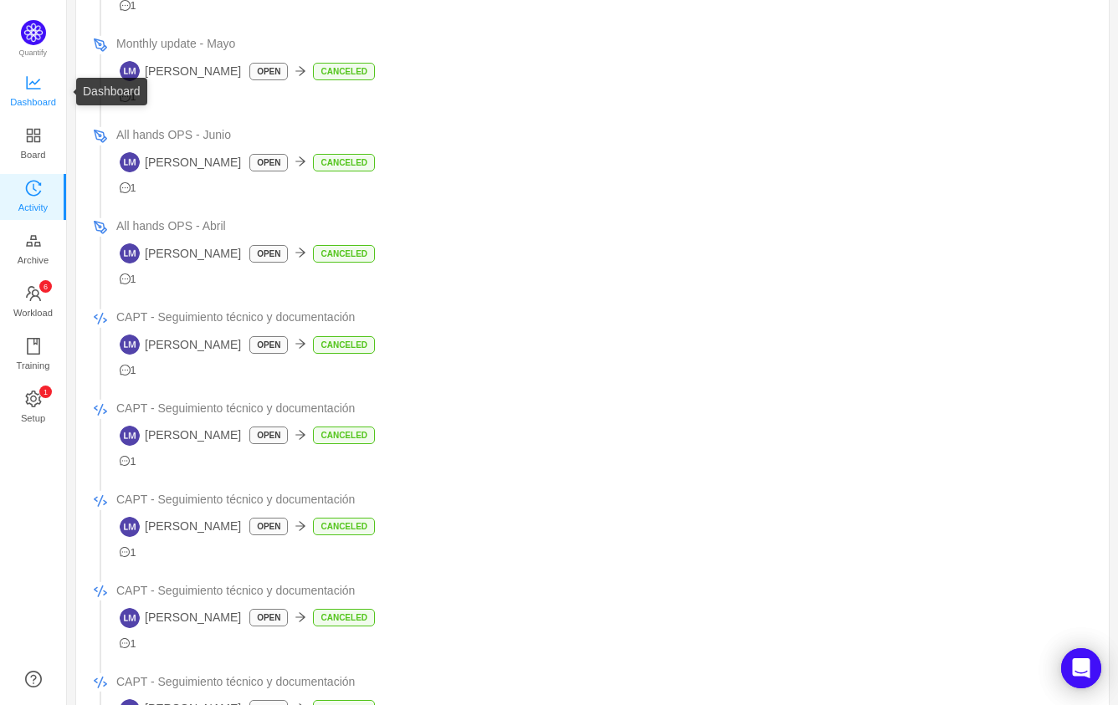
click at [25, 86] on span "Dashboard" at bounding box center [33, 101] width 46 height 33
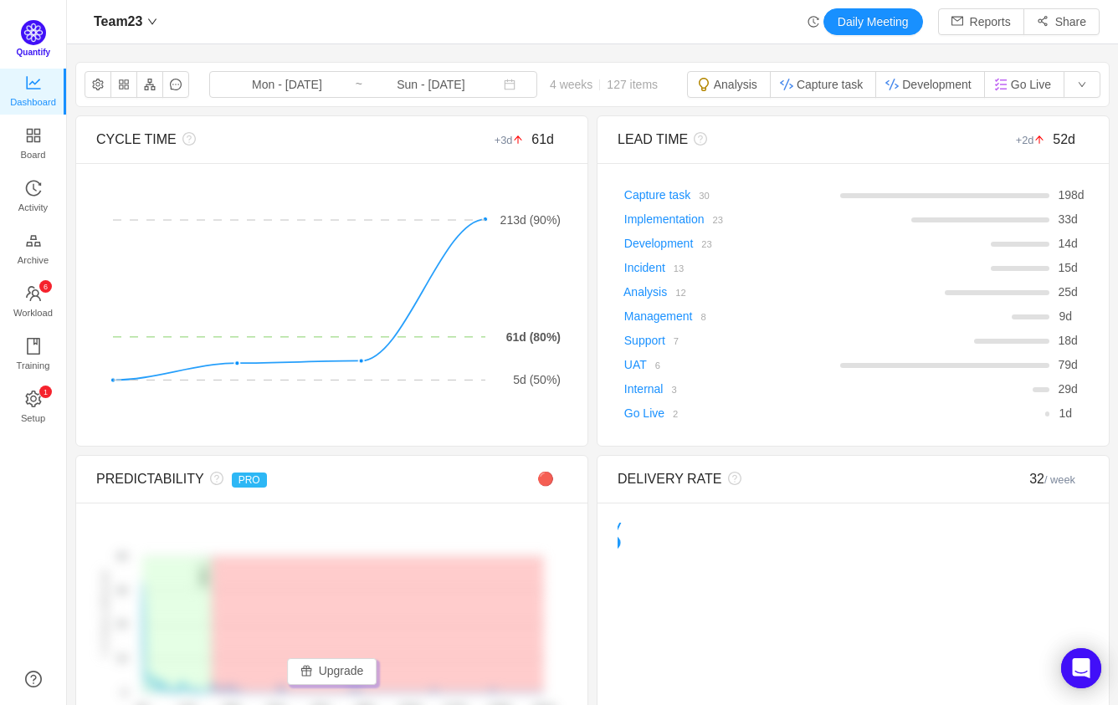
click at [23, 44] on span "Quantify" at bounding box center [36, 39] width 30 height 38
